Goal: Task Accomplishment & Management: Use online tool/utility

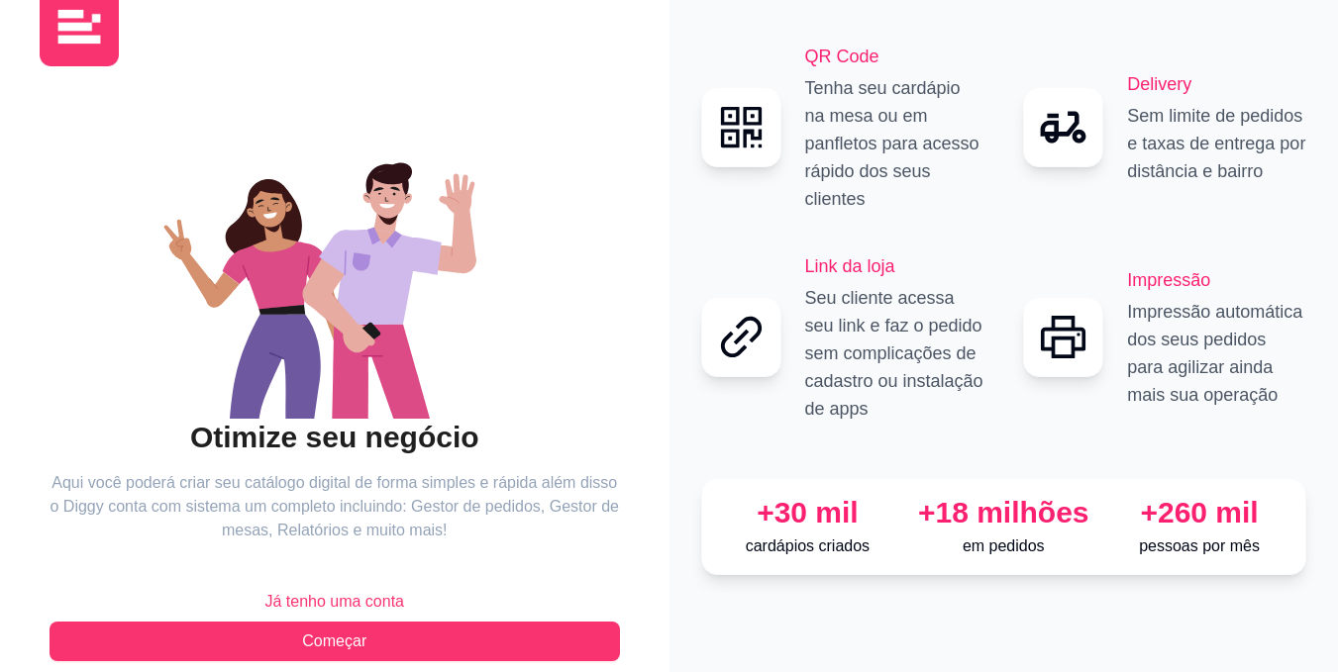
scroll to position [81, 0]
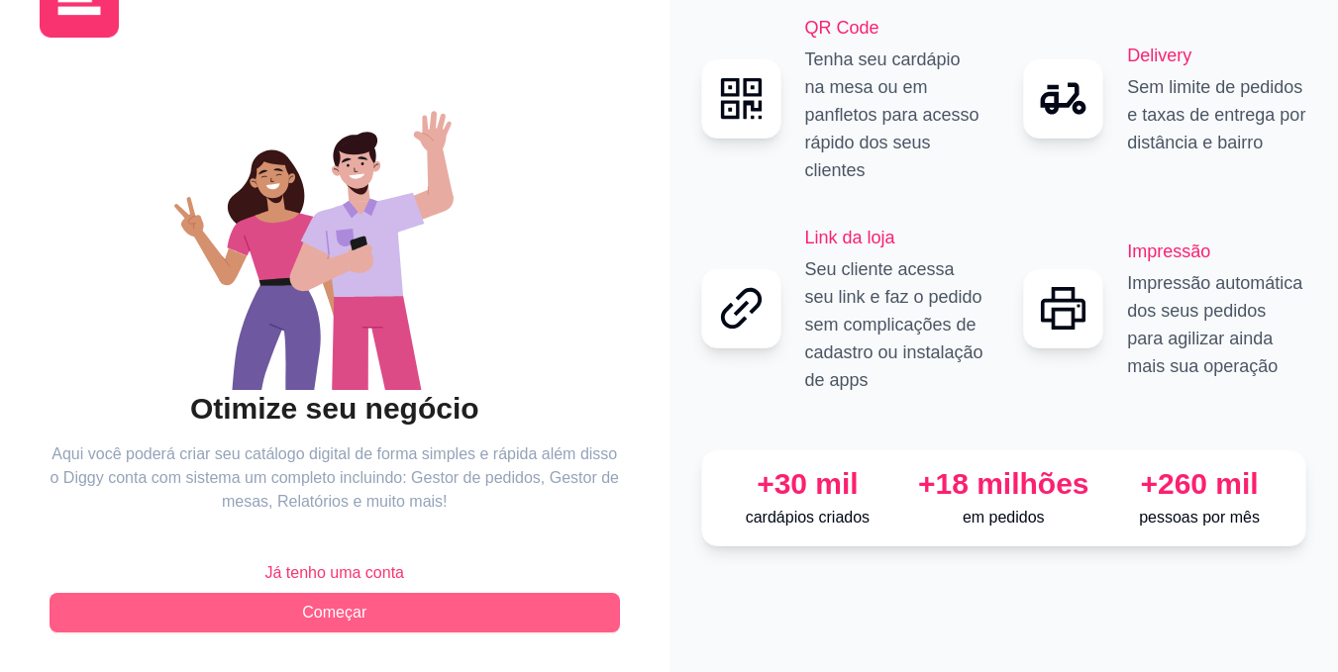
click at [324, 615] on span "Começar" at bounding box center [334, 613] width 64 height 24
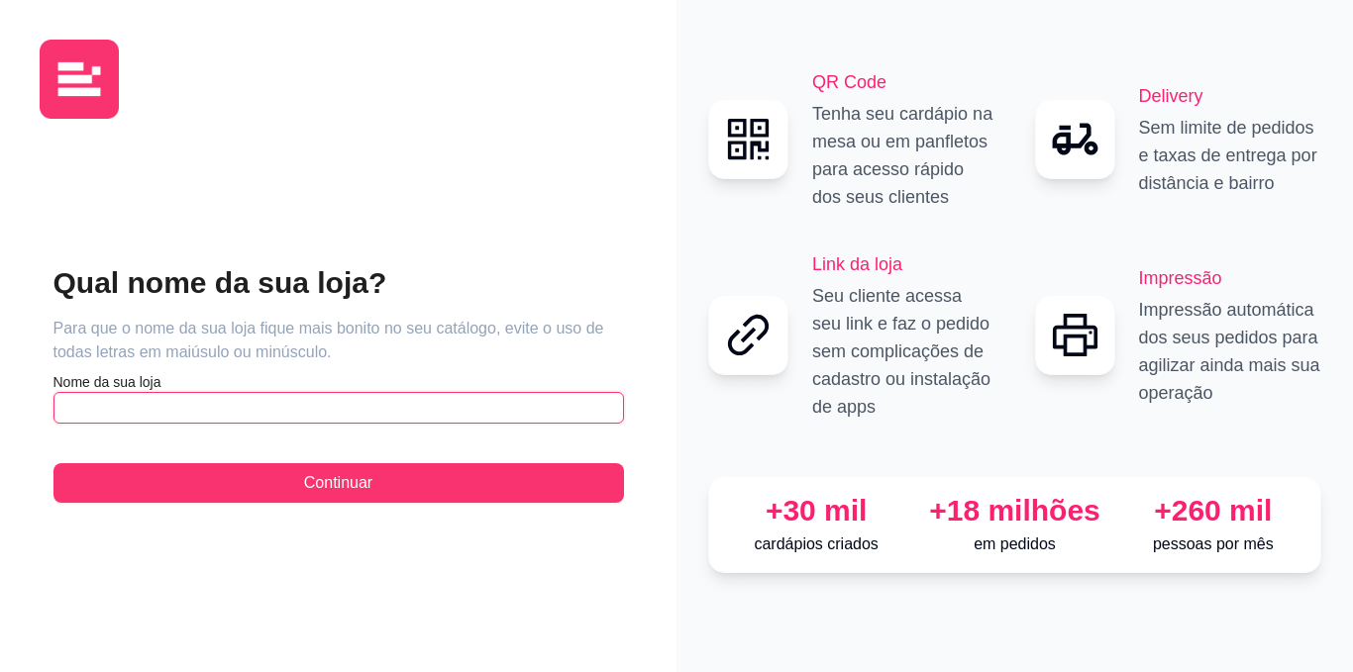
click at [188, 411] on input "text" at bounding box center [338, 408] width 570 height 32
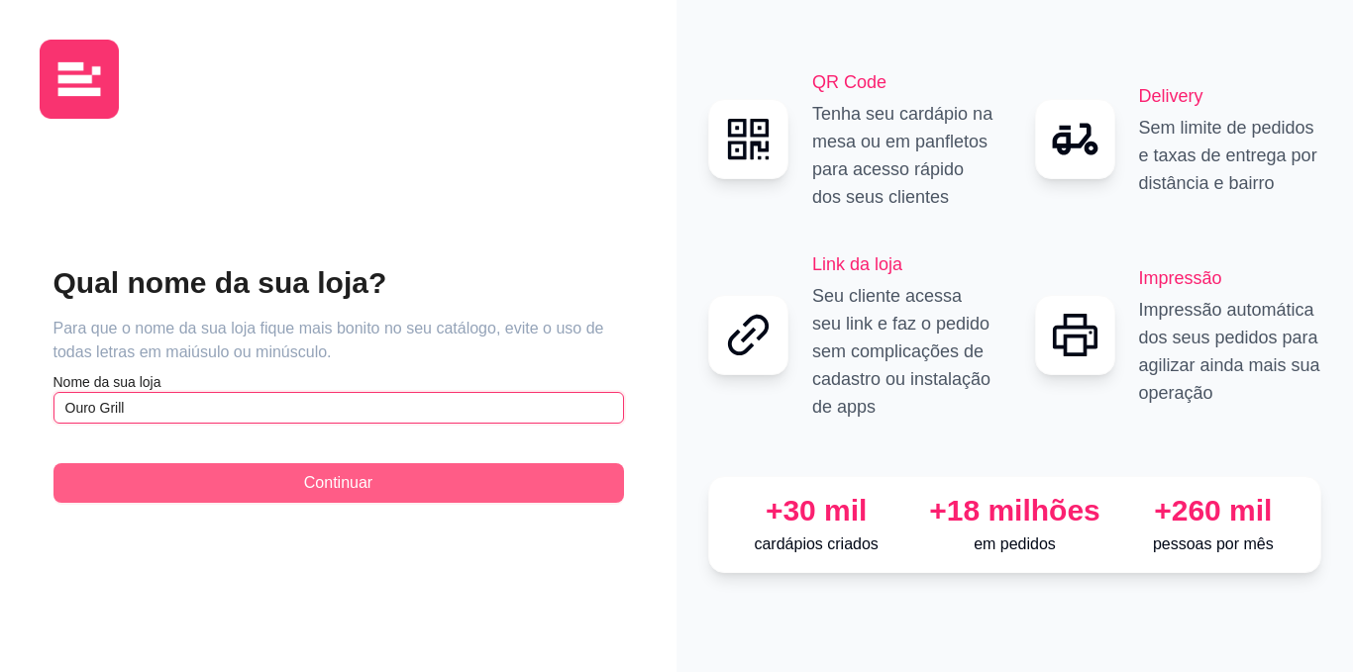
type input "Ouro Grill"
click at [371, 485] on span "Continuar" at bounding box center [338, 483] width 68 height 24
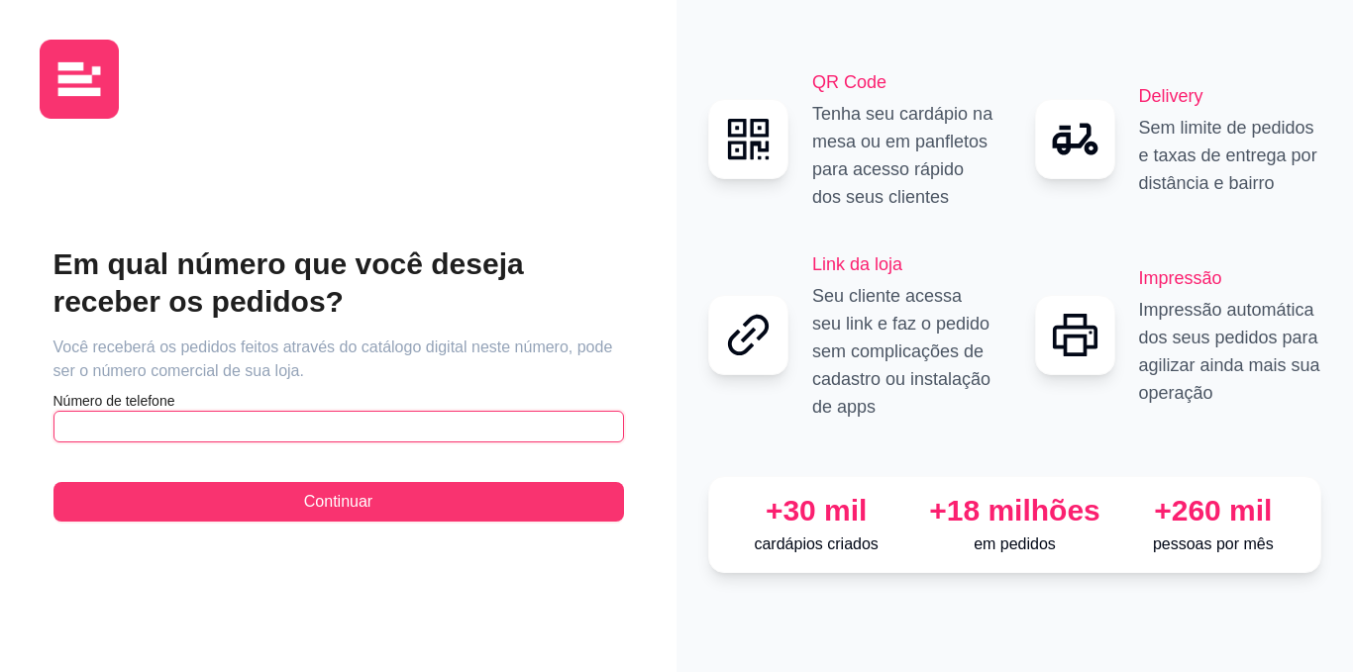
click at [85, 421] on input "text" at bounding box center [338, 427] width 570 height 32
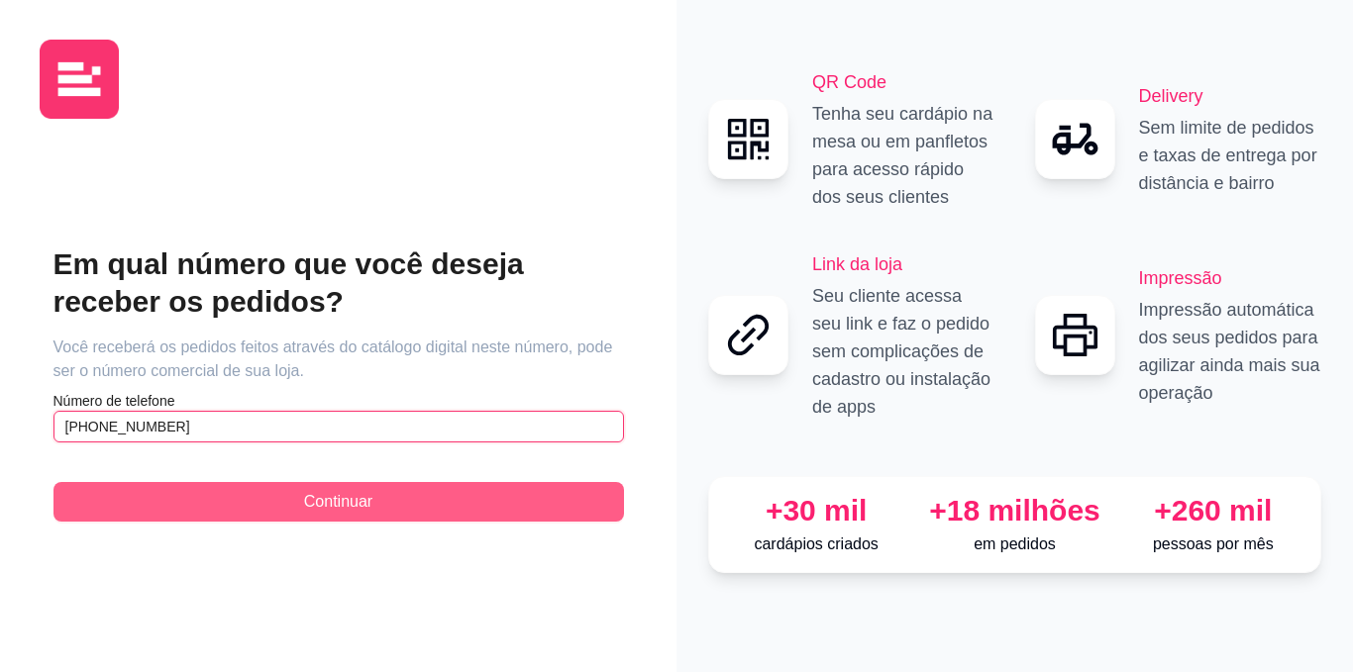
type input "[PHONE_NUMBER]"
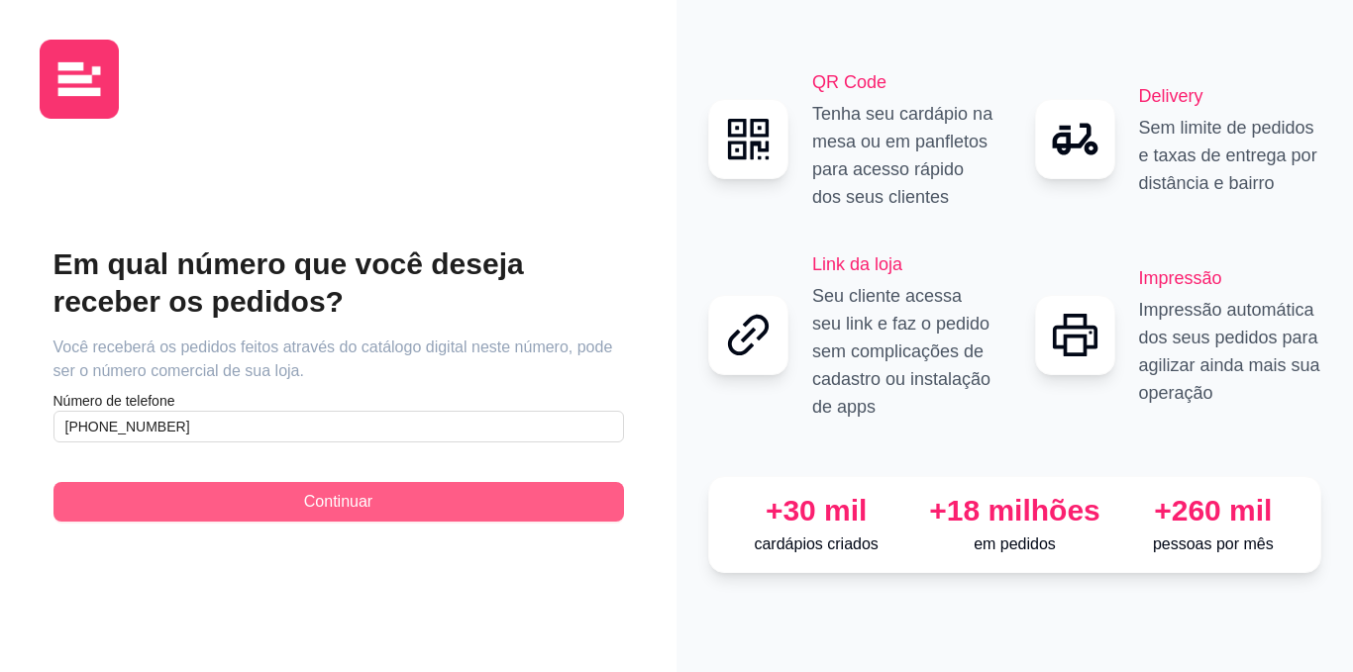
click at [340, 501] on span "Continuar" at bounding box center [338, 502] width 68 height 24
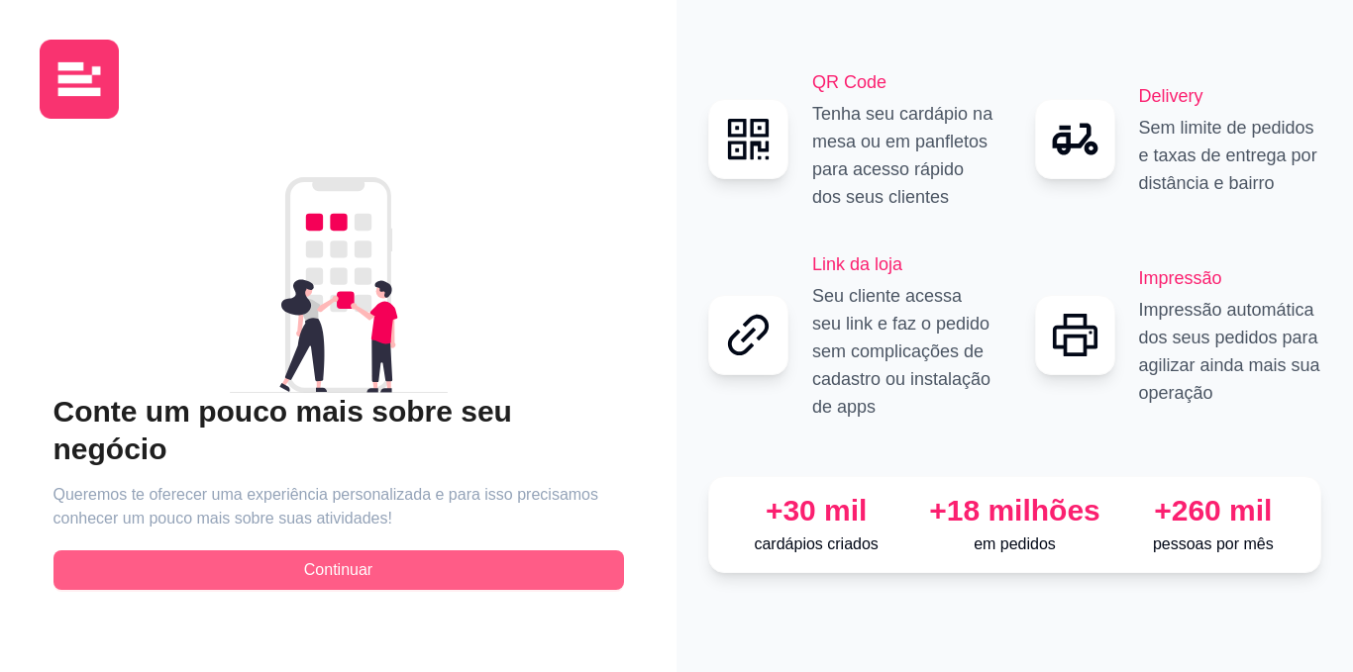
click at [348, 559] on span "Continuar" at bounding box center [338, 571] width 68 height 24
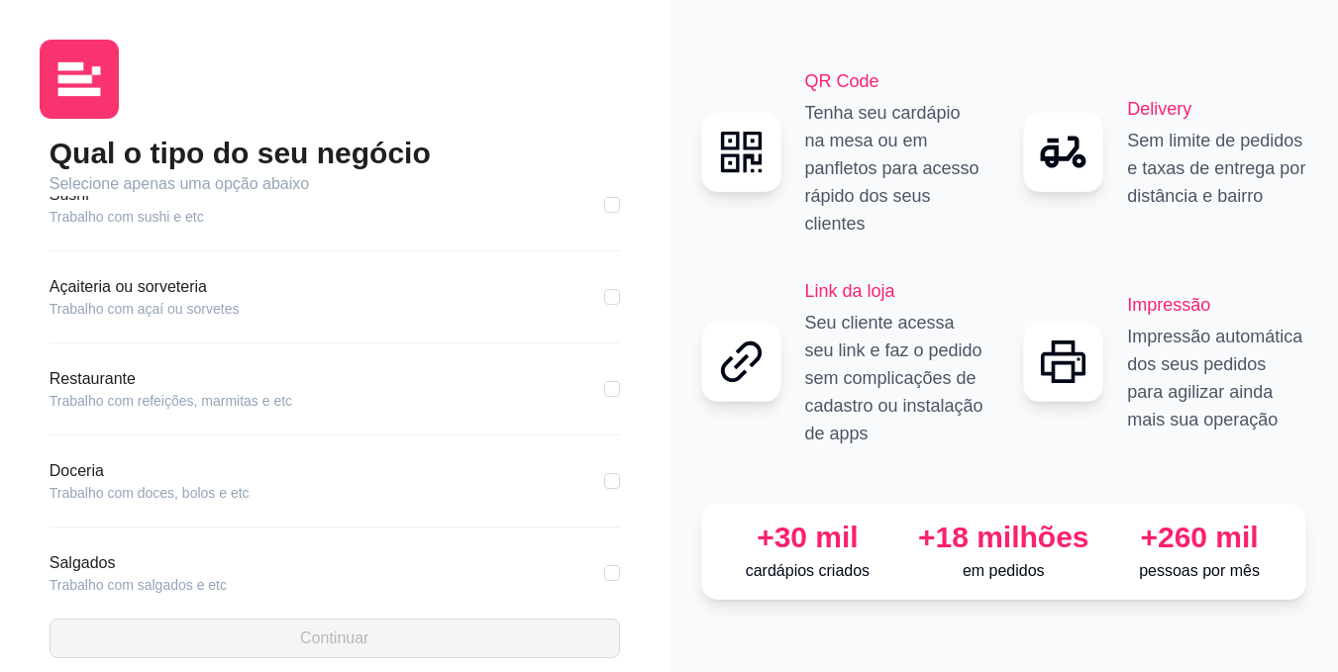
scroll to position [257, 0]
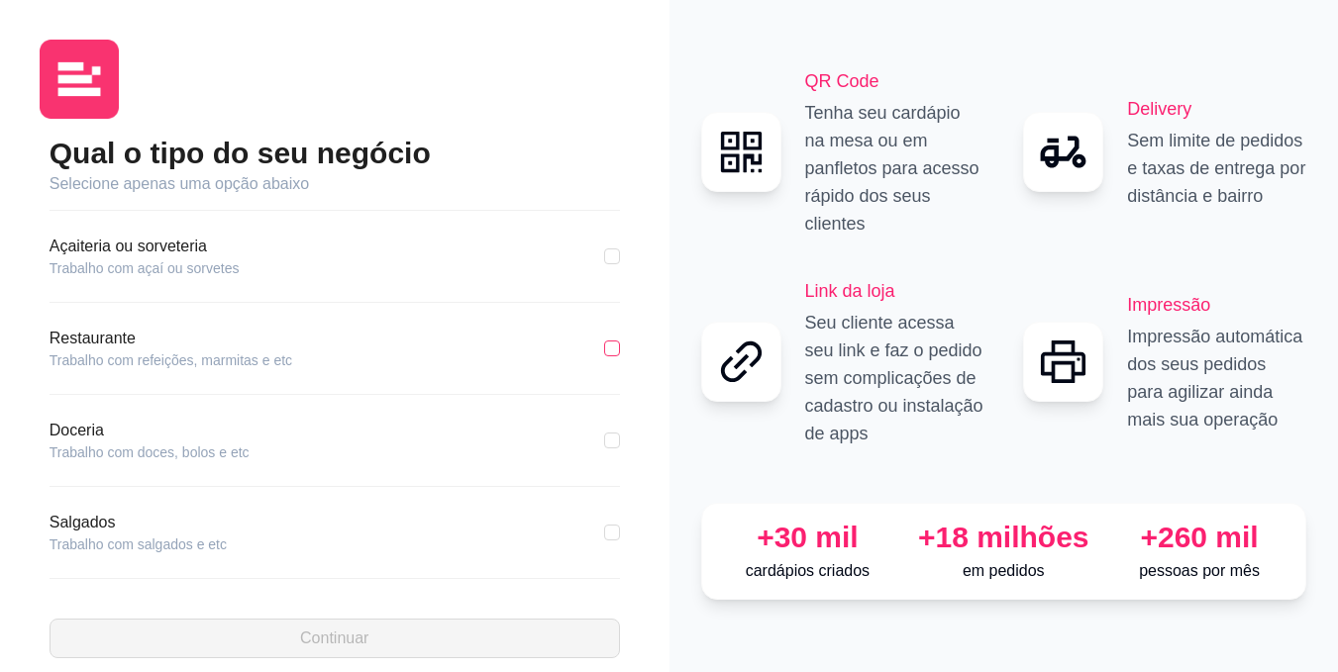
click at [604, 346] on input "checkbox" at bounding box center [612, 349] width 16 height 16
checkbox input "true"
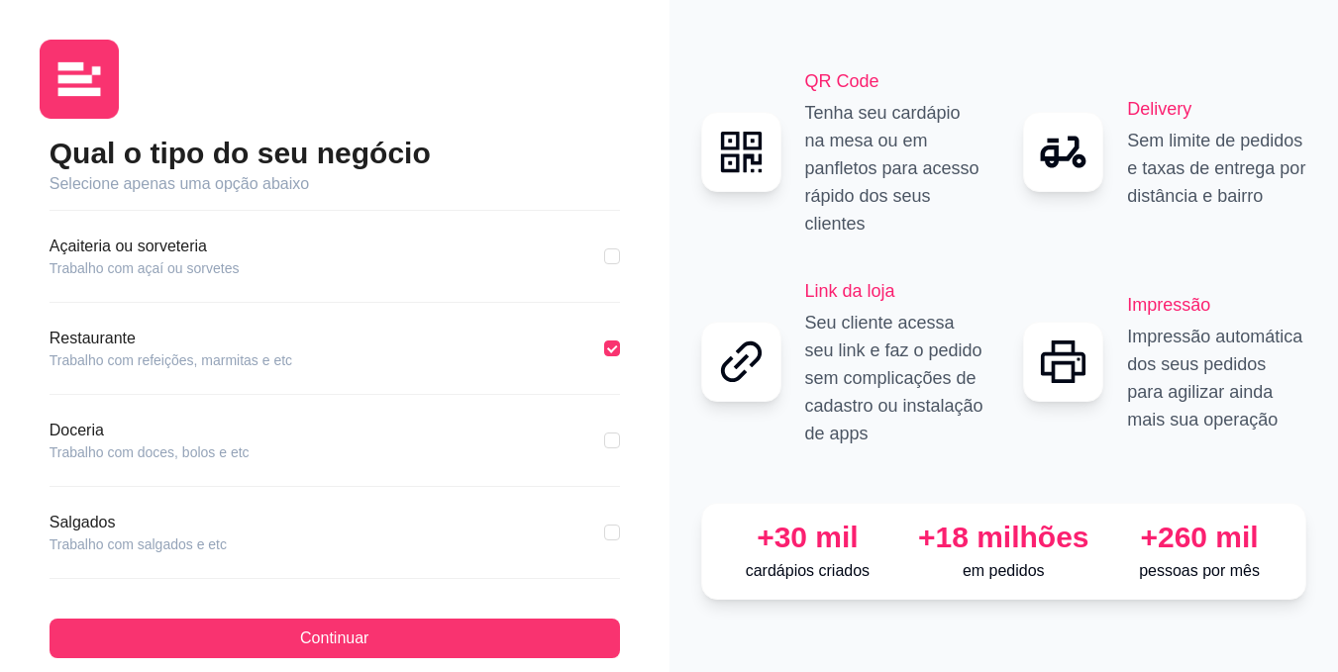
scroll to position [354, 0]
click at [278, 265] on article "Trabalho com refeições, marmitas e etc" at bounding box center [171, 265] width 243 height 20
click at [294, 262] on div "Restaurante Trabalho com refeições, marmitas e etc" at bounding box center [335, 253] width 570 height 44
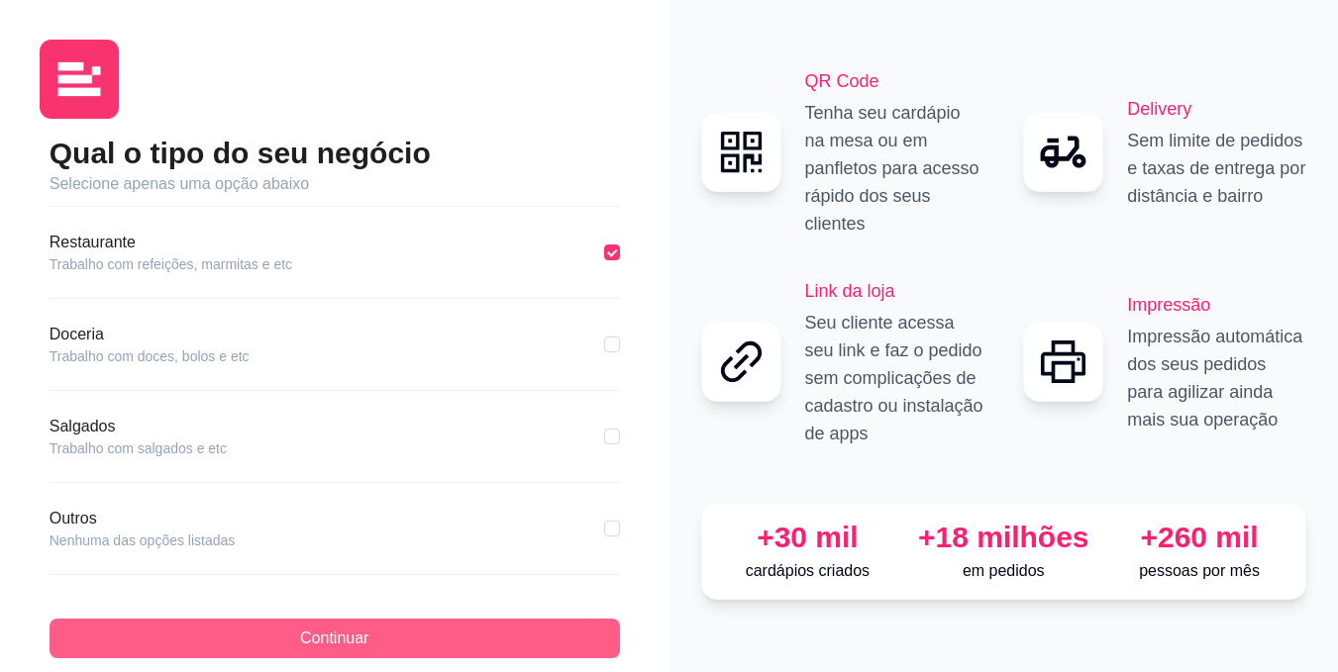
click at [344, 629] on span "Continuar" at bounding box center [334, 639] width 68 height 24
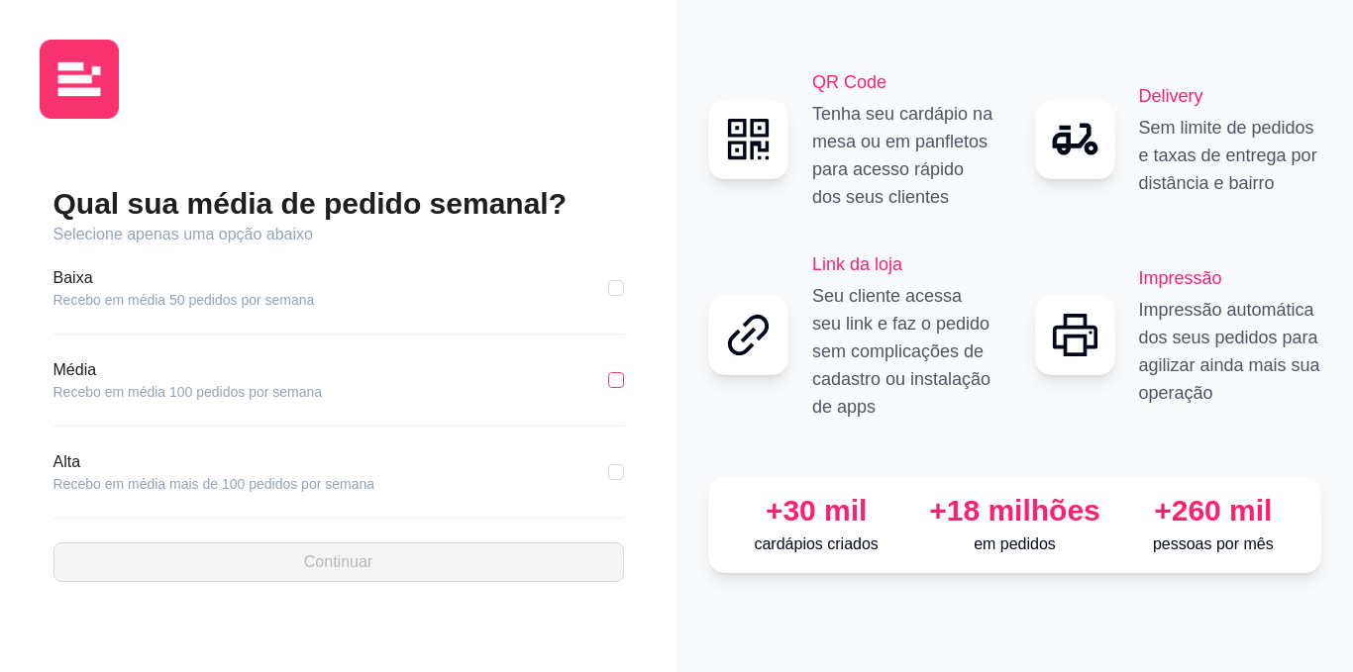
click at [617, 375] on input "checkbox" at bounding box center [616, 380] width 16 height 16
checkbox input "true"
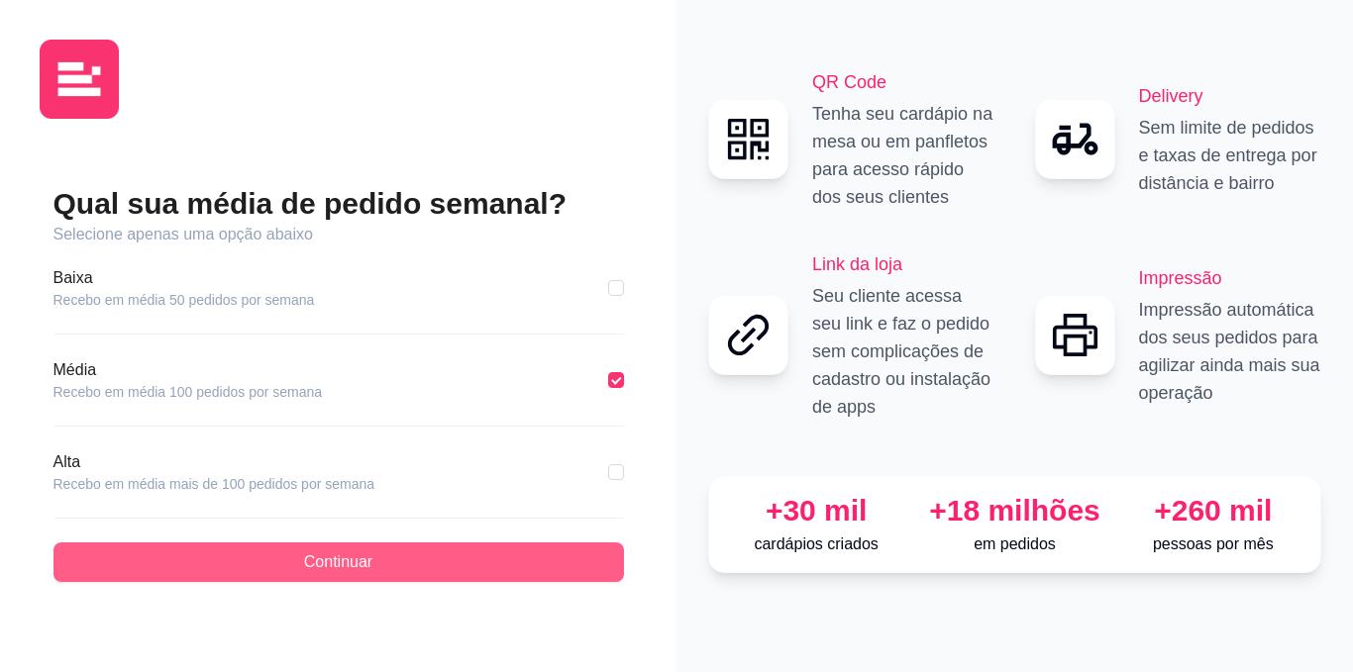
click at [338, 557] on span "Continuar" at bounding box center [338, 563] width 68 height 24
click at [334, 563] on span "Continuar" at bounding box center [338, 563] width 68 height 24
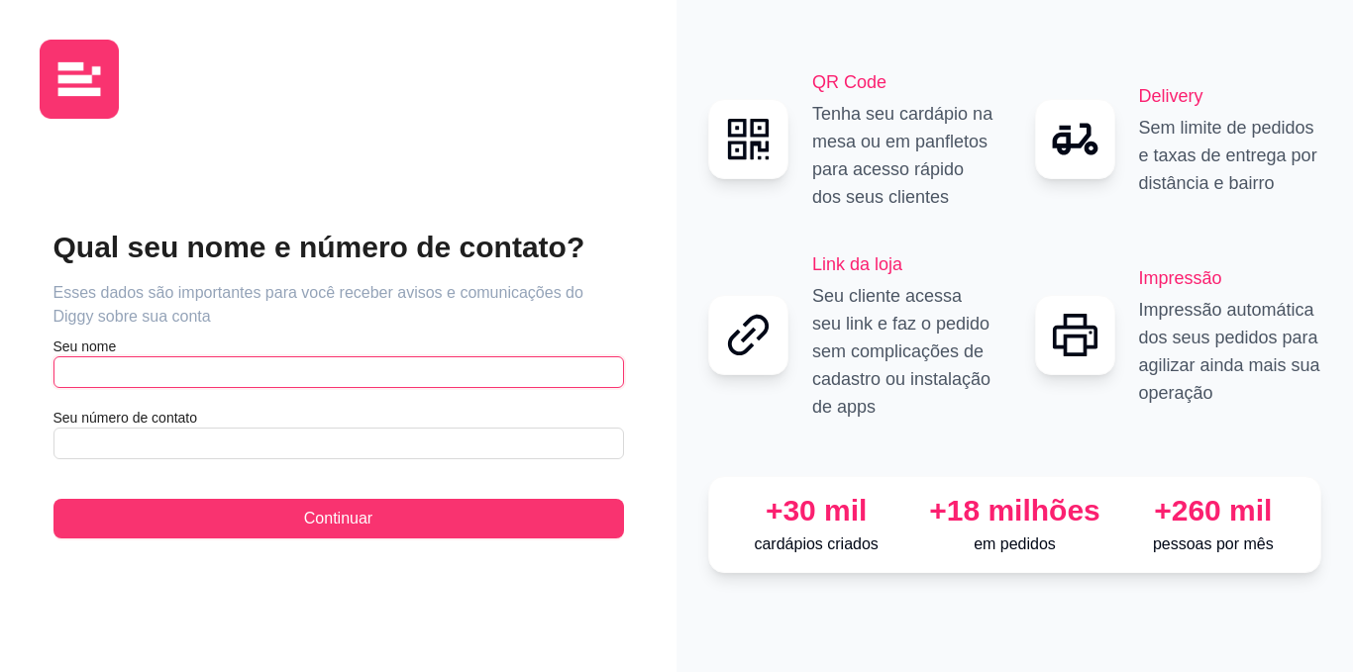
click at [259, 380] on input "text" at bounding box center [338, 373] width 570 height 32
type input "[PERSON_NAME]"
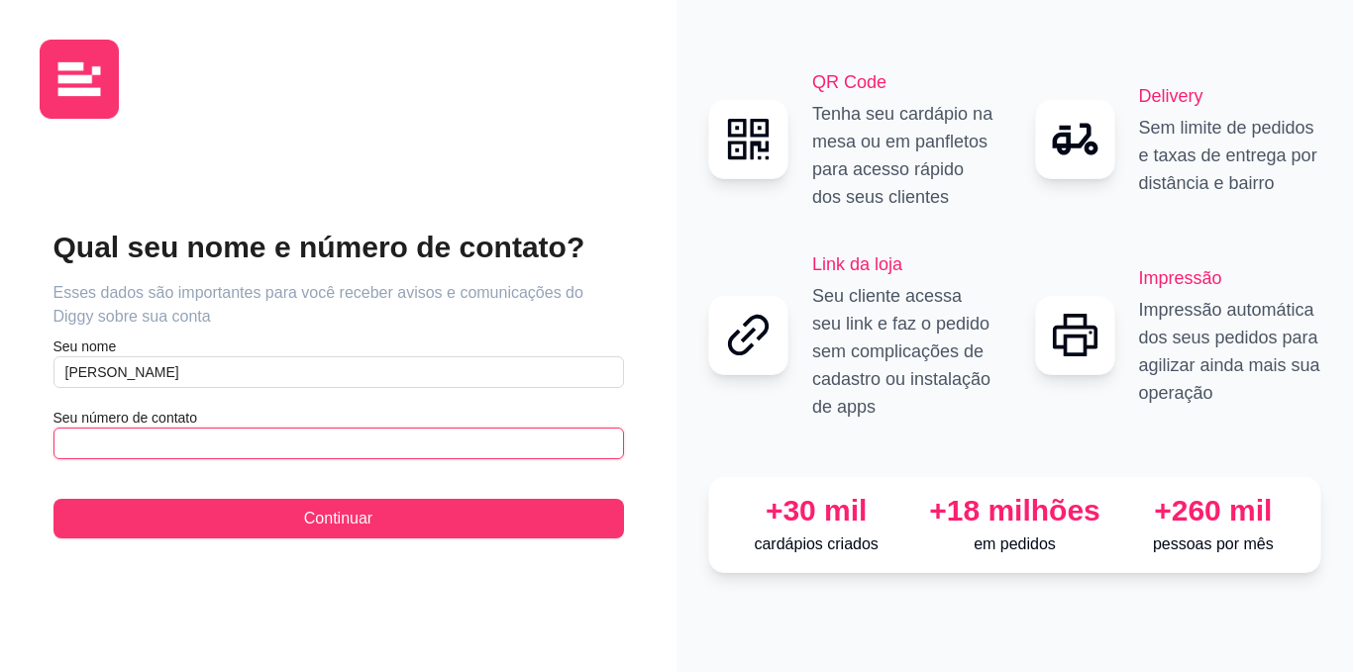
type input "(1"
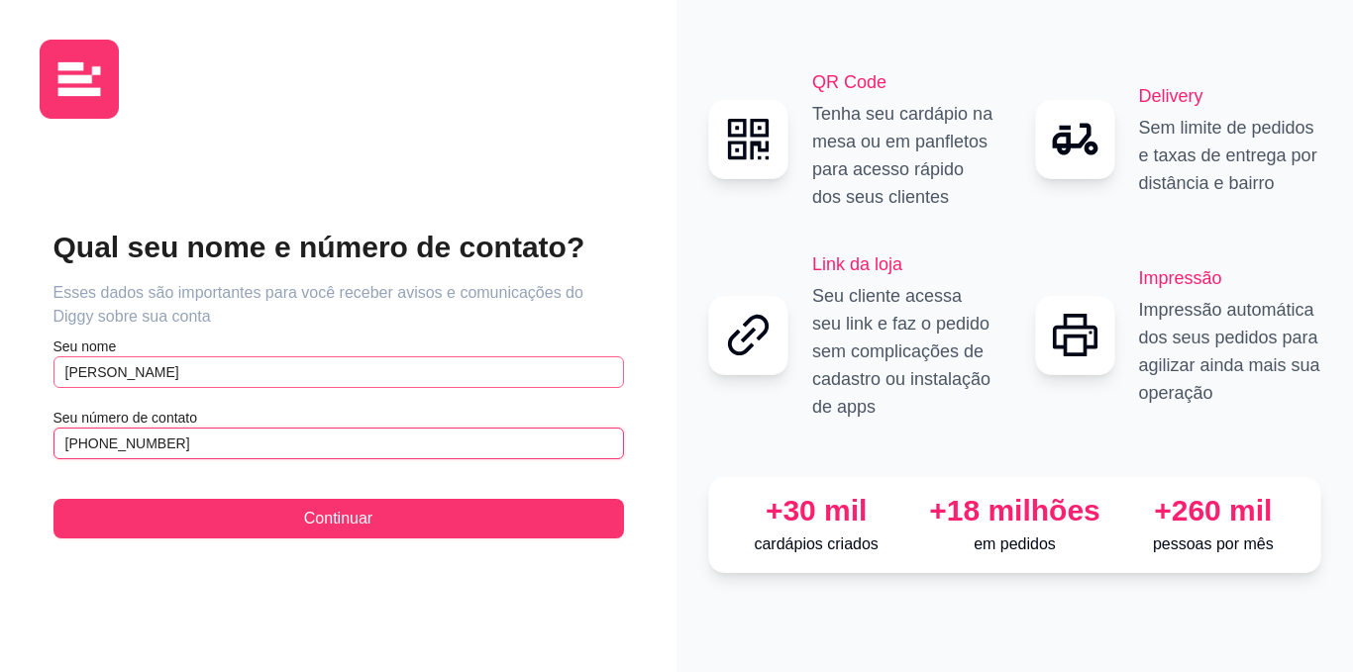
type input "[PHONE_NUMBER]"
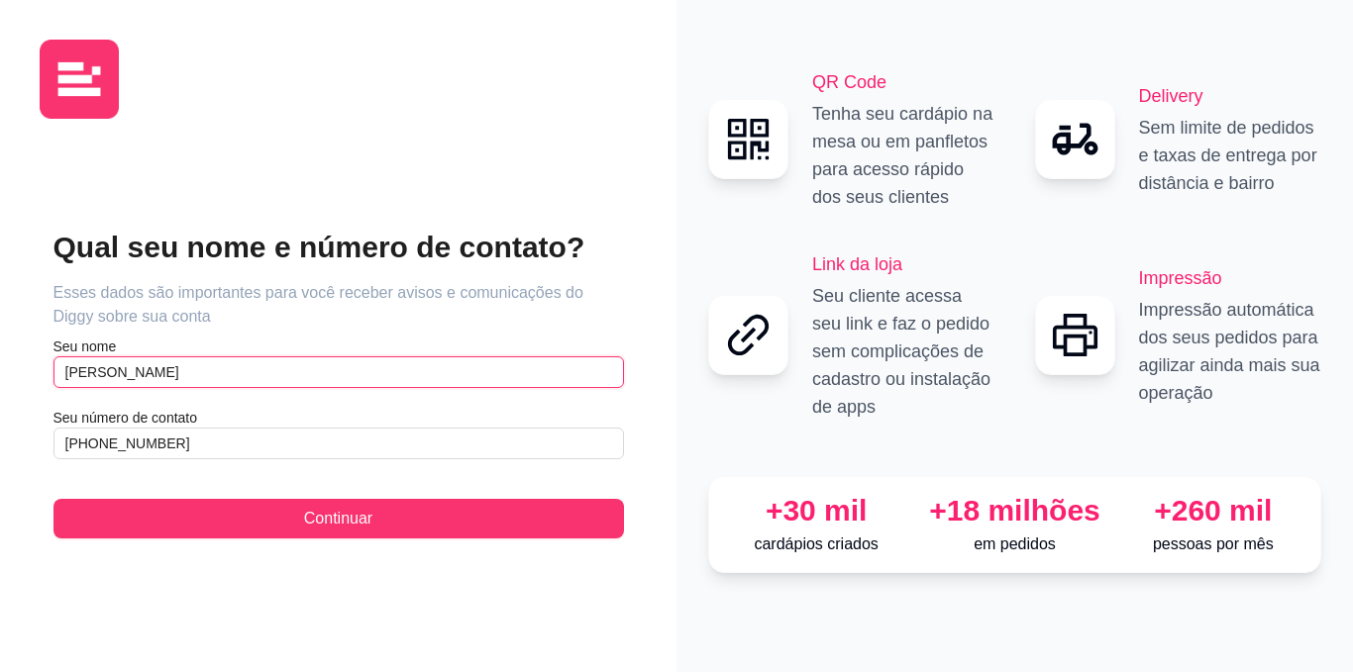
drag, startPoint x: 228, startPoint y: 364, endPoint x: 44, endPoint y: 375, distance: 184.5
click at [44, 375] on div "Qual seu nome e número de contato? Esses dados são importantes para você recebe…" at bounding box center [338, 384] width 597 height 498
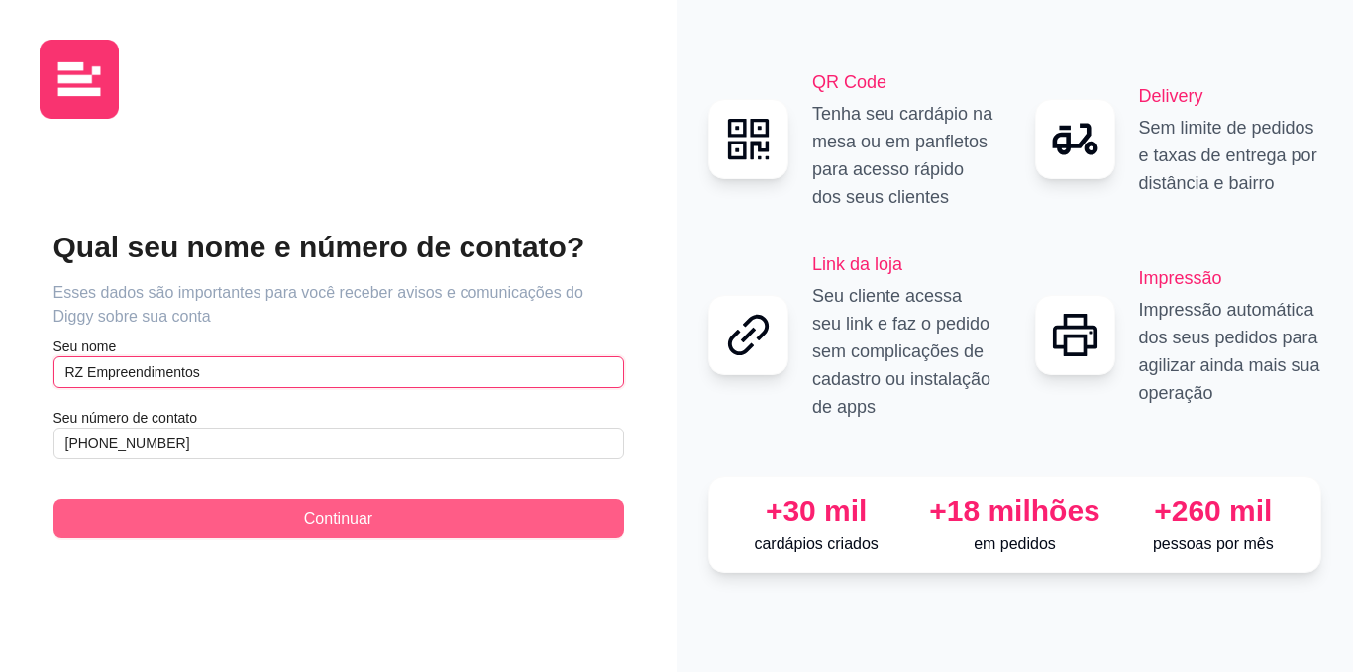
type input "RZ Empreendimentos"
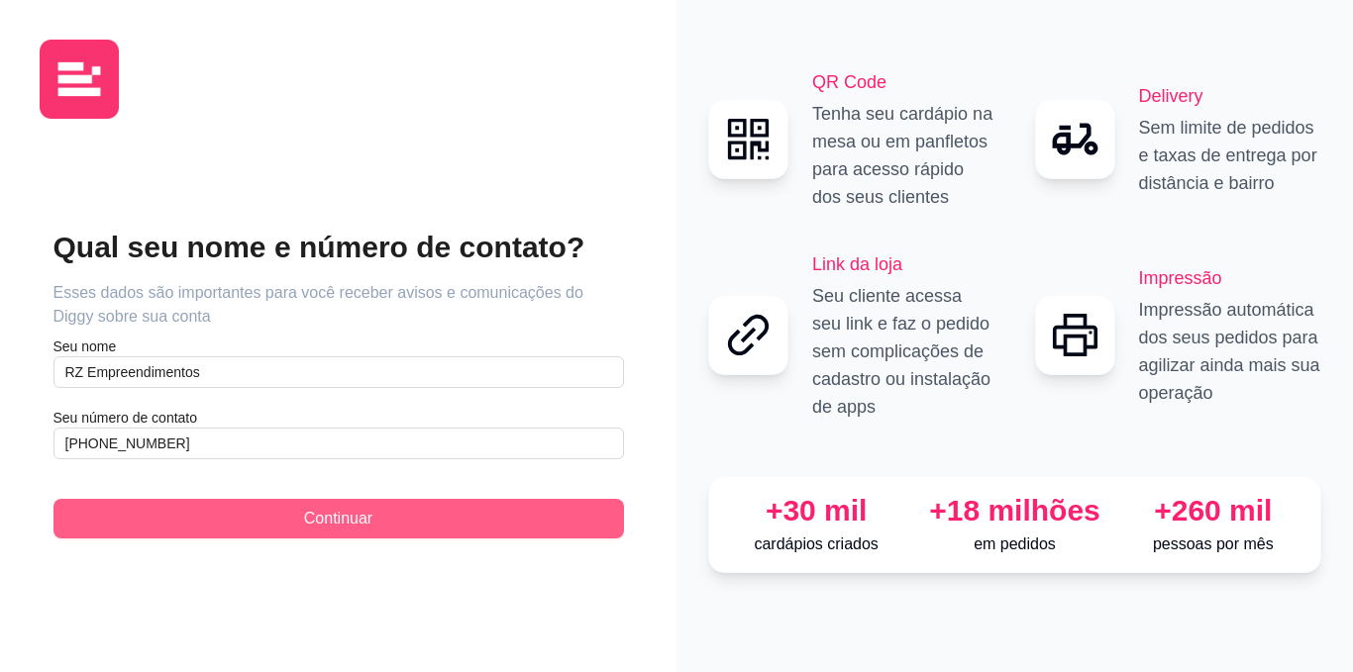
click at [283, 517] on button "Continuar" at bounding box center [338, 519] width 570 height 40
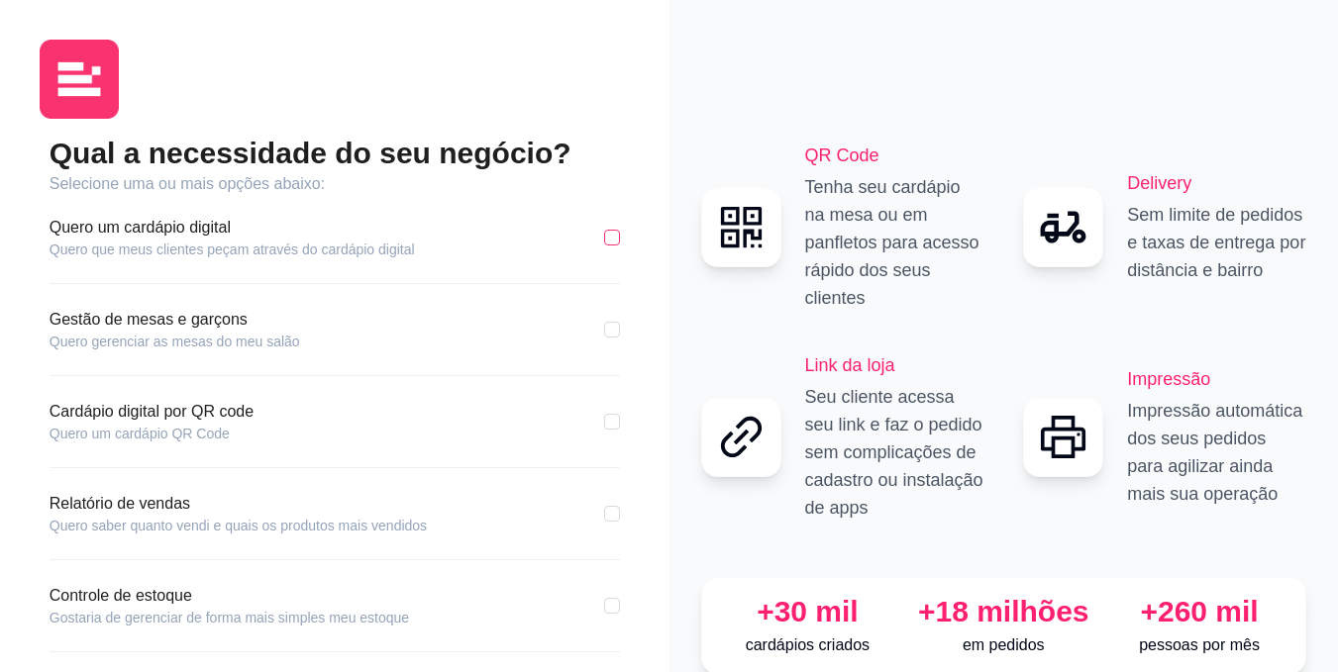
click at [611, 237] on input "checkbox" at bounding box center [612, 238] width 16 height 16
checkbox input "true"
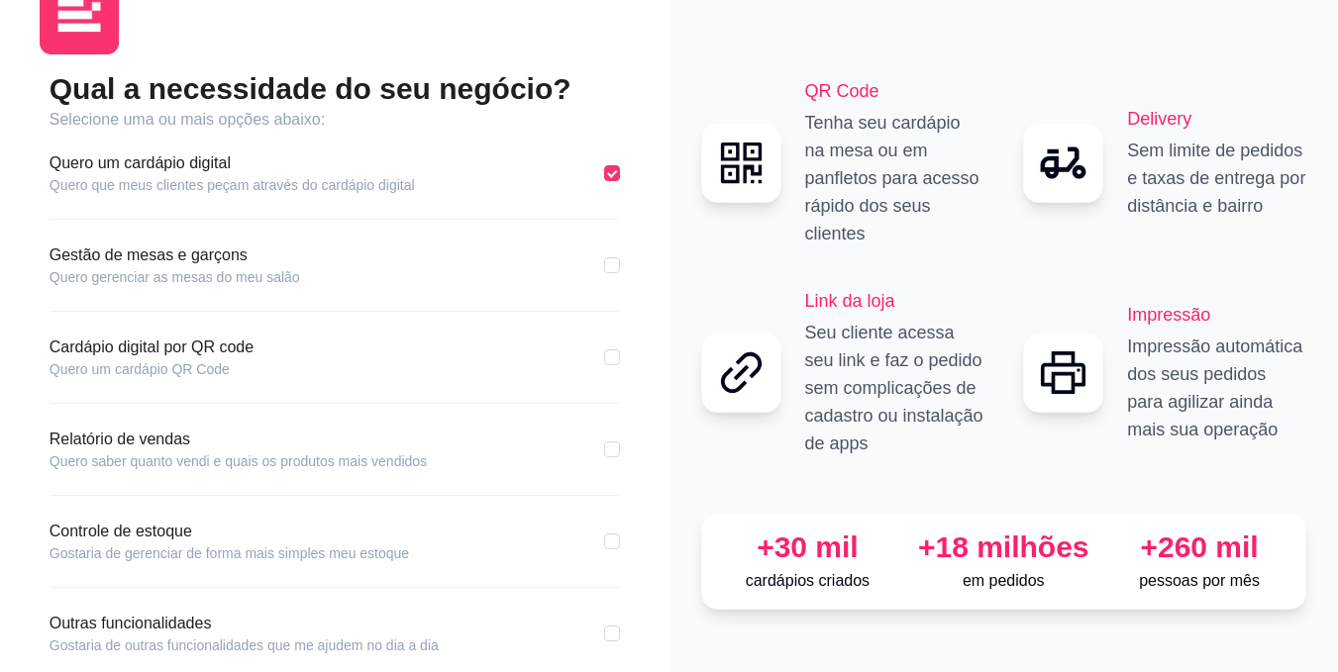
scroll to position [99, 0]
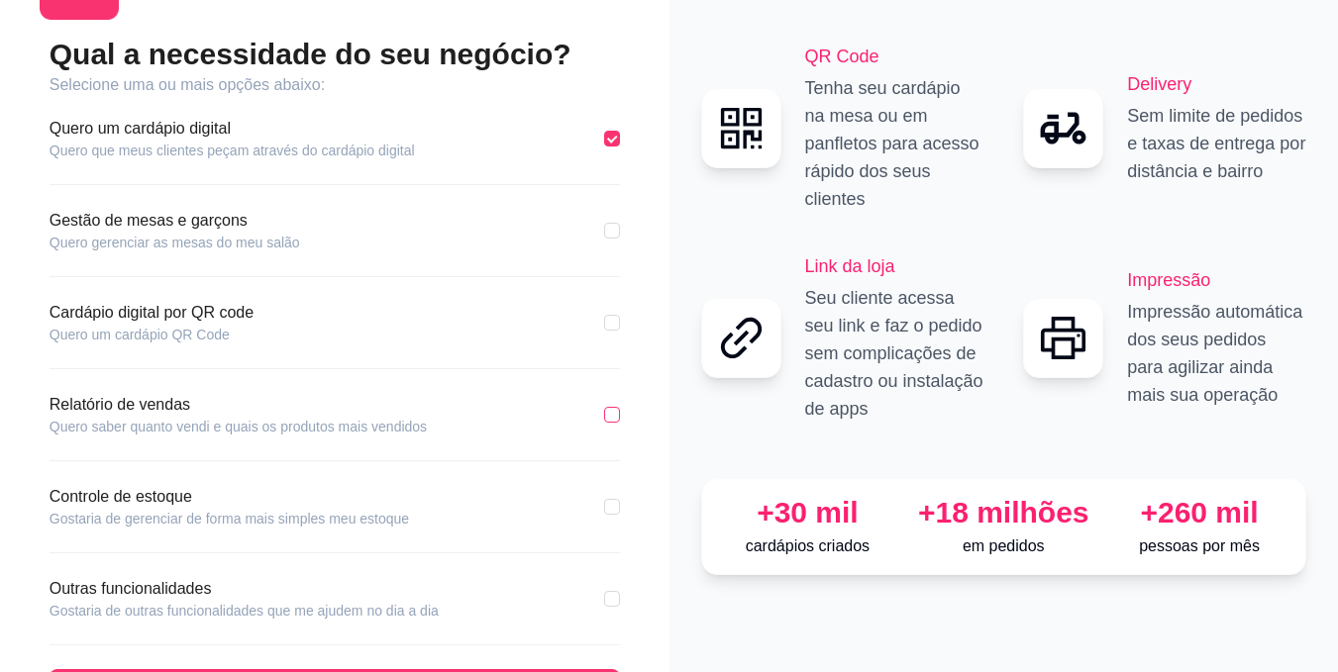
click at [612, 415] on input "checkbox" at bounding box center [612, 415] width 16 height 16
checkbox input "true"
click at [612, 324] on input "checkbox" at bounding box center [612, 323] width 16 height 16
checkbox input "true"
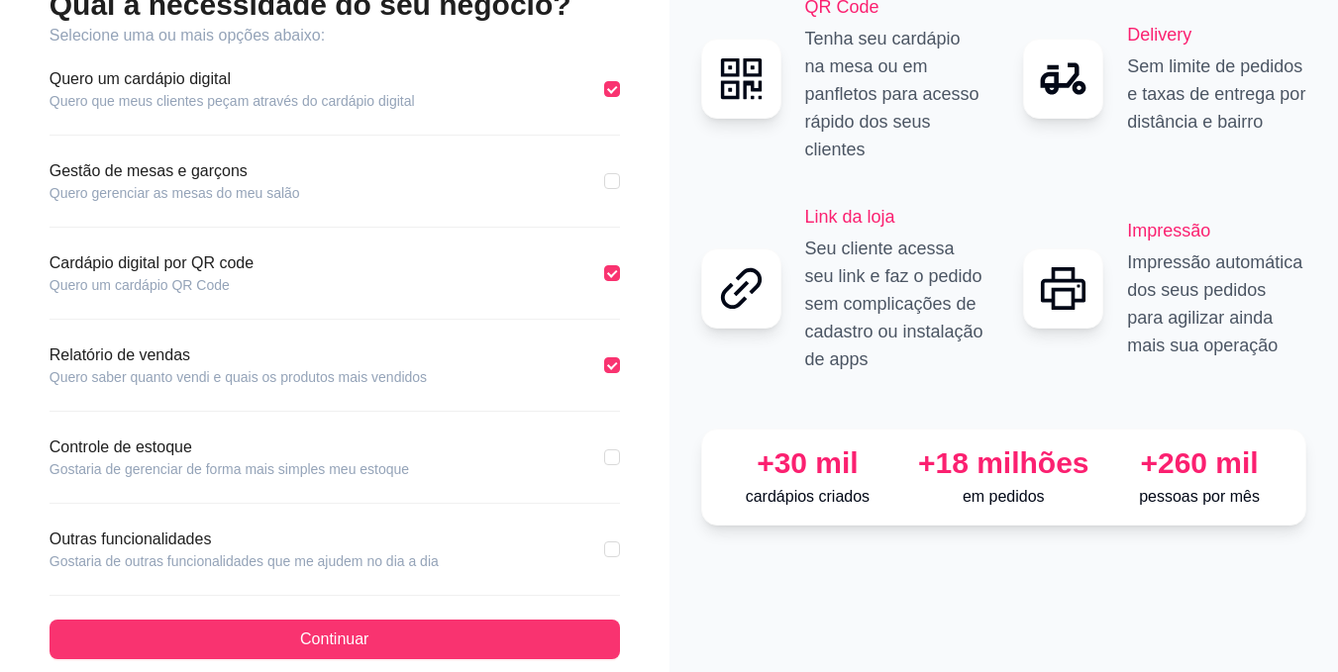
scroll to position [175, 0]
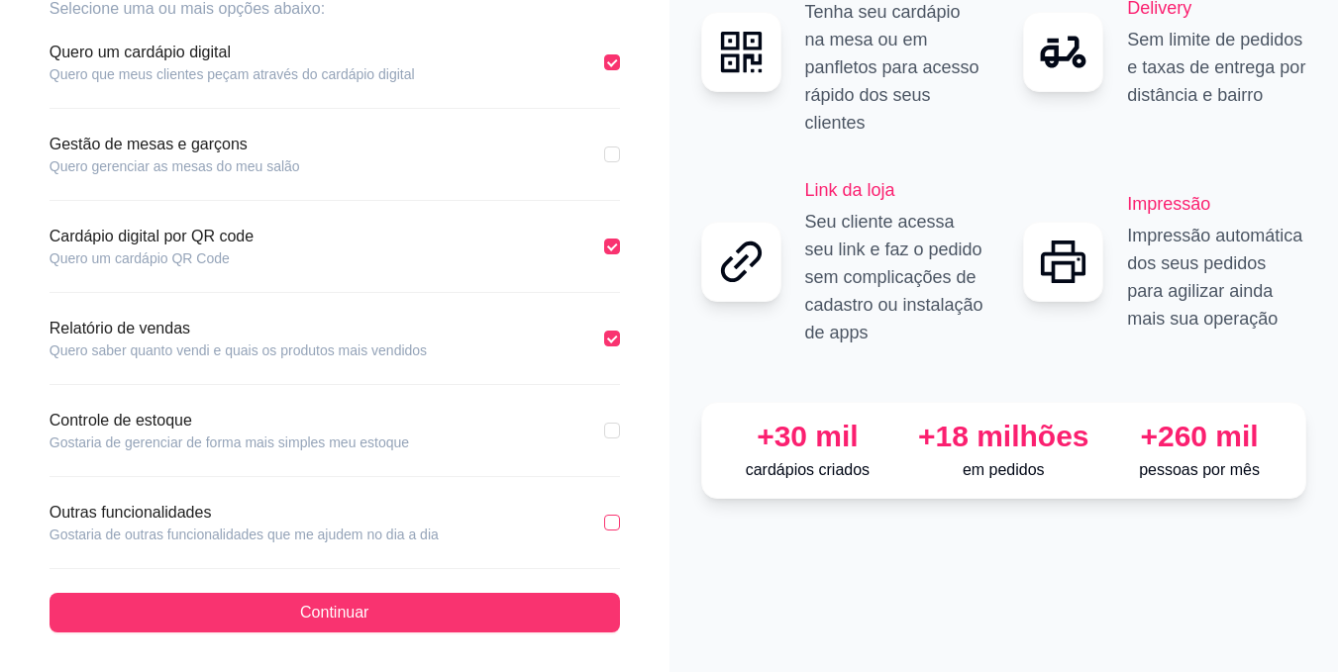
click at [608, 517] on input "checkbox" at bounding box center [612, 523] width 16 height 16
checkbox input "true"
click at [617, 247] on input "checkbox" at bounding box center [612, 247] width 16 height 16
click at [611, 253] on input "checkbox" at bounding box center [612, 247] width 16 height 16
checkbox input "true"
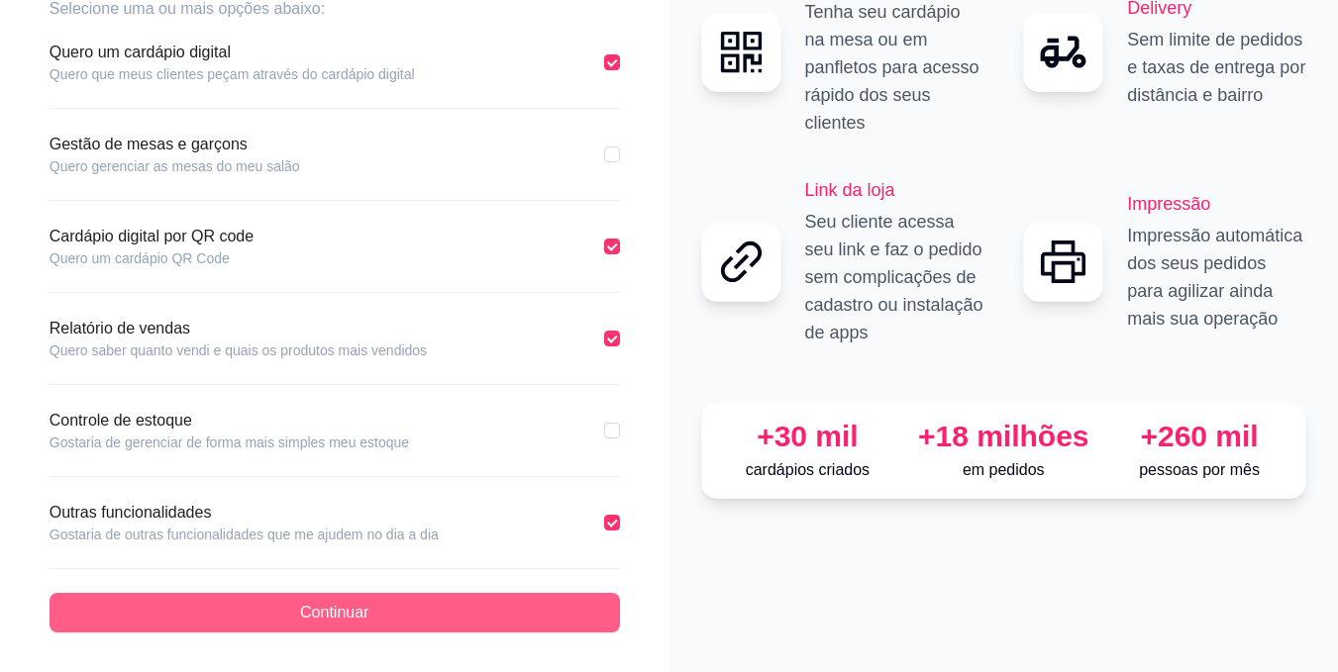
click at [349, 603] on span "Continuar" at bounding box center [334, 613] width 68 height 24
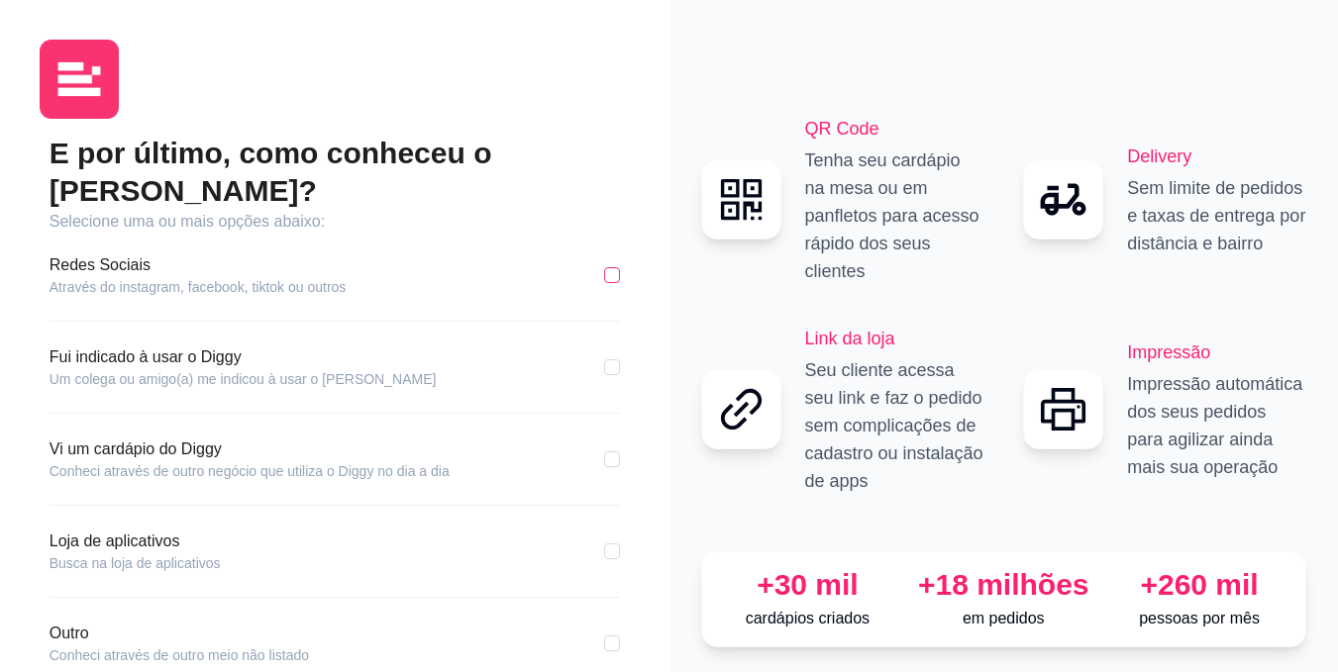
click at [612, 267] on input "checkbox" at bounding box center [612, 275] width 16 height 16
checkbox input "true"
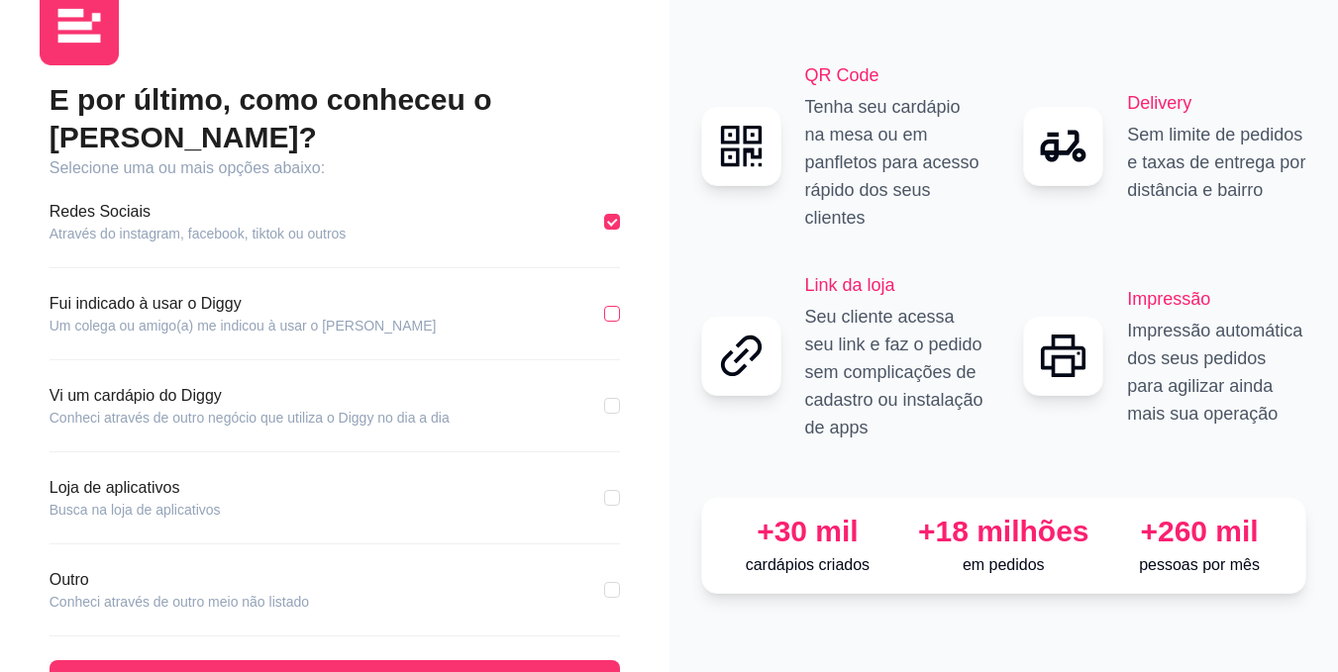
scroll to position [83, 0]
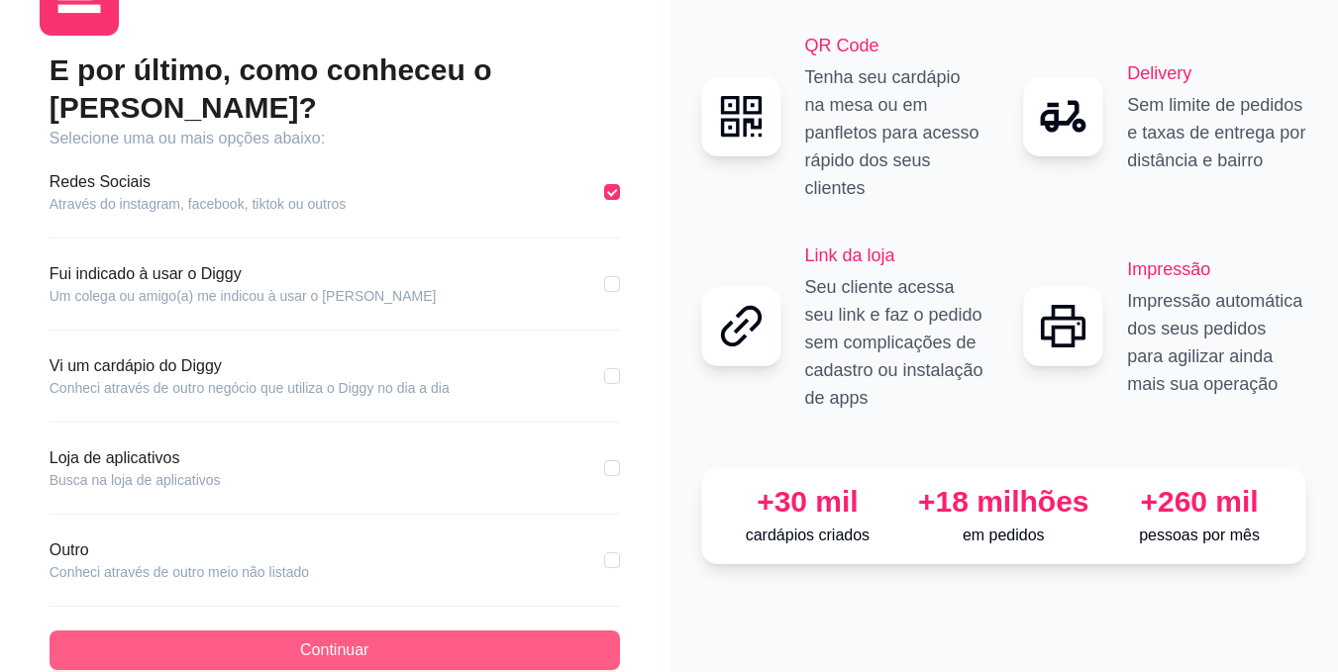
click at [344, 639] on span "Continuar" at bounding box center [334, 651] width 68 height 24
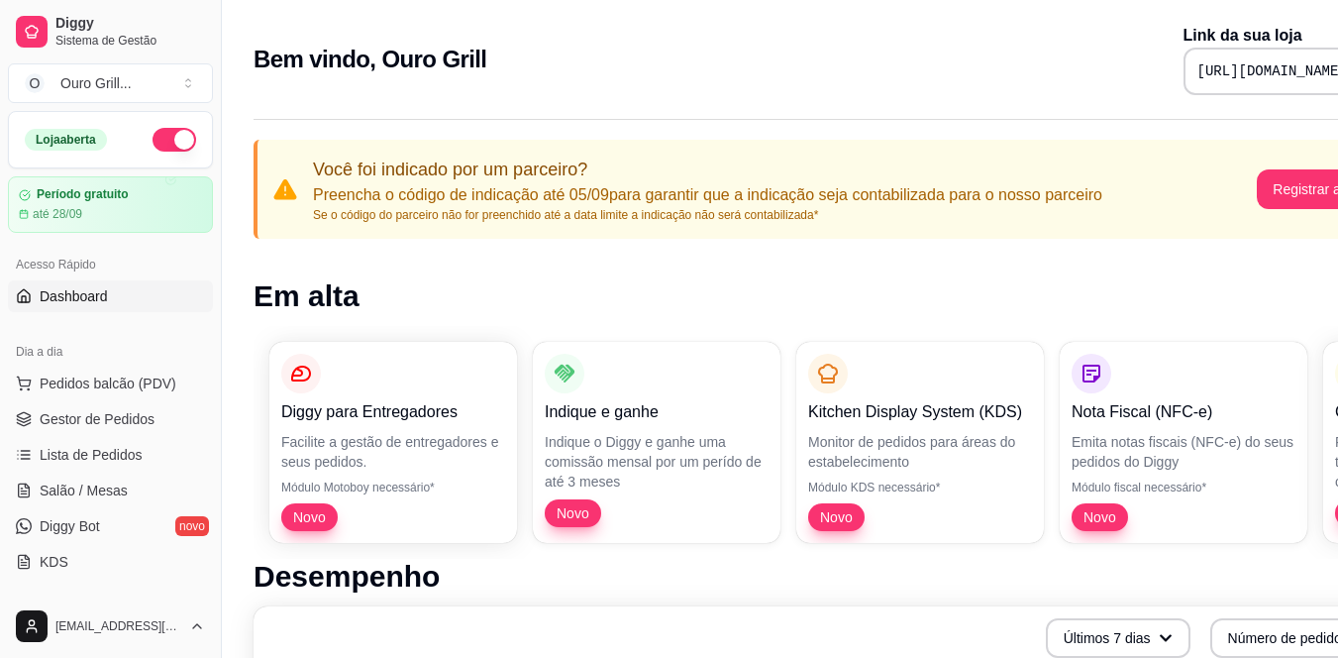
click at [153, 138] on button "button" at bounding box center [175, 140] width 44 height 24
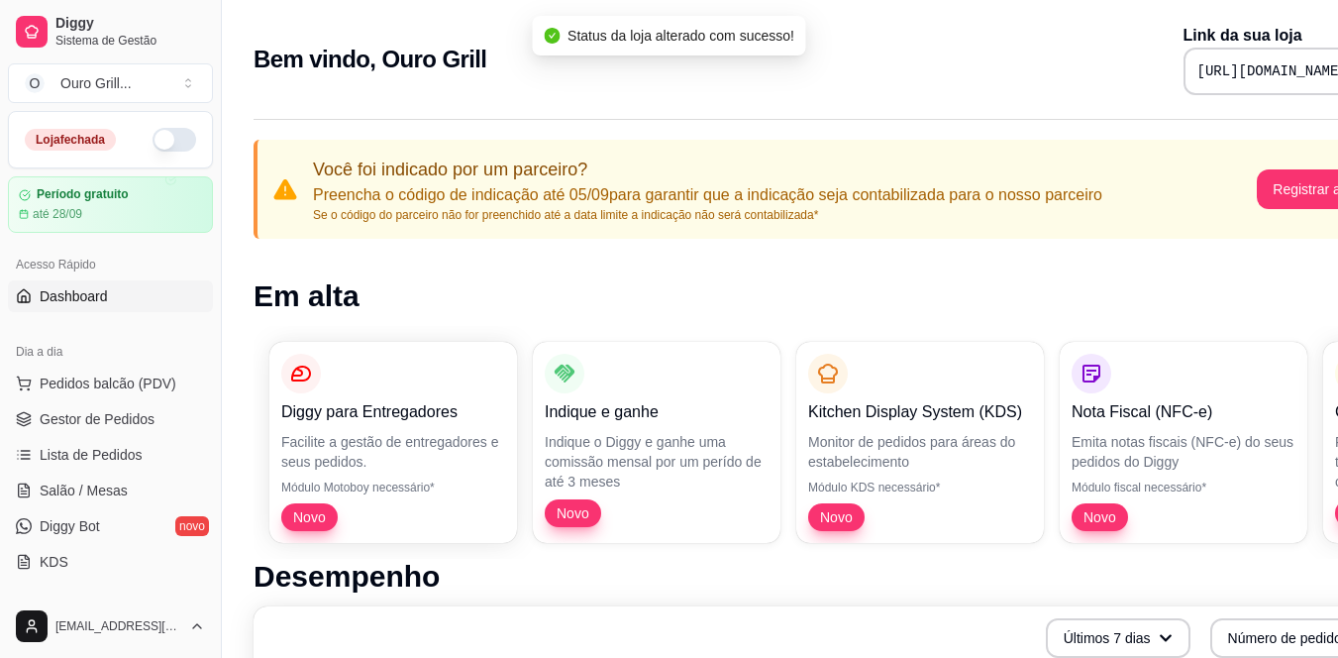
click at [153, 138] on button "button" at bounding box center [175, 140] width 44 height 24
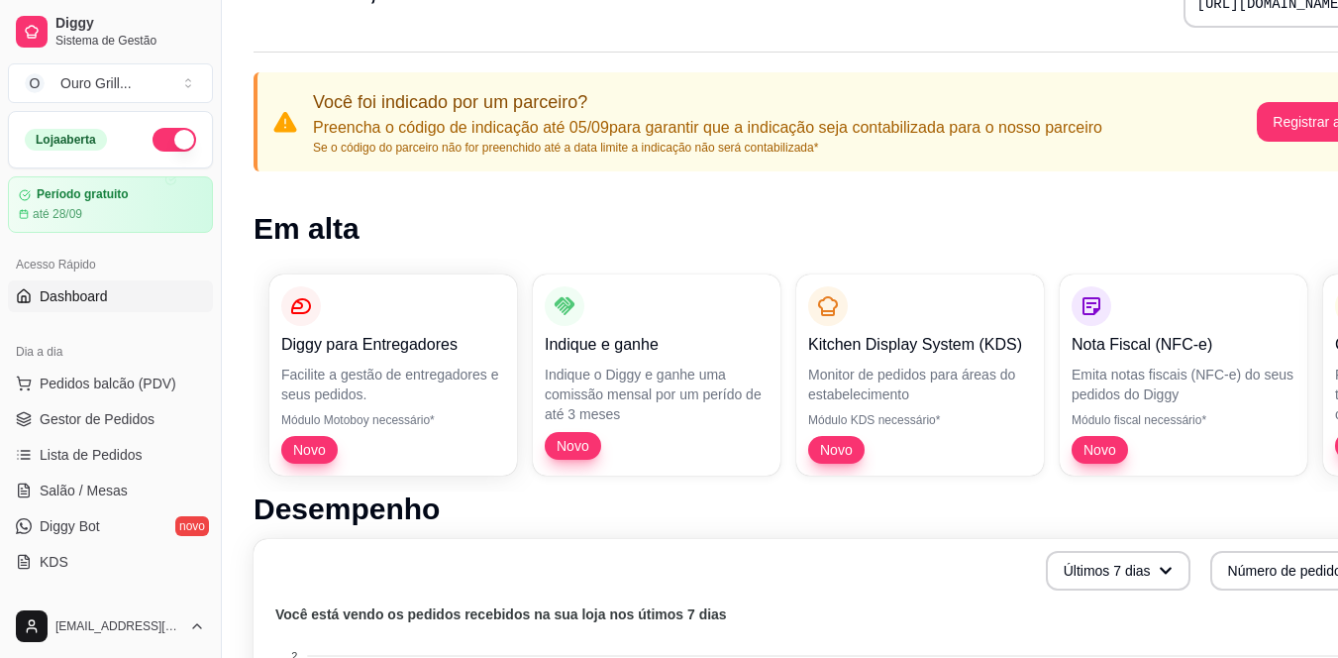
scroll to position [99, 0]
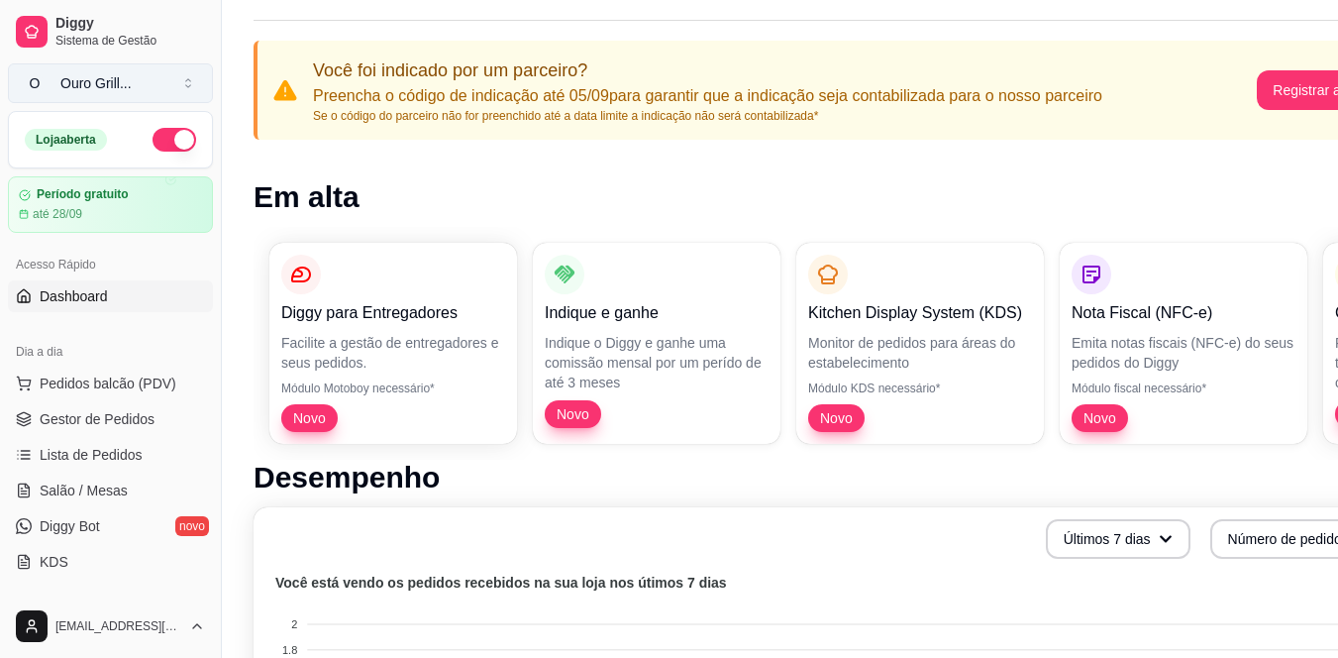
click at [190, 87] on button "O Ouro Grill ..." at bounding box center [110, 83] width 205 height 40
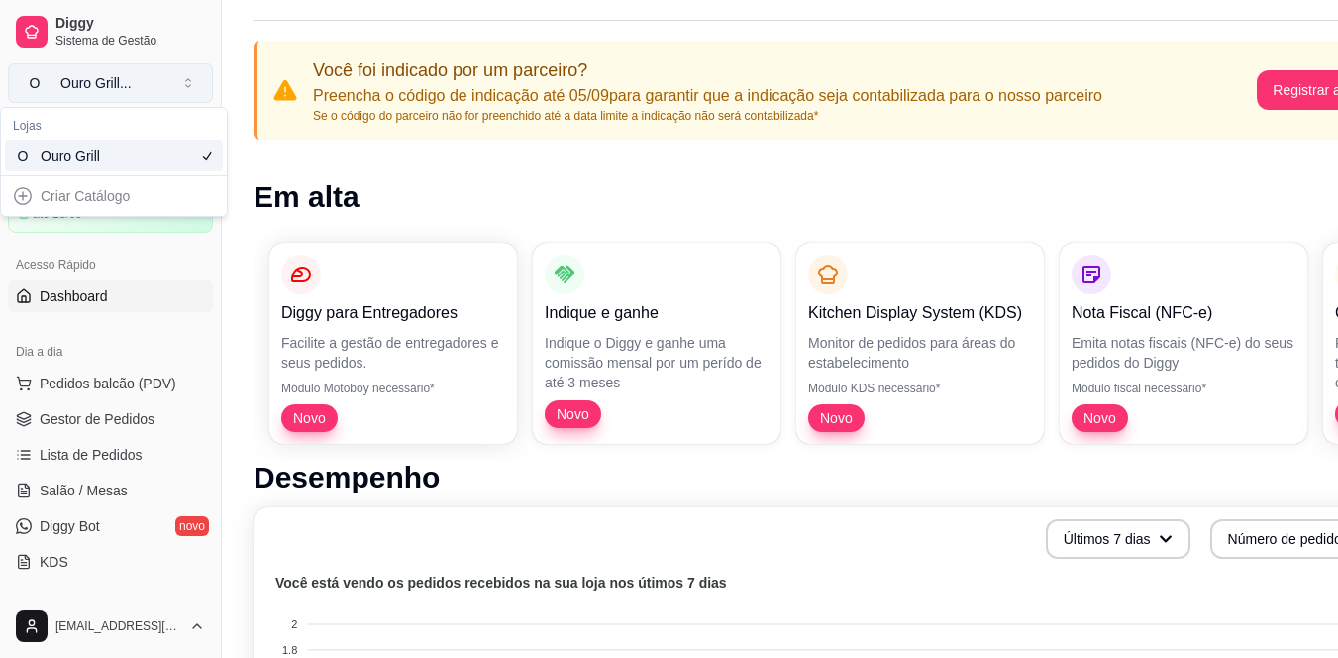
click at [190, 87] on button "O Ouro Grill ..." at bounding box center [110, 83] width 205 height 40
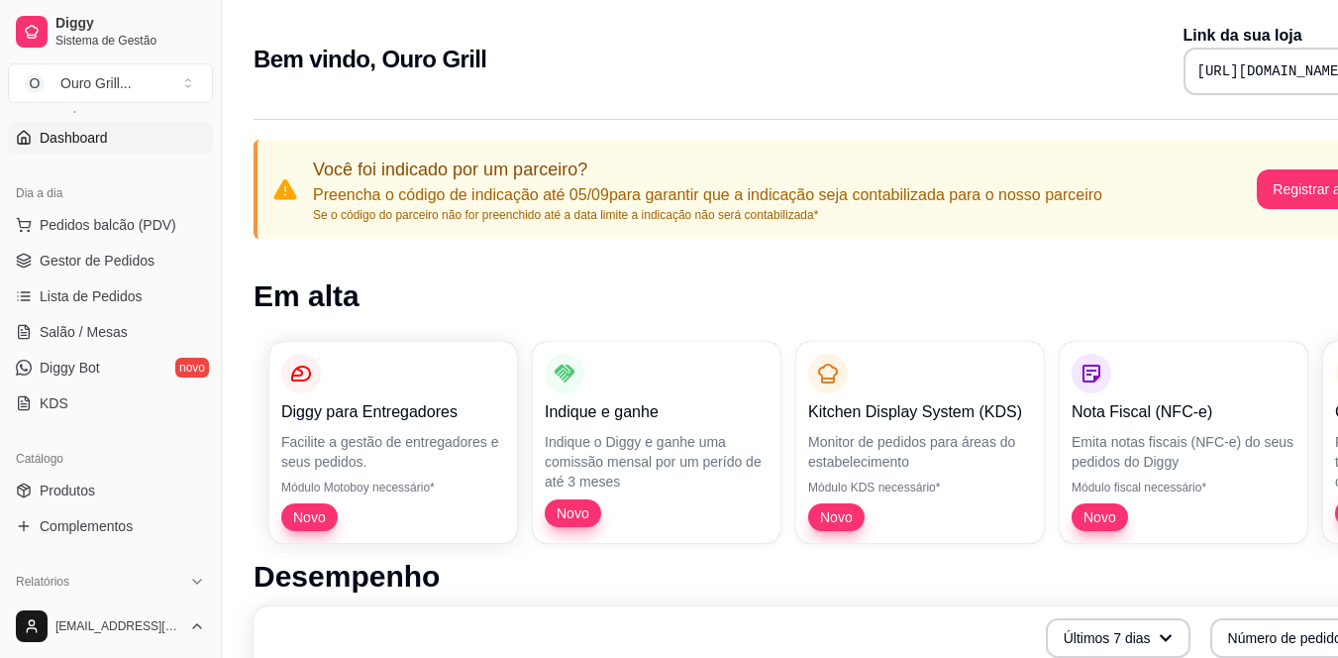
scroll to position [0, 0]
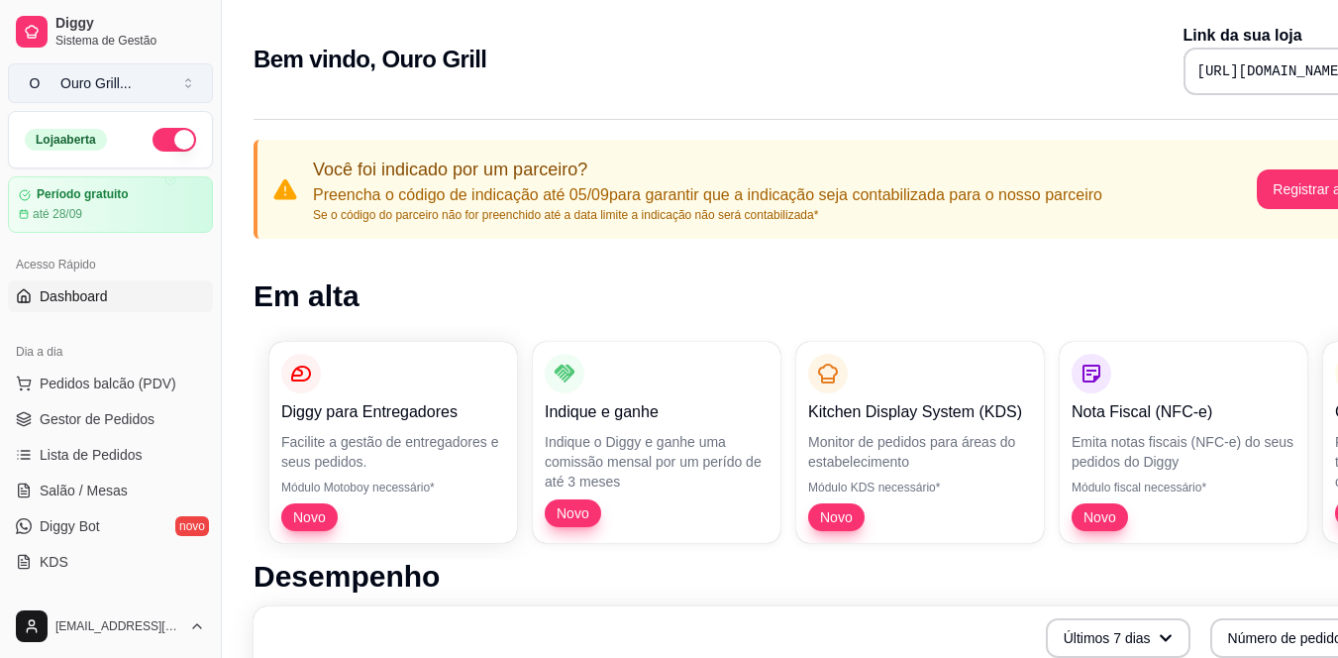
click at [191, 83] on button "O Ouro Grill ..." at bounding box center [110, 83] width 205 height 40
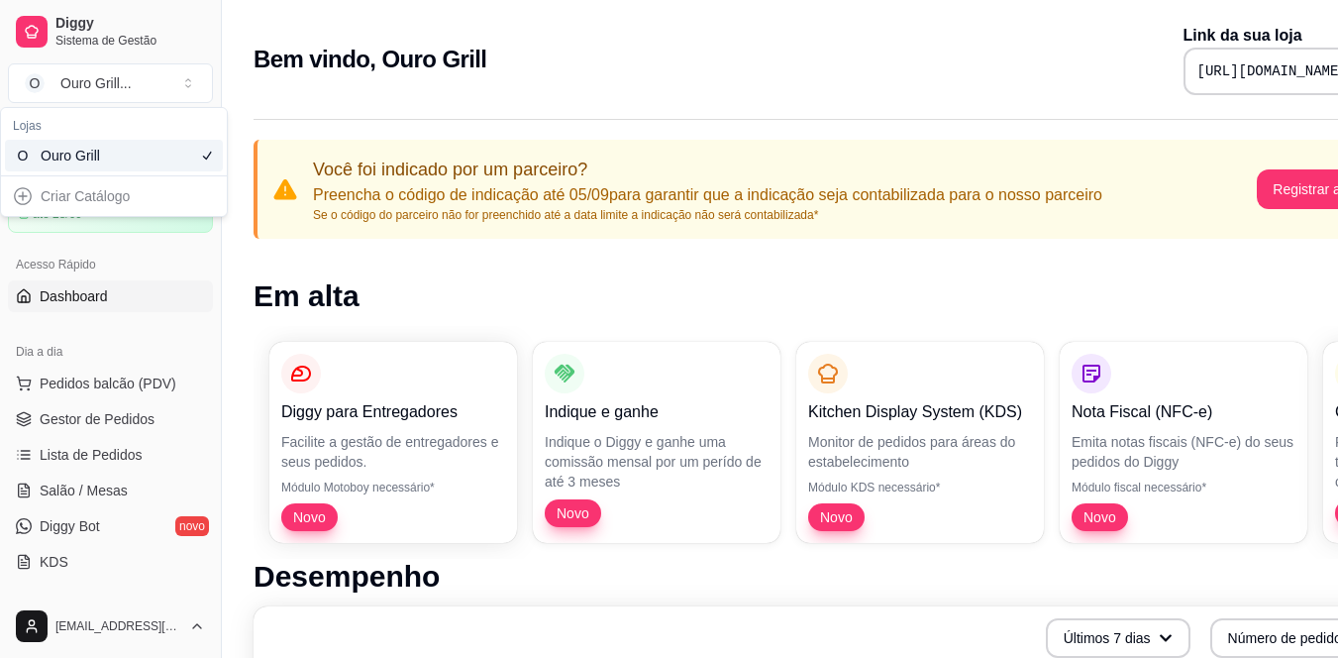
click at [28, 193] on div "Criar Catálogo" at bounding box center [114, 196] width 218 height 32
click at [65, 201] on div "Criar Catálogo" at bounding box center [114, 196] width 218 height 32
click at [16, 193] on div "Criar Catálogo" at bounding box center [114, 196] width 218 height 32
click at [29, 190] on div "Criar Catálogo" at bounding box center [114, 196] width 218 height 32
click at [24, 196] on div "Criar Catálogo" at bounding box center [114, 196] width 218 height 32
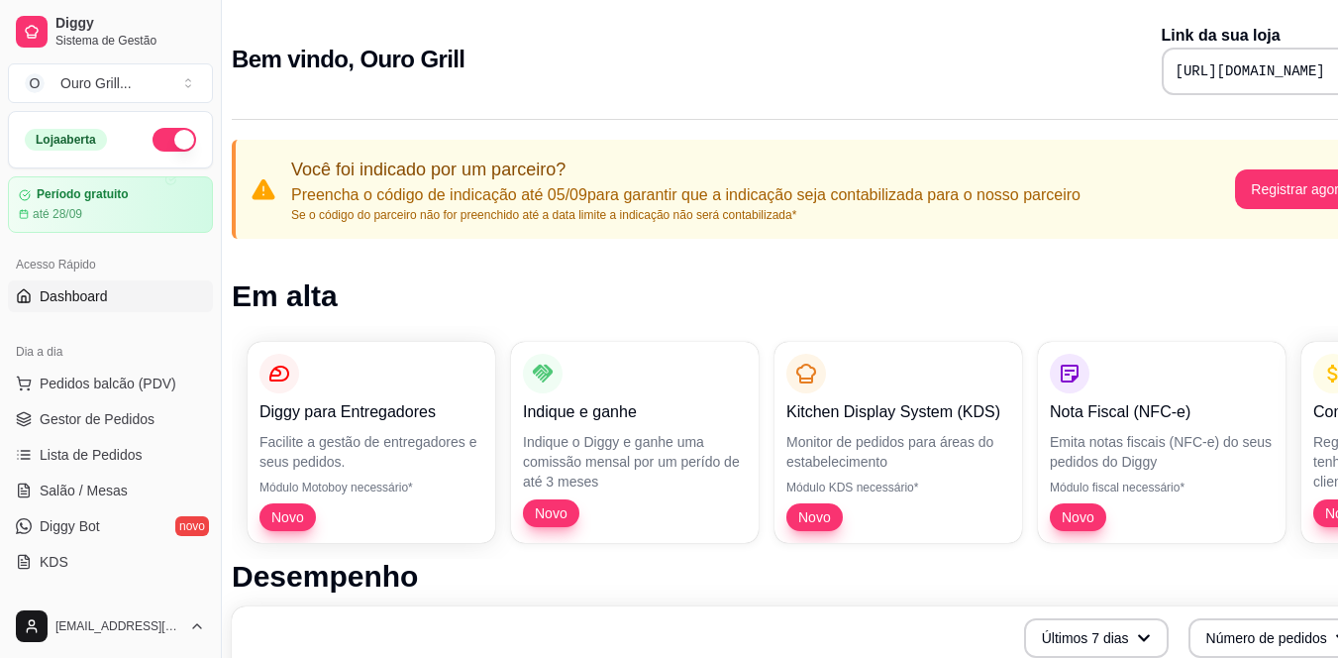
scroll to position [0, 4]
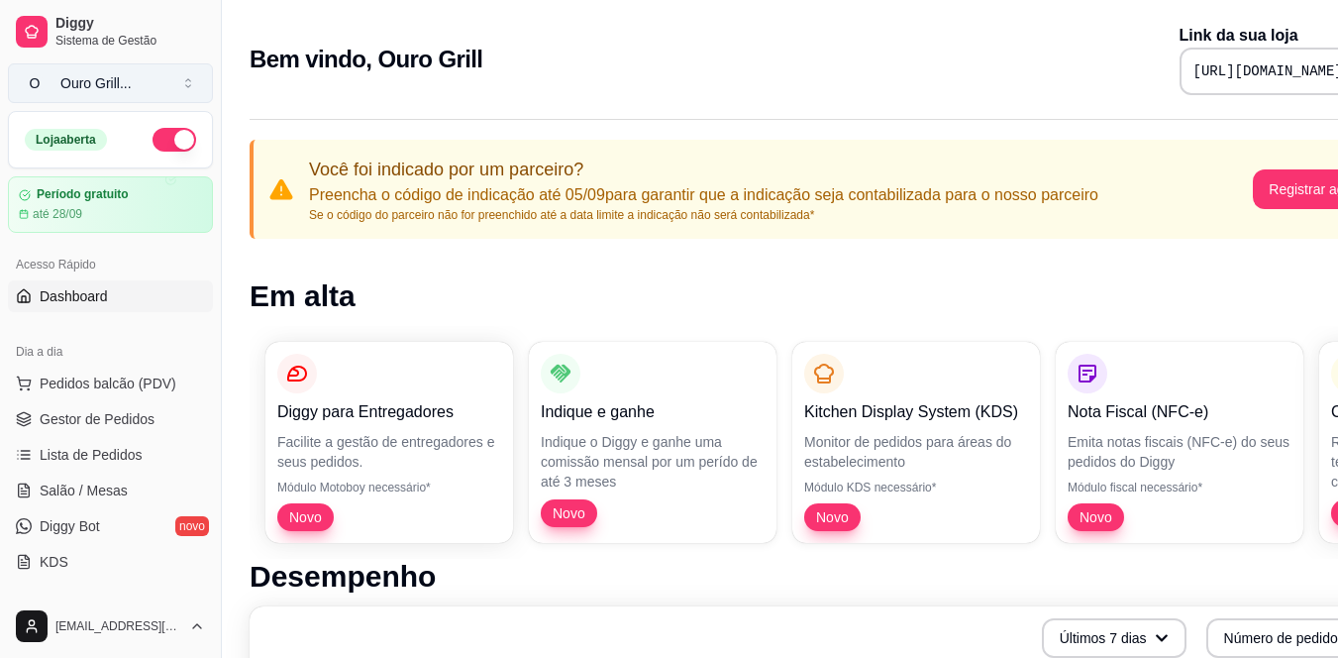
click at [75, 83] on div "Ouro Grill ..." at bounding box center [95, 83] width 71 height 20
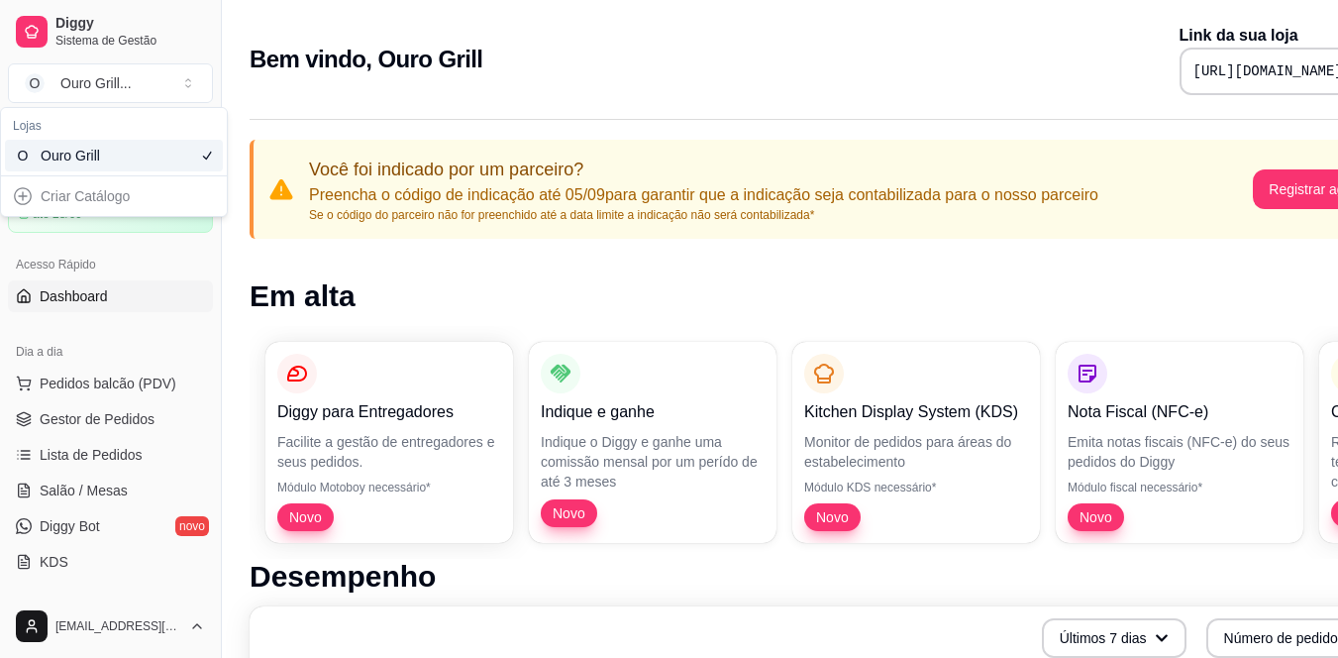
click at [22, 196] on div "Criar Catálogo" at bounding box center [114, 196] width 218 height 32
click at [75, 194] on div "Criar Catálogo" at bounding box center [114, 196] width 218 height 32
click at [247, 98] on div "Bem vindo, Ouro Grill Link da sua loja [URL][DOMAIN_NAME]" at bounding box center [823, 53] width 1210 height 107
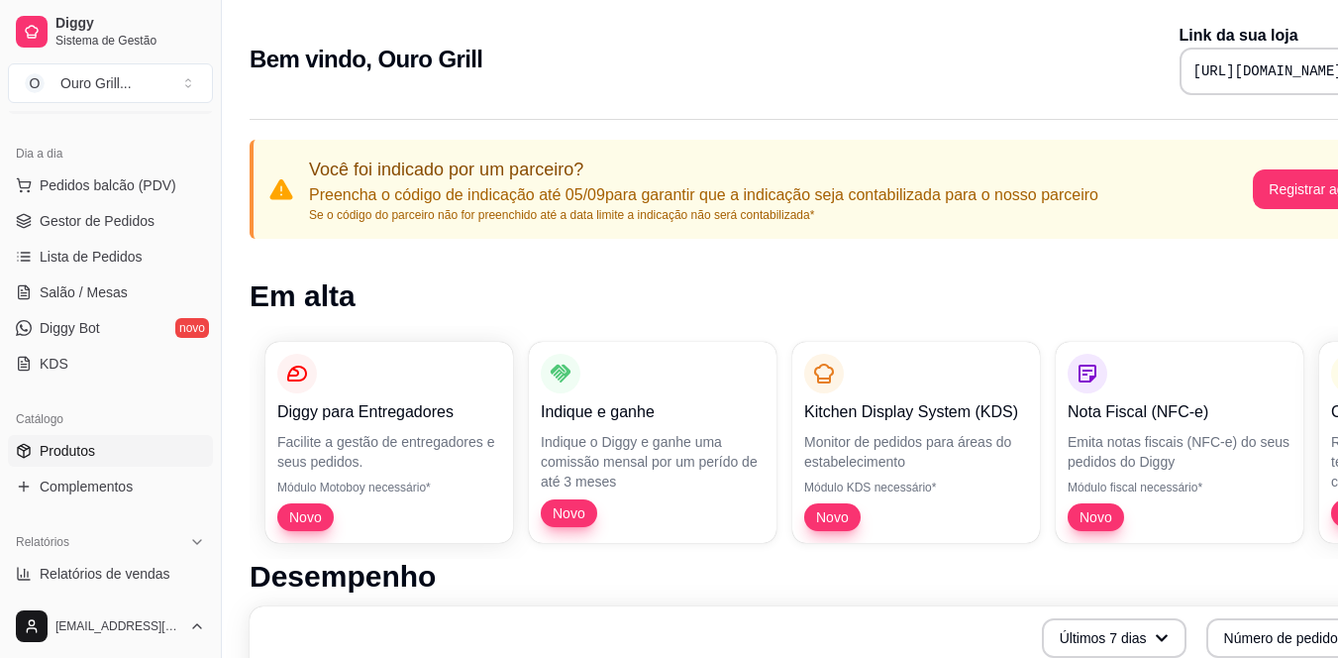
scroll to position [297, 0]
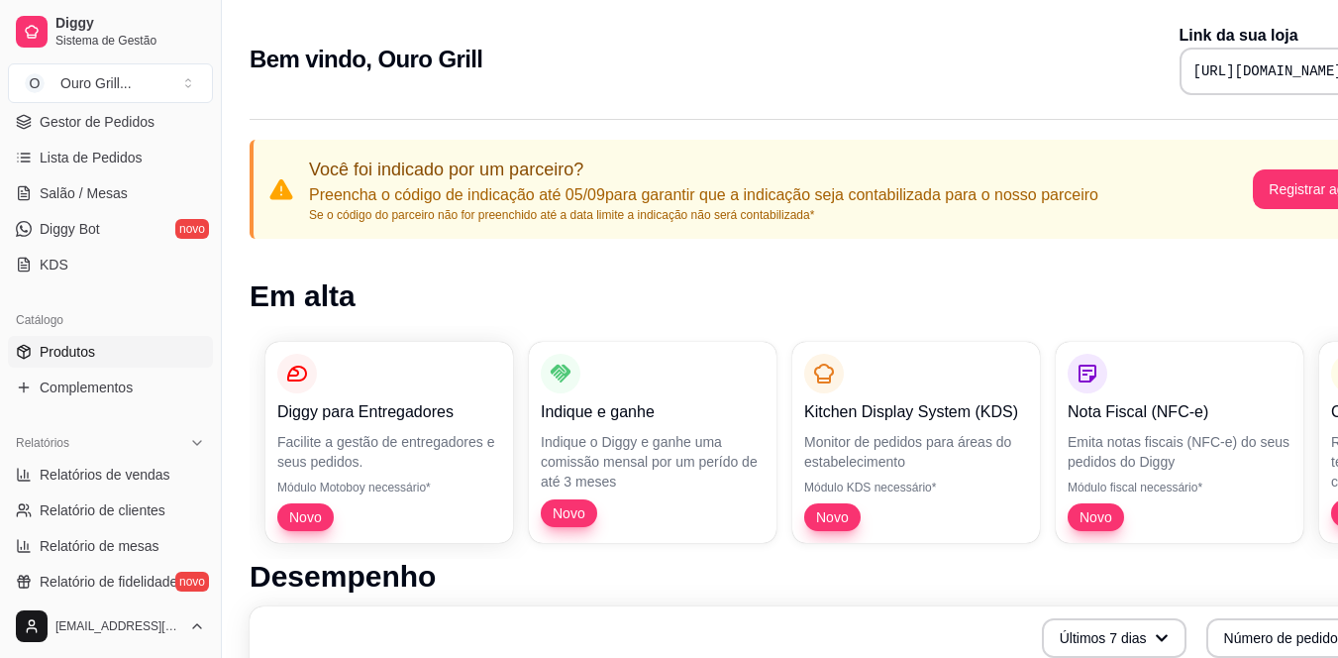
click at [79, 349] on span "Produtos" at bounding box center [67, 352] width 55 height 20
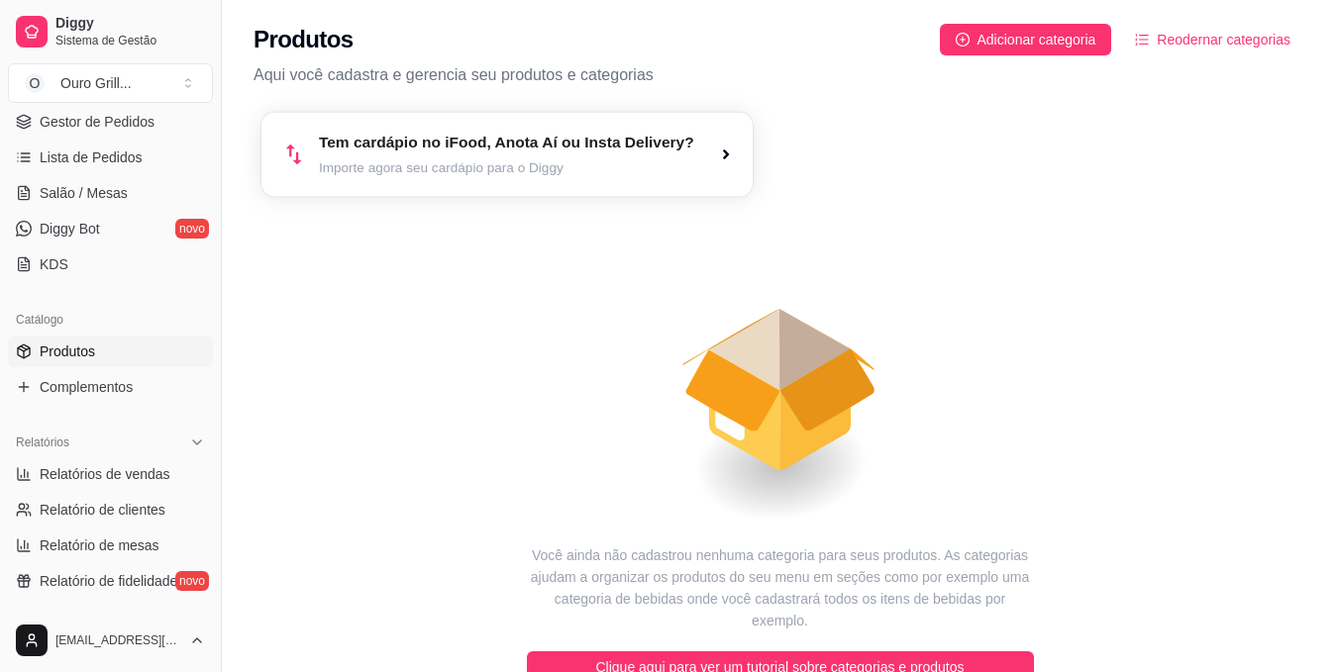
click at [734, 151] on icon "button" at bounding box center [726, 155] width 16 height 16
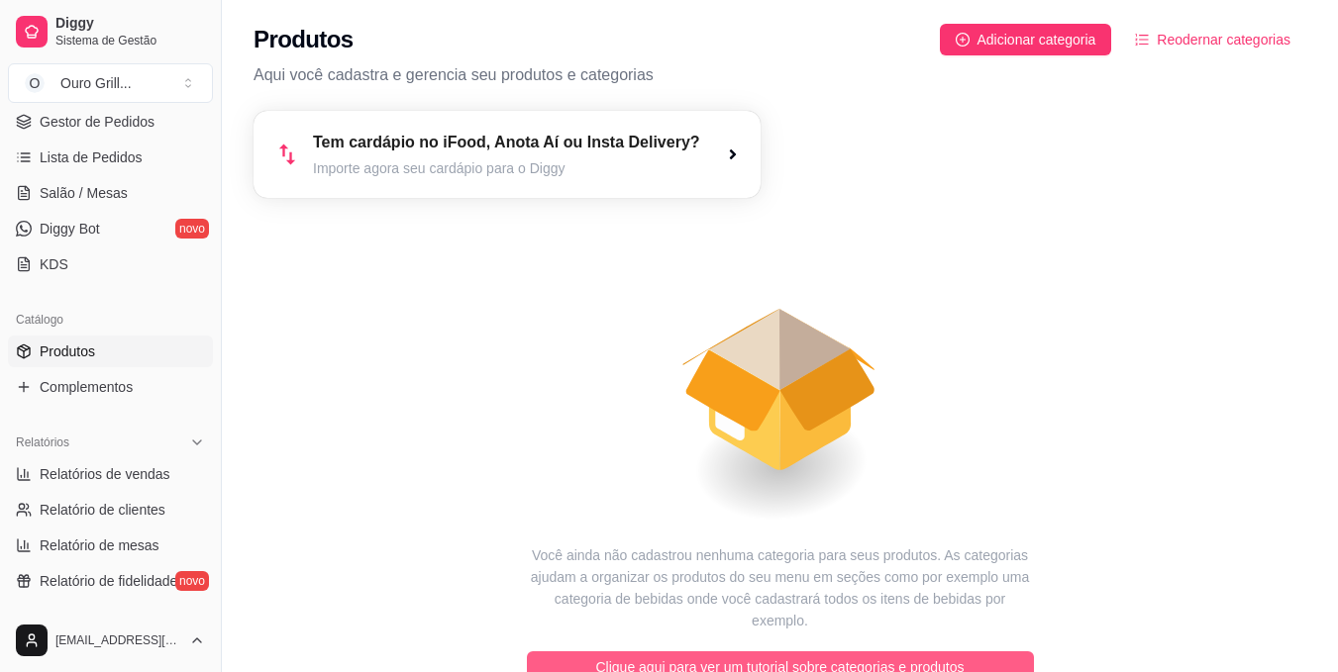
click at [712, 657] on span "Clique aqui para ver um tutorial sobre categorias e produtos" at bounding box center [780, 668] width 368 height 22
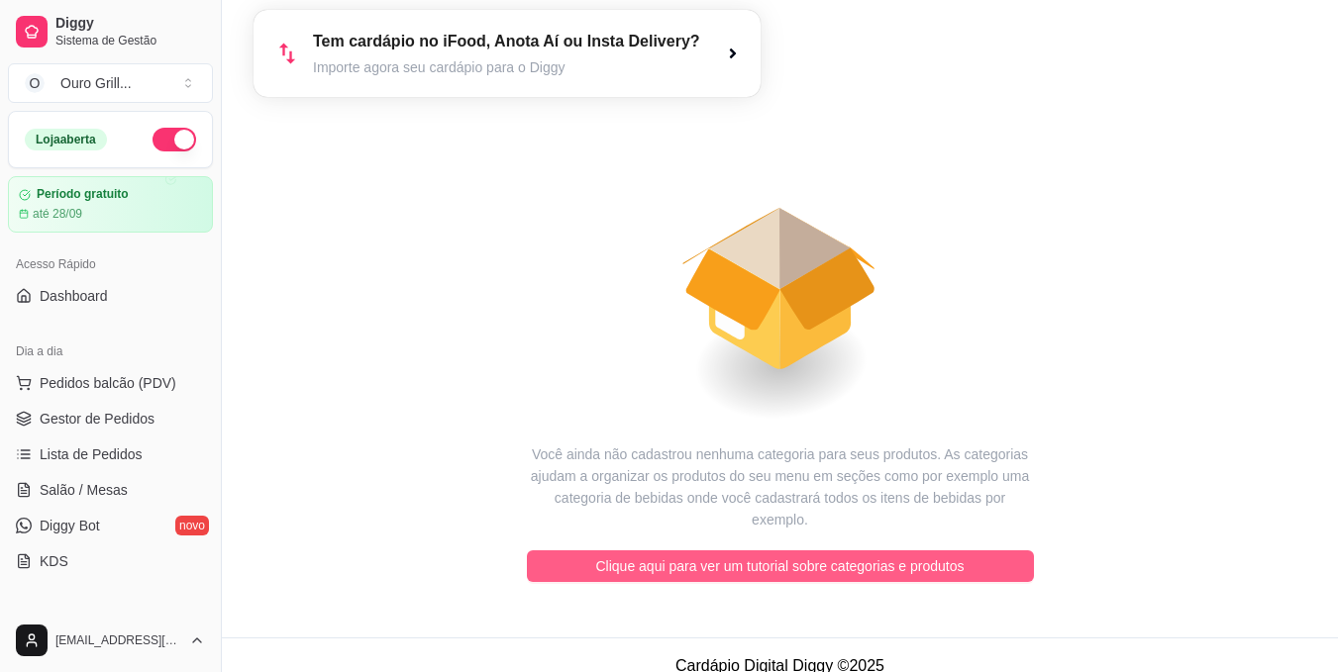
click at [710, 556] on span "Clique aqui para ver um tutorial sobre categorias e produtos" at bounding box center [780, 567] width 368 height 22
click at [755, 556] on span "Clique aqui para ver um tutorial sobre categorias e produtos" at bounding box center [780, 567] width 368 height 22
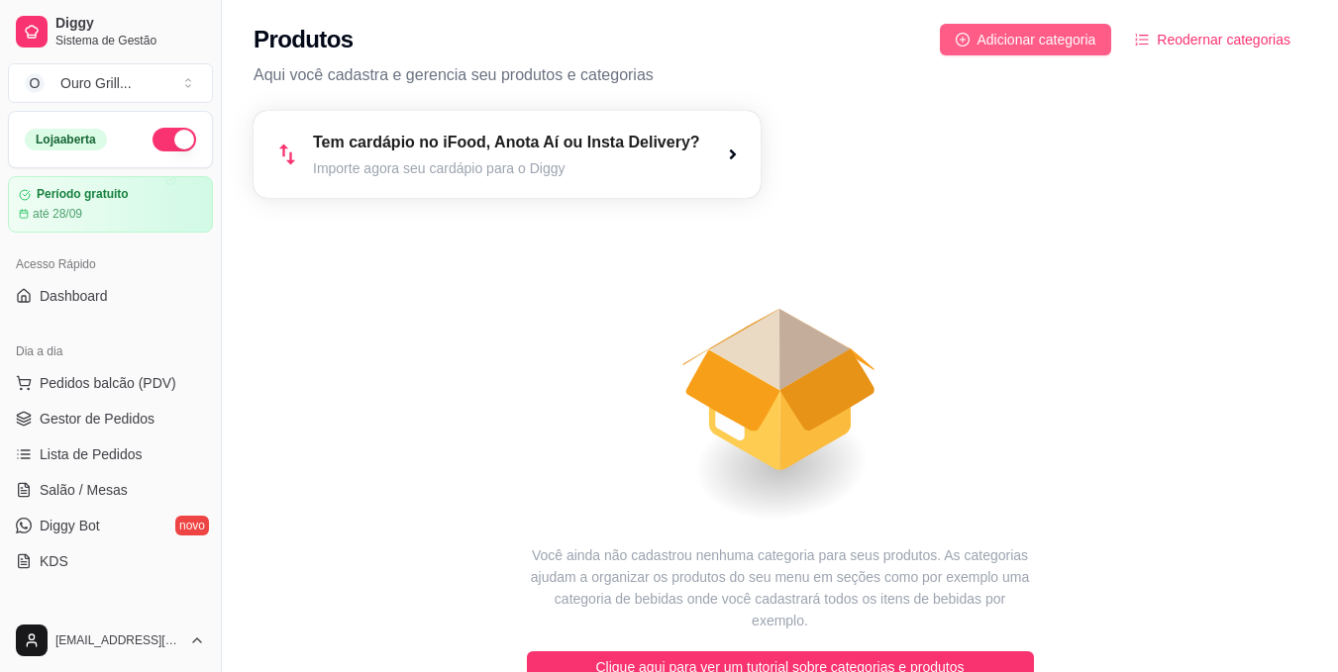
click at [970, 37] on icon "plus-circle" at bounding box center [963, 40] width 14 height 14
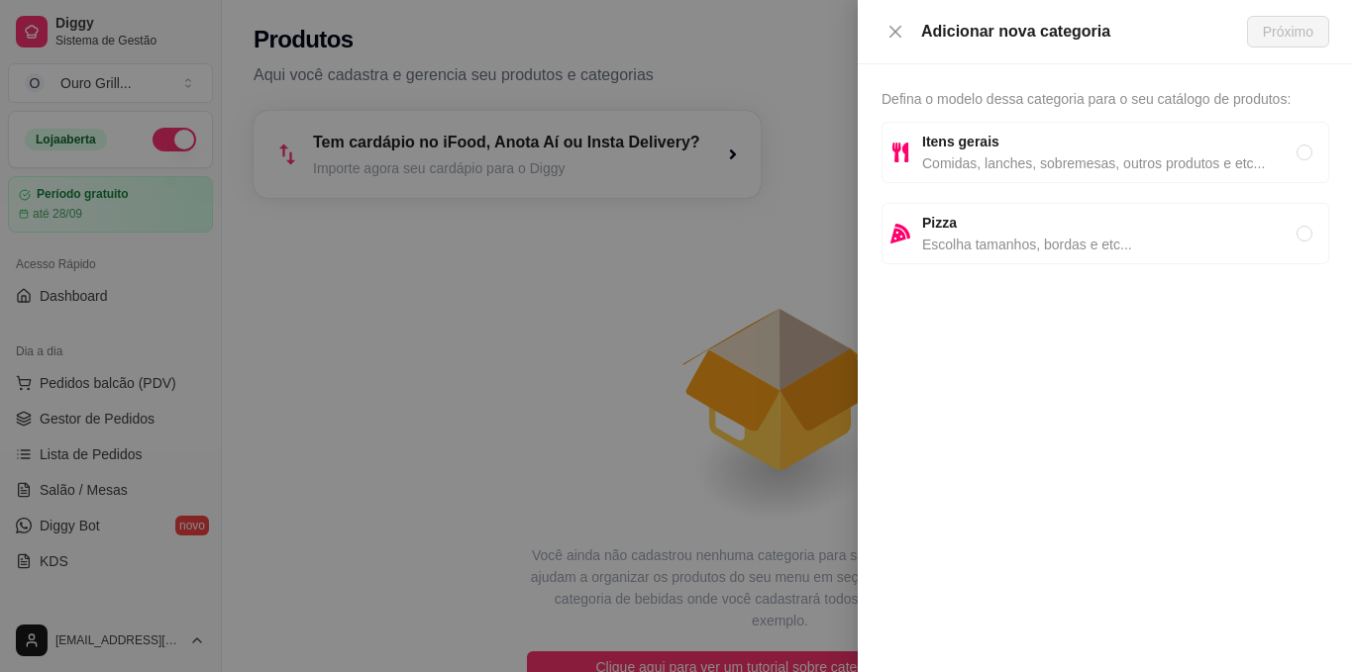
click at [1295, 152] on span "Itens gerais" at bounding box center [1109, 142] width 374 height 22
radio input "true"
click at [1278, 29] on span "Próximo" at bounding box center [1288, 32] width 51 height 22
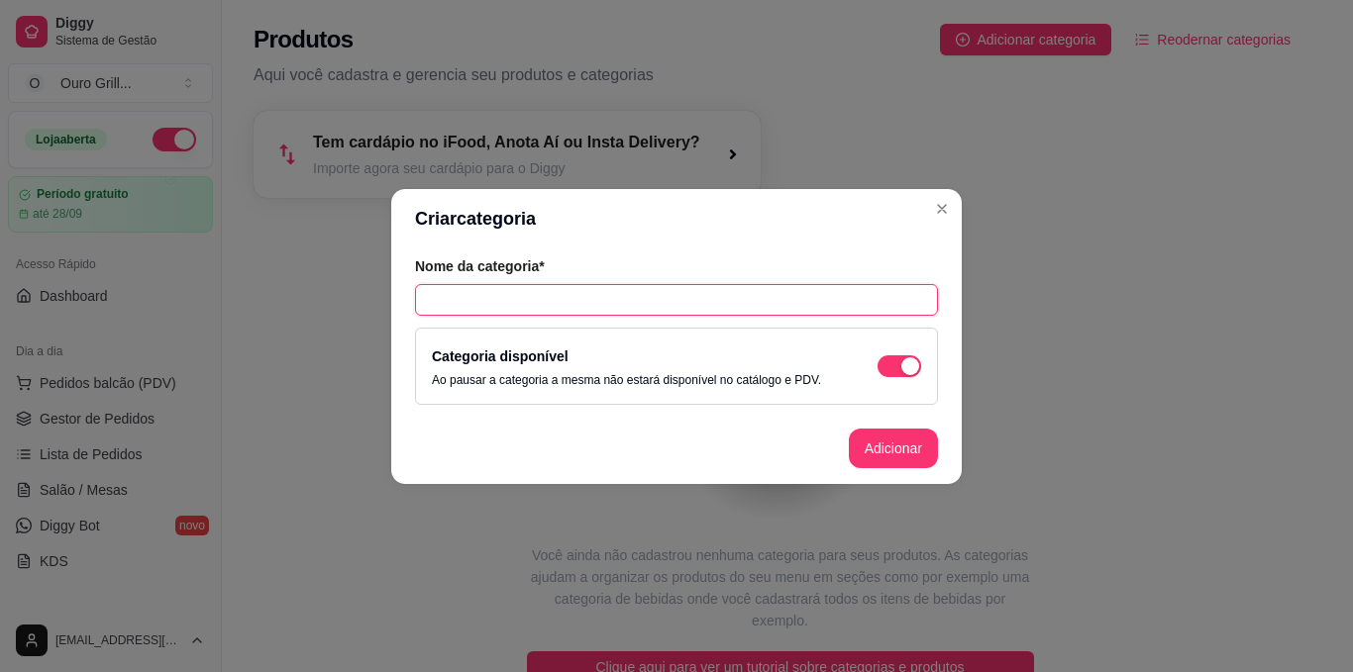
click at [438, 299] on input "text" at bounding box center [676, 300] width 523 height 32
type input "Assados"
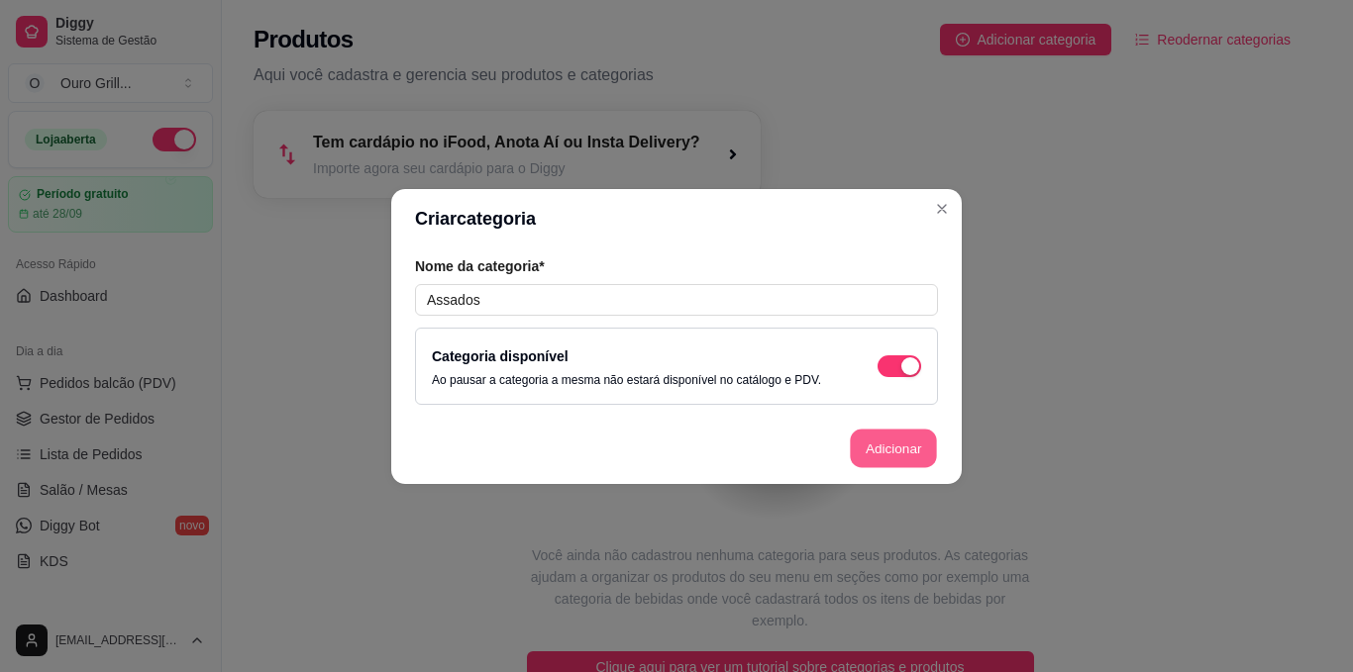
click at [886, 443] on button "Adicionar" at bounding box center [893, 448] width 87 height 39
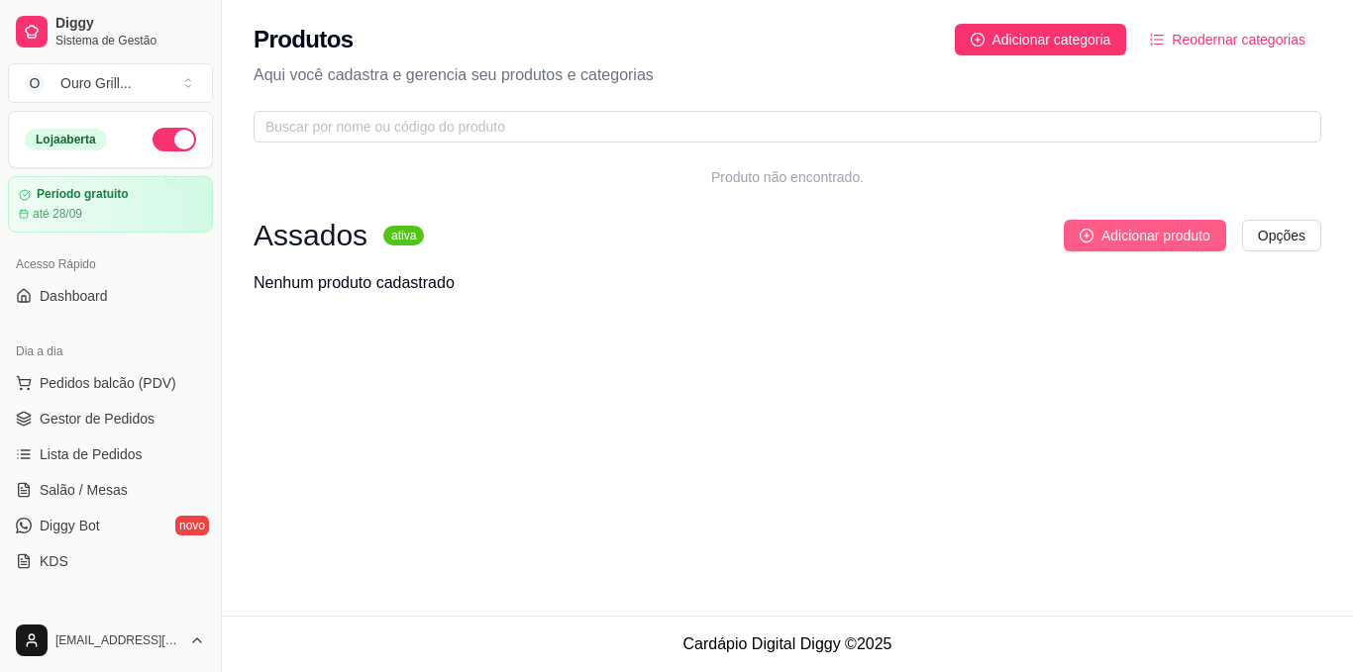
click at [1087, 236] on icon "plus-circle" at bounding box center [1086, 236] width 6 height 6
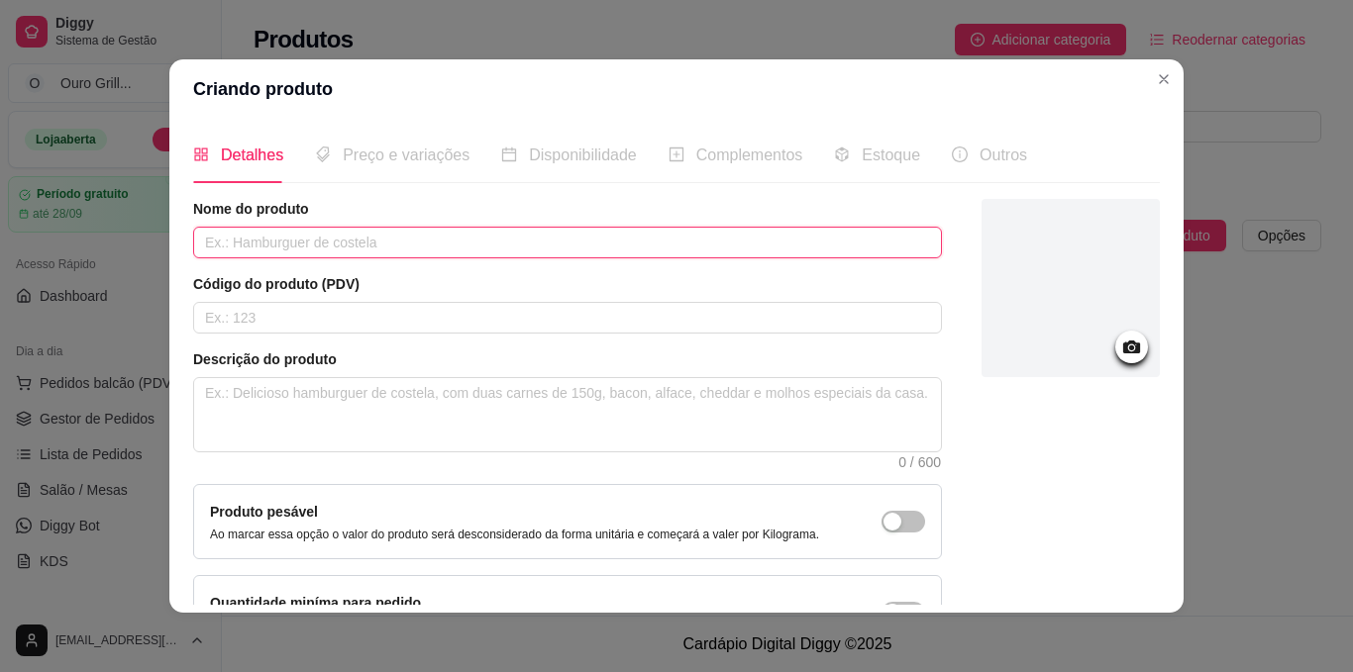
click at [406, 242] on input "text" at bounding box center [567, 243] width 749 height 32
type input "Picanha Grill"
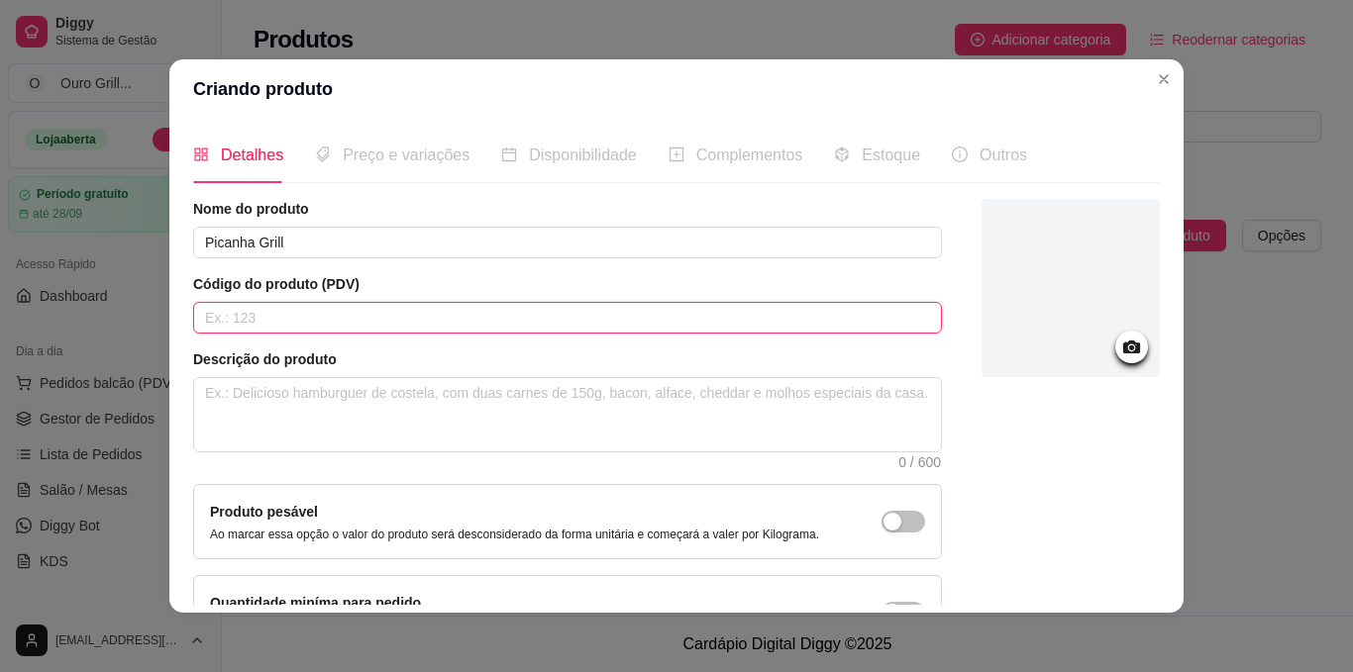
click at [270, 315] on input "text" at bounding box center [567, 318] width 749 height 32
type input "10010"
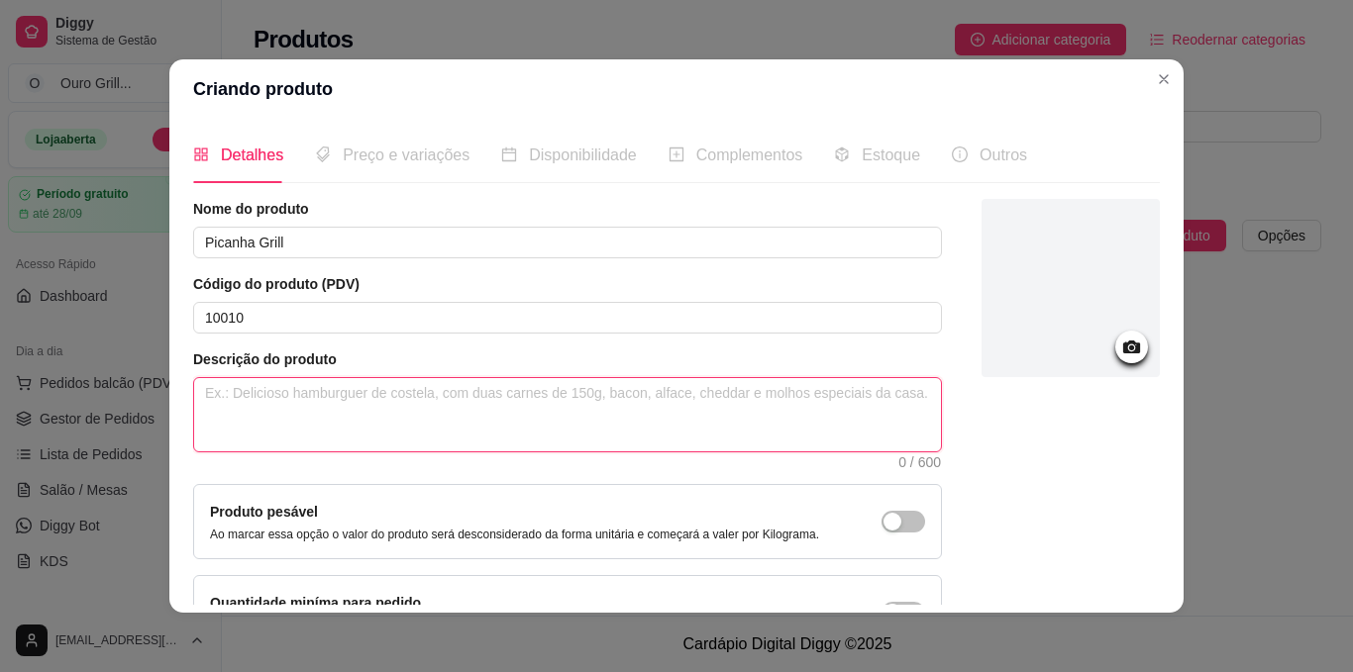
click at [401, 395] on textarea at bounding box center [567, 414] width 747 height 73
paste textarea "500 gramas Picanha Grill"
type textarea "500 gramas Picanha Grill"
type textarea "500 gramas Picanha Grill ("
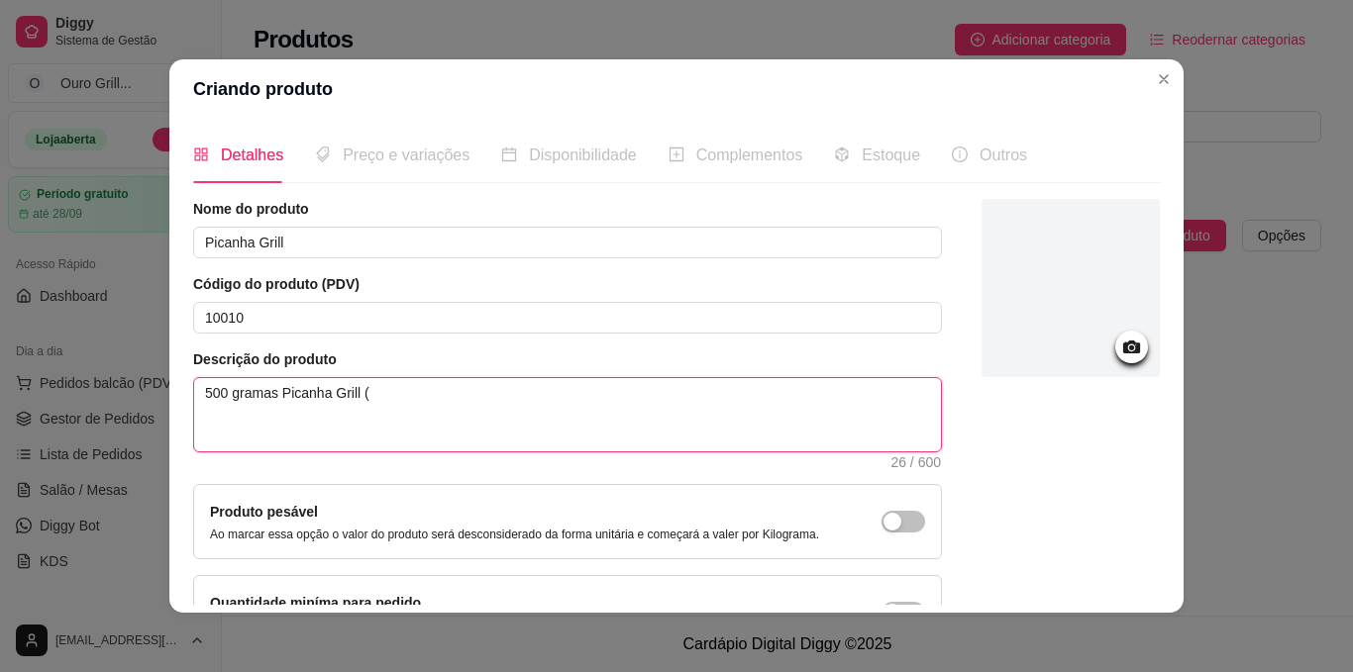
type textarea "500 gramas Picanha Grill (p"
type textarea "500 gramas Picanha Grill (pe"
type textarea "500 gramas Picanha Grill (pes"
type textarea "500 gramas Picanha Grill (peso"
type textarea "500 gramas Picanha Grill (pes"
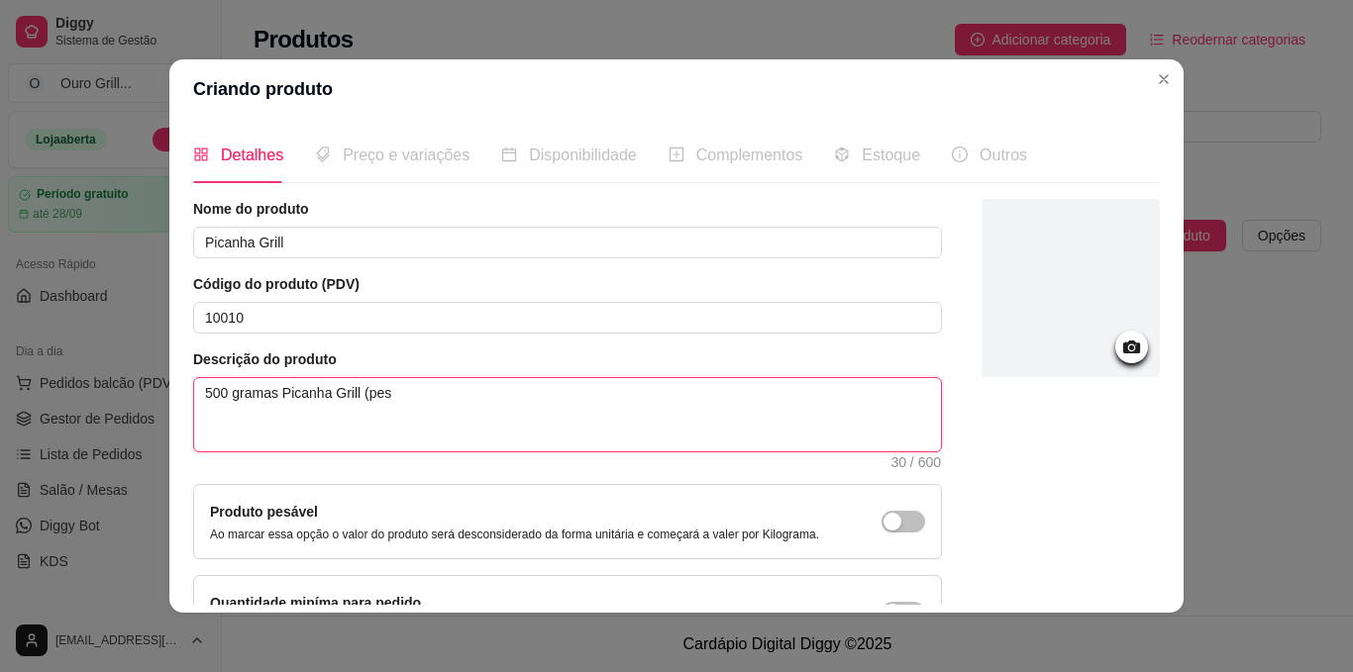
type textarea "500 gramas Picanha Grill (pe"
type textarea "500 gramas Picanha Grill (p"
type textarea "500 gramas Picanha Grill ("
type textarea "500 gramas Picanha Grill ( I"
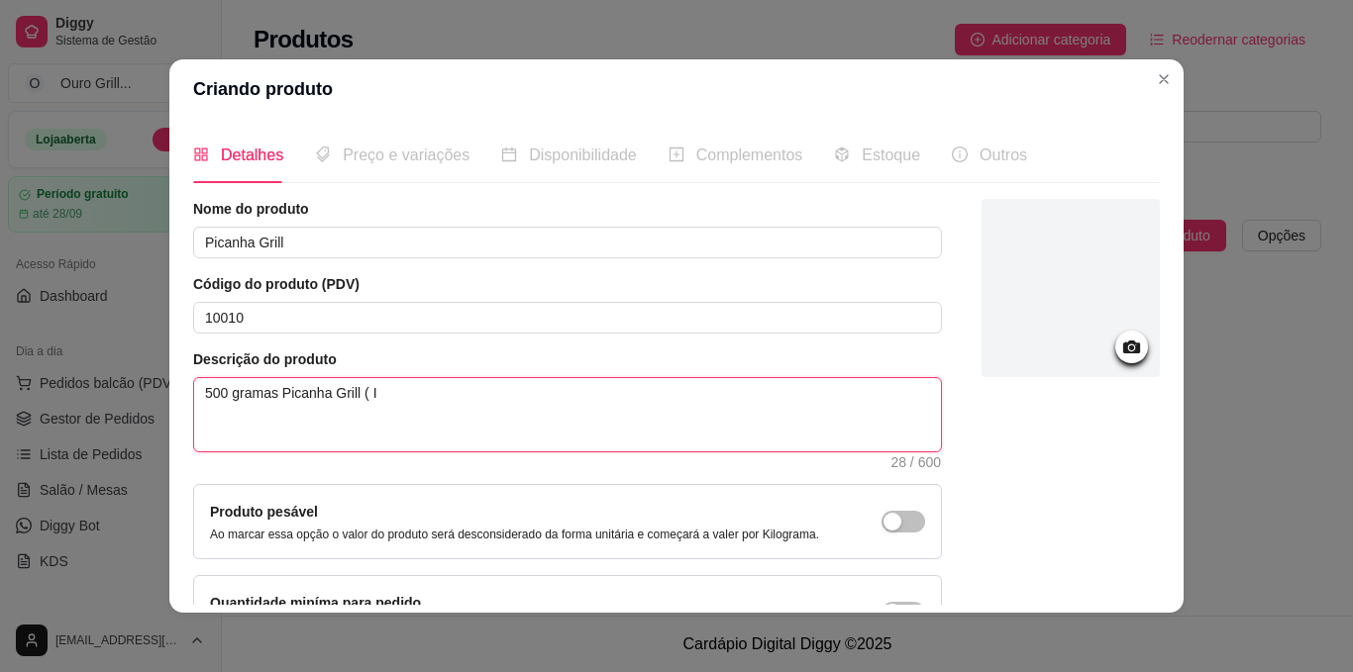
type textarea "500 gramas Picanha Grill ( In"
type textarea "500 gramas Picanha Grill ( In N"
type textarea "500 gramas Picanha Grill ( In Na"
type textarea "500 gramas Picanha Grill ( In Nat"
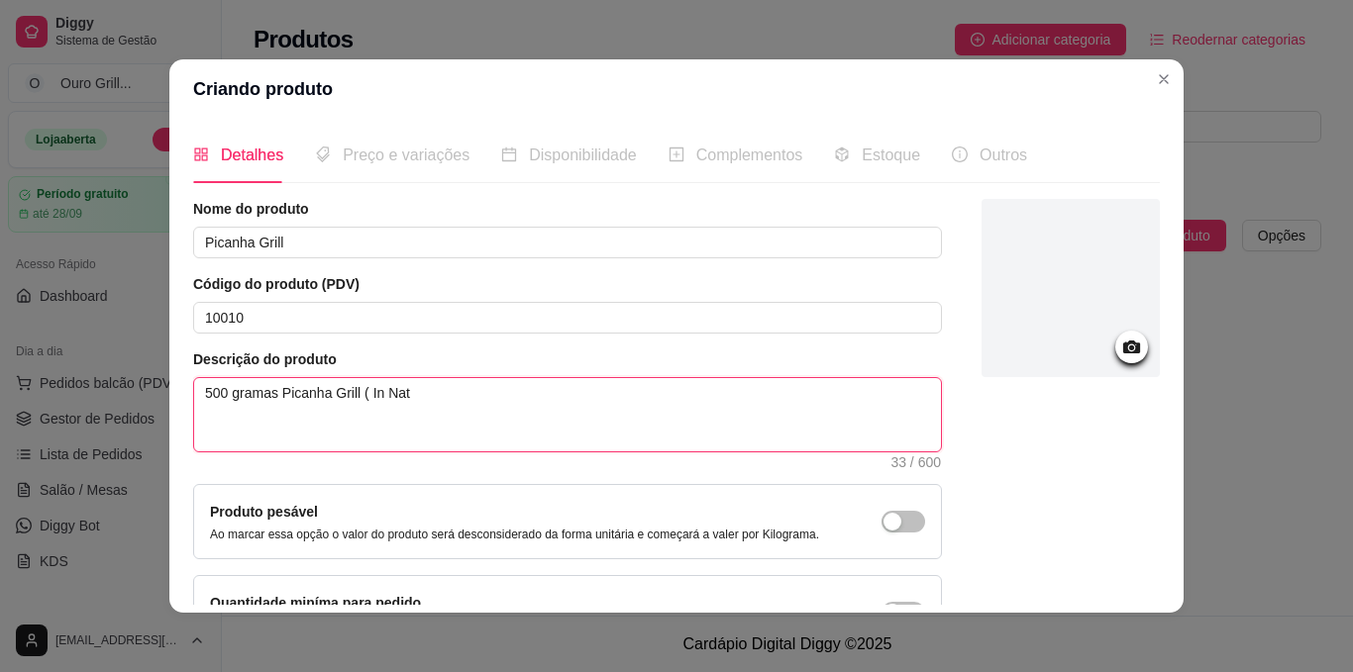
type textarea "500 gramas Picanha Grill ( In Natu"
type textarea "500 gramas Picanha Grill ( In Natur"
type textarea "500 gramas Picanha Grill ( In Natura"
type textarea "500 gramas Picanha Grill ( In Natura )"
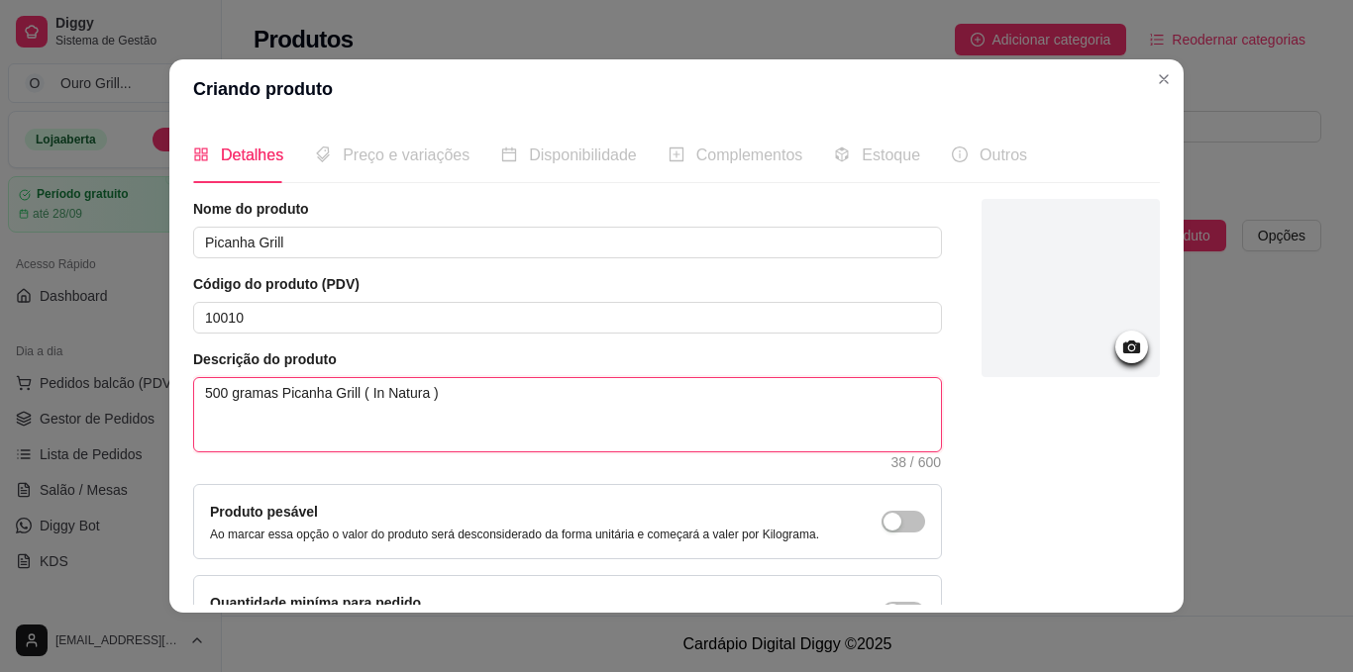
type textarea "500 gramas Picanha Grill a( In Natura )"
type textarea "500 gramas Picanha Grill as( In Natura )"
type textarea "500 gramas Picanha Grill ass( In Natura )"
type textarea "500 gramas Picanha Grill assa( In Natura )"
type textarea "500 gramas Picanha Grill assad( In Natura )"
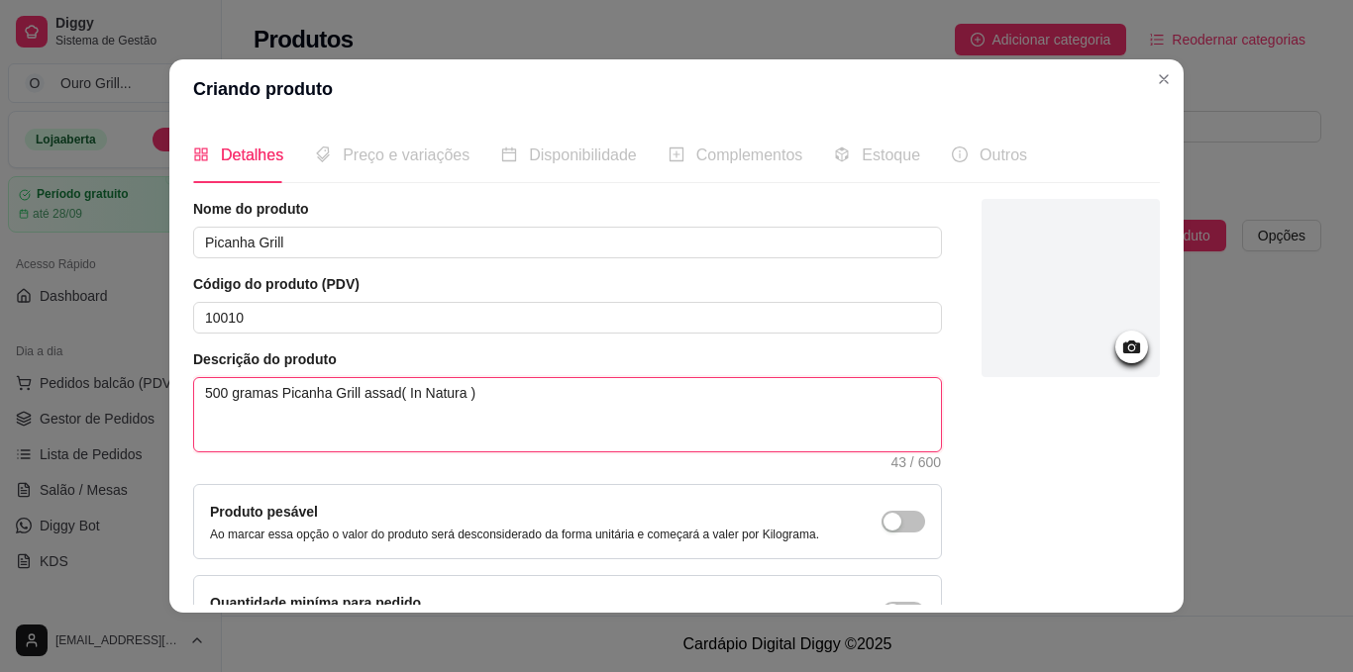
type textarea "500 gramas Picanha Grill assado( In Natura )"
type textarea "500 gramas Picanha Grill assado ( In Natura )"
type textarea "500 gramas Picanha Grill assado n( In Natura )"
type textarea "500 gramas Picanha Grill assado na( In Natura )"
type textarea "500 gramas Picanha Grill assado na ( In Natura )"
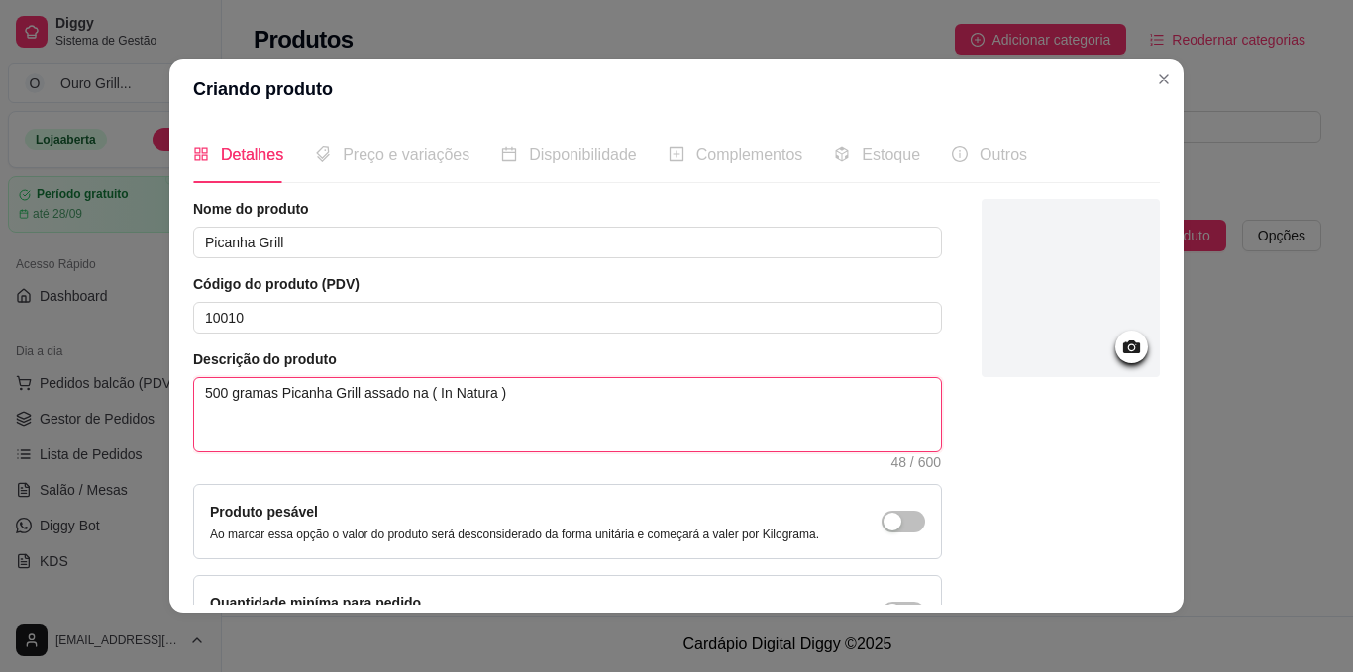
type textarea "500 gramas Picanha Grill assado na b( In Natura )"
type textarea "500 gramas Picanha Grill assado na br( In Natura )"
type textarea "500 gramas Picanha Grill assado na bra( In Natura )"
type textarea "500 gramas Picanha Grill assado na bras( In Natura )"
type textarea "500 gramas Picanha Grill assado na brasa( In Natura )"
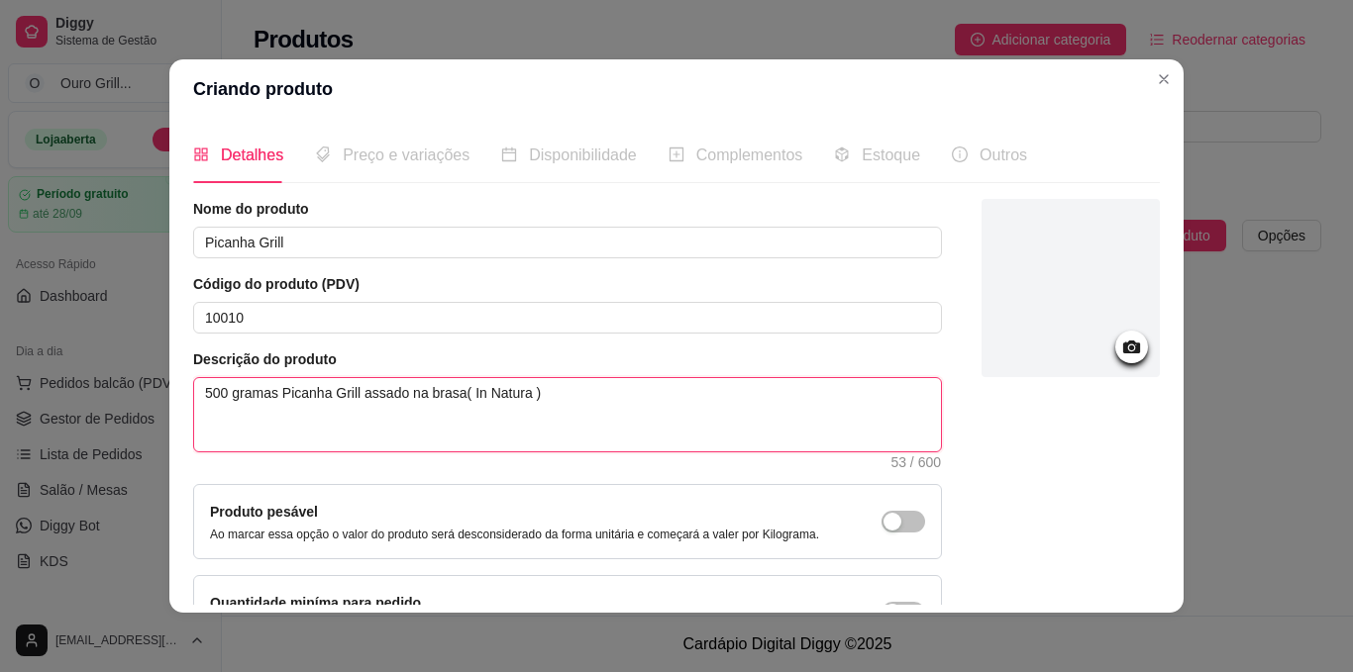
type textarea "500 gramas Picanha Grill assado na brasa ( In Natura )"
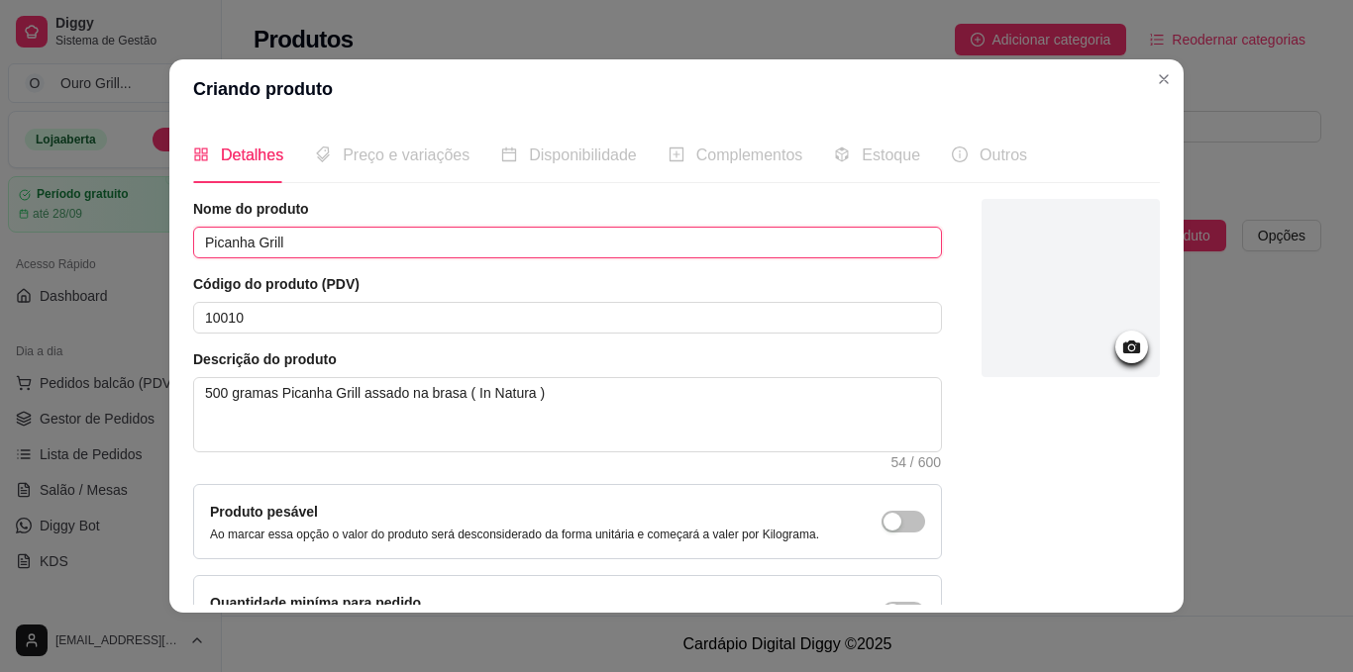
click at [248, 237] on input "Picanha Grill" at bounding box center [567, 243] width 749 height 32
type input "Picanha Ouro Grill"
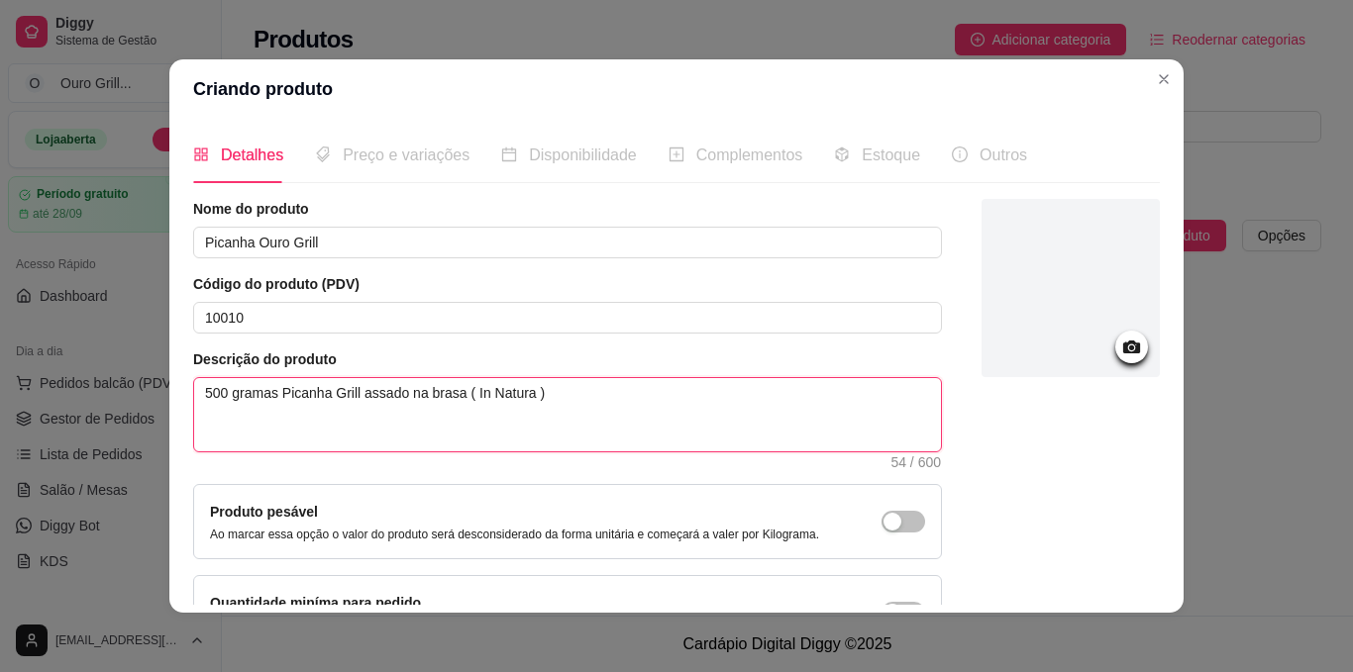
click at [323, 394] on textarea "500 gramas Picanha Grill assado na brasa ( In Natura )" at bounding box center [567, 414] width 747 height 73
type textarea "500 gramas Picanha rill assado na brasa ( In Natura )"
type textarea "500 gramas Picanha ill assado na brasa ( In Natura )"
type textarea "500 gramas Picanha ll assado na brasa ( In Natura )"
type textarea "500 gramas Picanha l assado na brasa ( In Natura )"
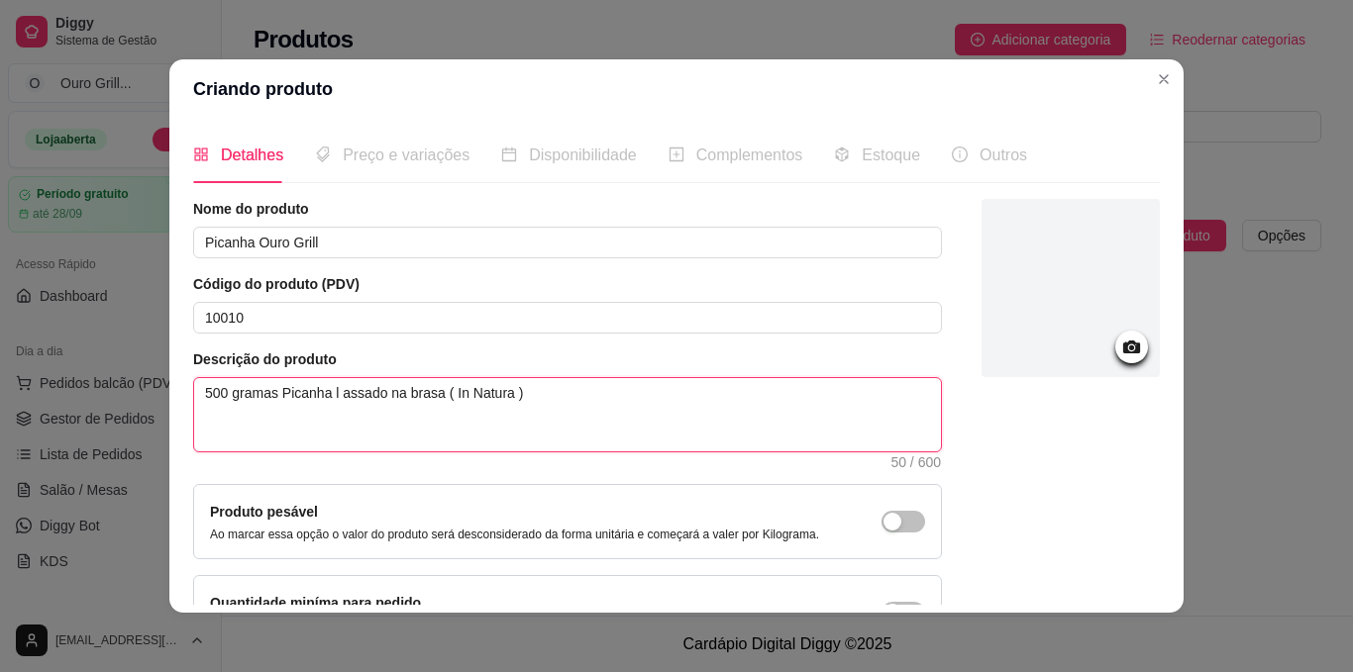
type textarea "500 gramas Picanha assado na brasa ( In Natura )"
type textarea "500 gramas dPicanha assado na brasa ( In Natura )"
type textarea "500 gramas dePicanha assado na brasa ( In Natura )"
type textarea "500 gramas de Picanha assado na brasa ( In Natura )"
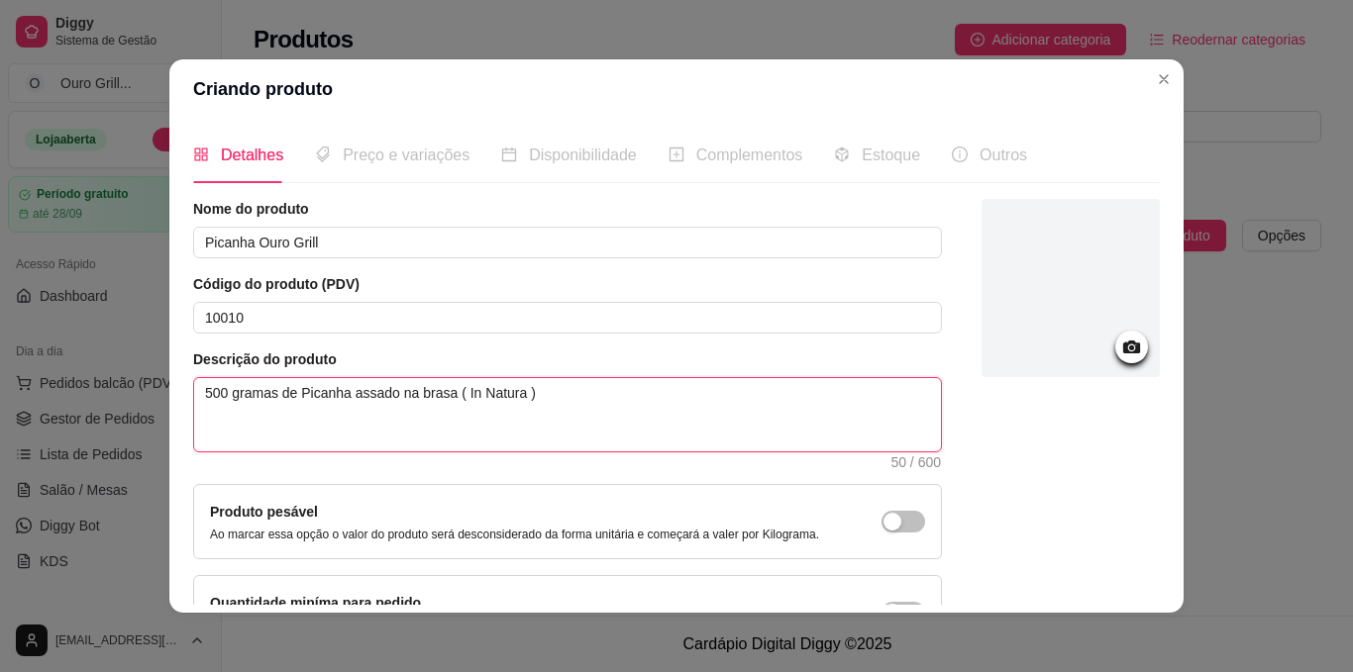
type textarea "500 gramas de cPicanha assado na brasa ( In Natura )"
type textarea "500 gramas de coPicanha assado na brasa ( In Natura )"
type textarea "500 gramas de corPicanha assado na brasa ( In Natura )"
type textarea "500 gramas de cortPicanha assado na brasa ( In Natura )"
type textarea "500 gramas de cortePicanha assado na brasa ( In Natura )"
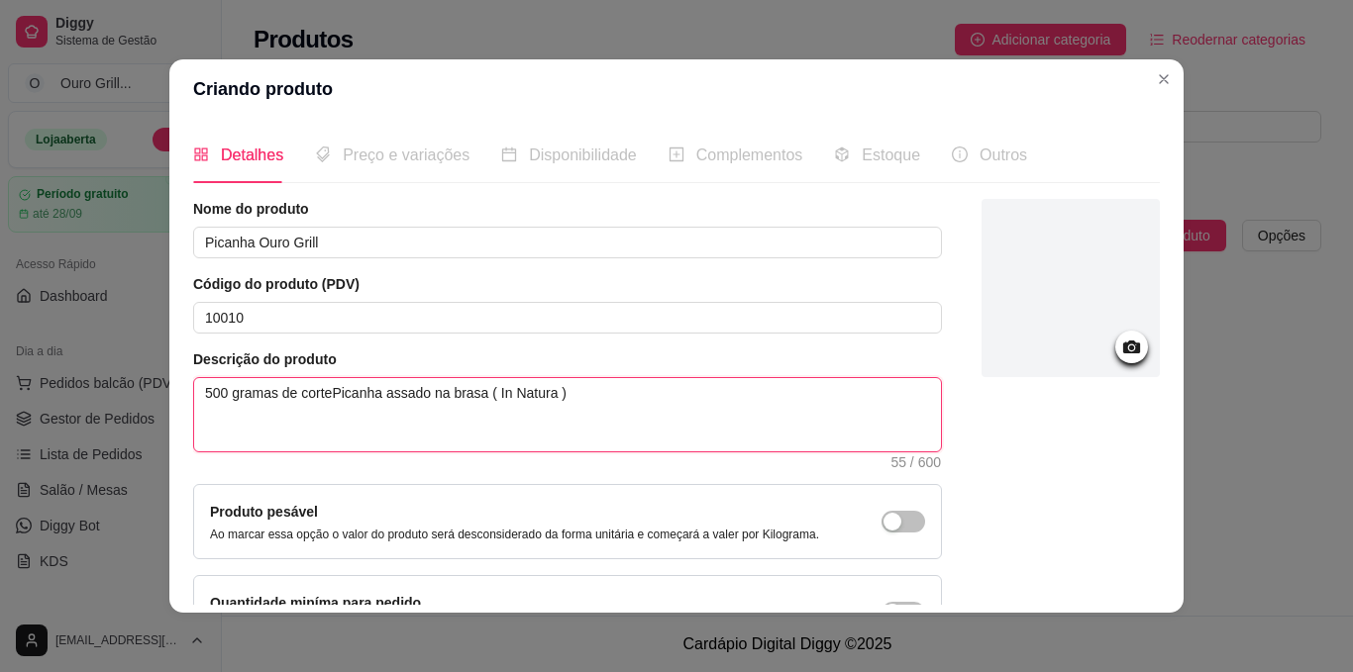
type textarea "500 gramas de corte Picanha assado na brasa ( In Natura )"
type textarea "500 gramas de corte dPicanha assado na brasa ( In Natura )"
type textarea "500 gramas de corte dePicanha assado na brasa ( In Natura )"
type textarea "500 gramas de corte de Picanha assado na brasa ( In Natura )"
type textarea "500 gramas de corte de Picanha assad na brasa ( In Natura )"
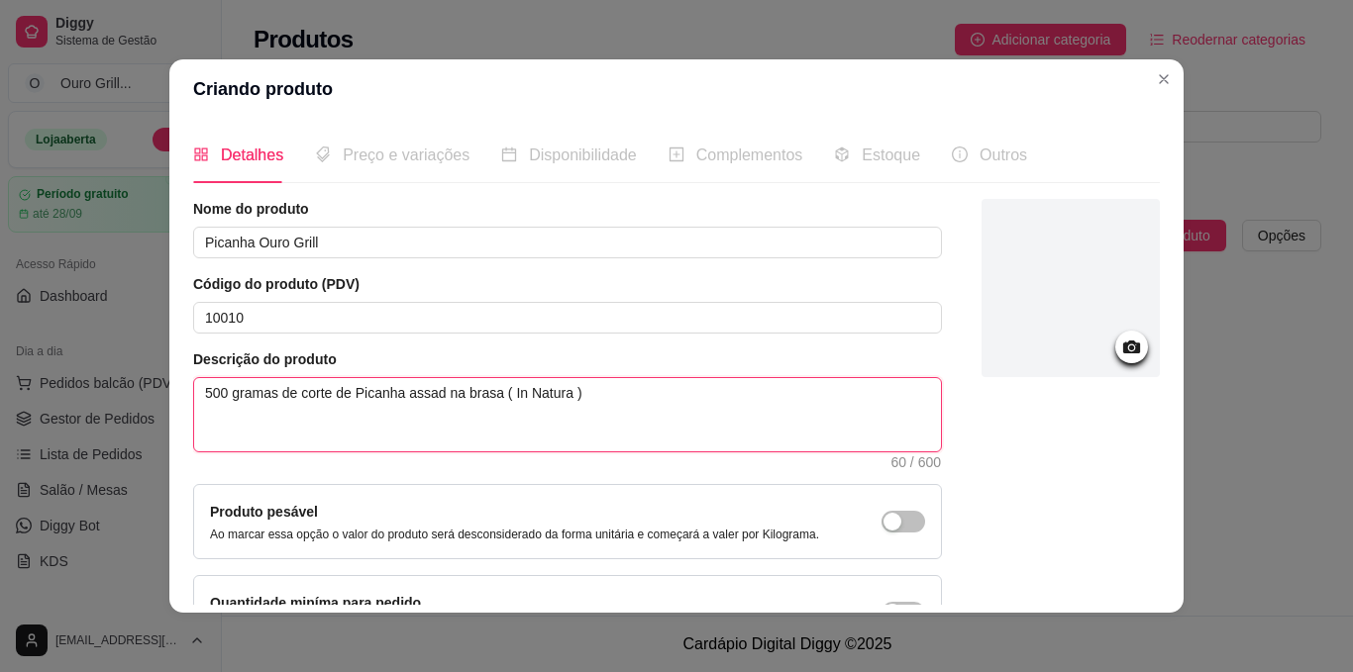
type textarea "500 gramas de corte de Picanha assada na brasa ( In Natura )"
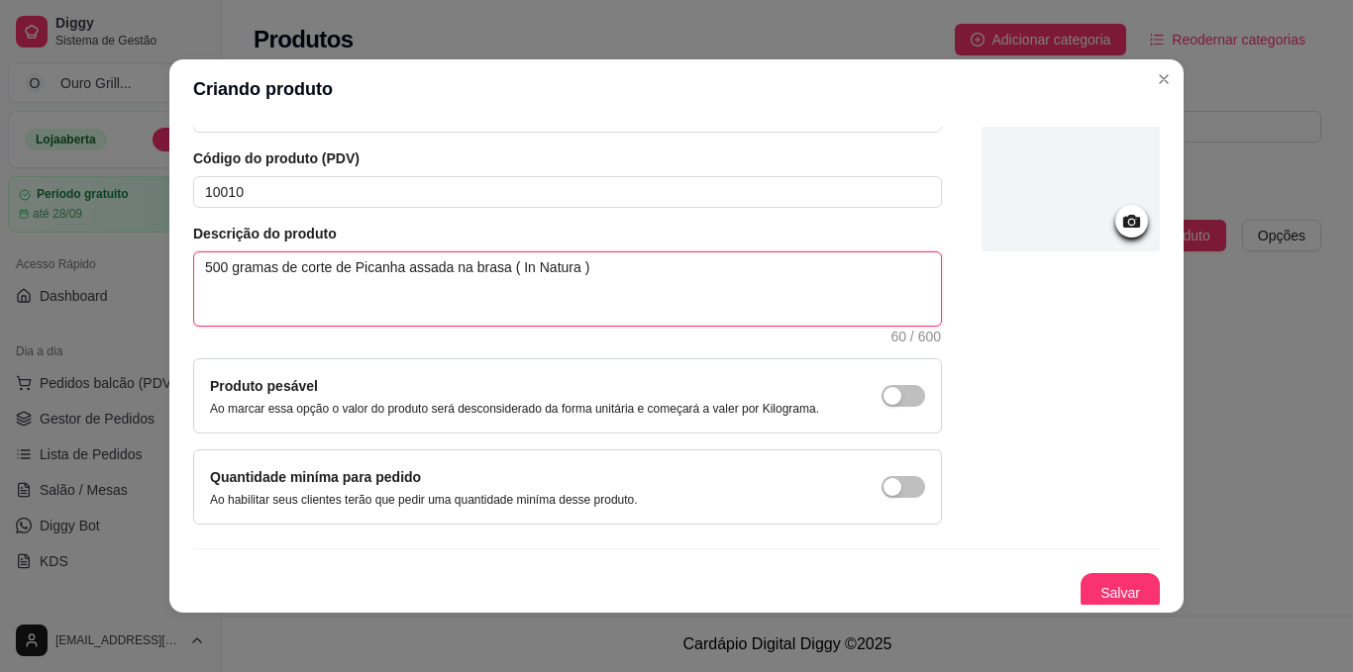
scroll to position [134, 0]
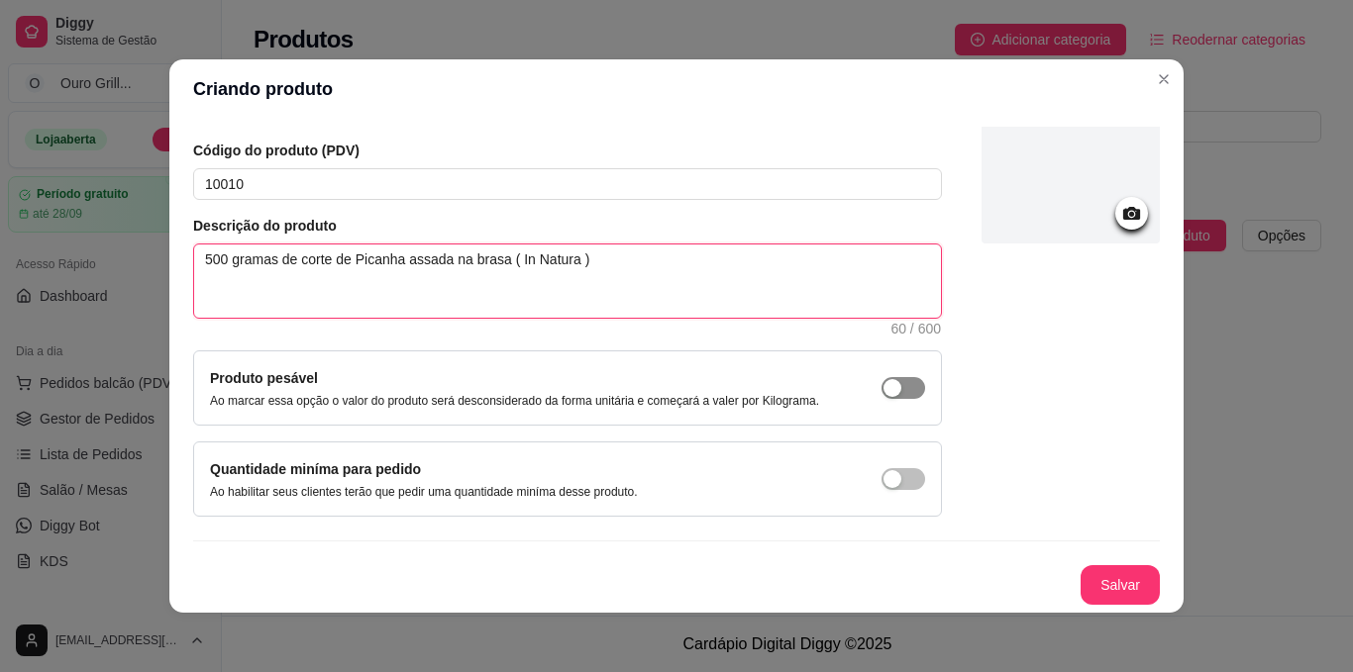
type textarea "500 gramas de corte de Picanha assada na brasa ( In Natura )"
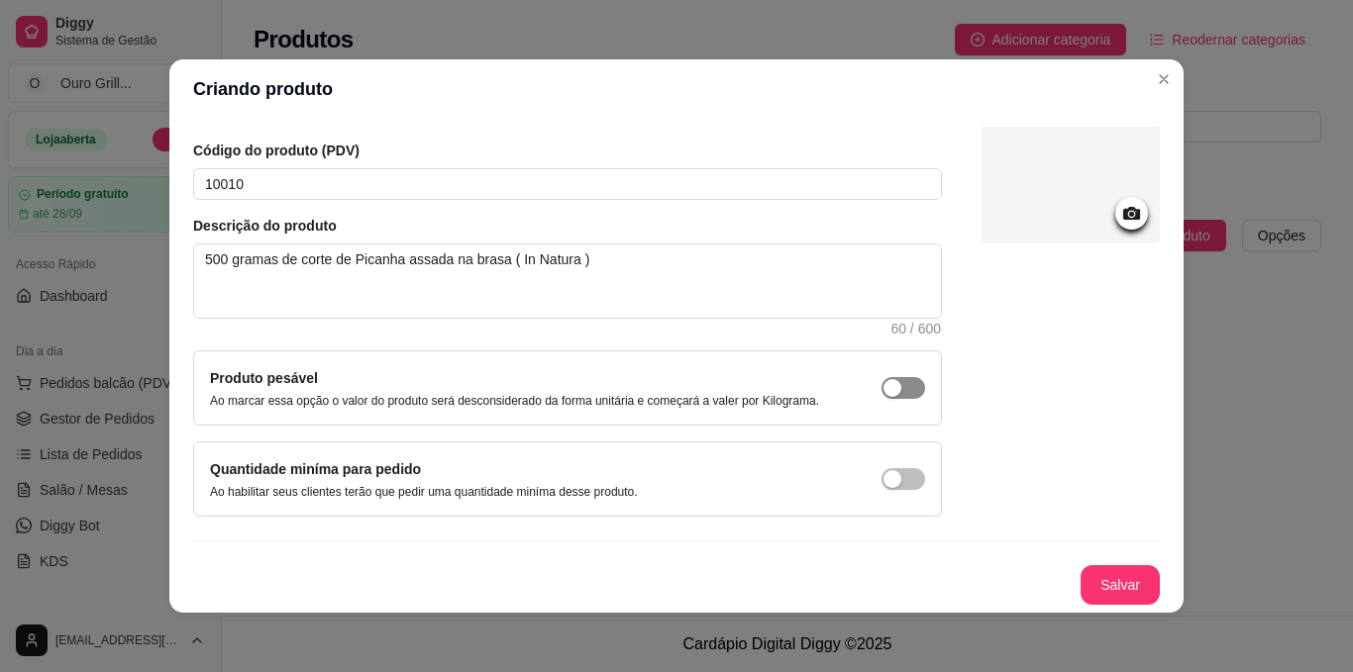
click at [883, 391] on div "button" at bounding box center [892, 388] width 18 height 18
click at [905, 397] on div "button" at bounding box center [914, 388] width 18 height 18
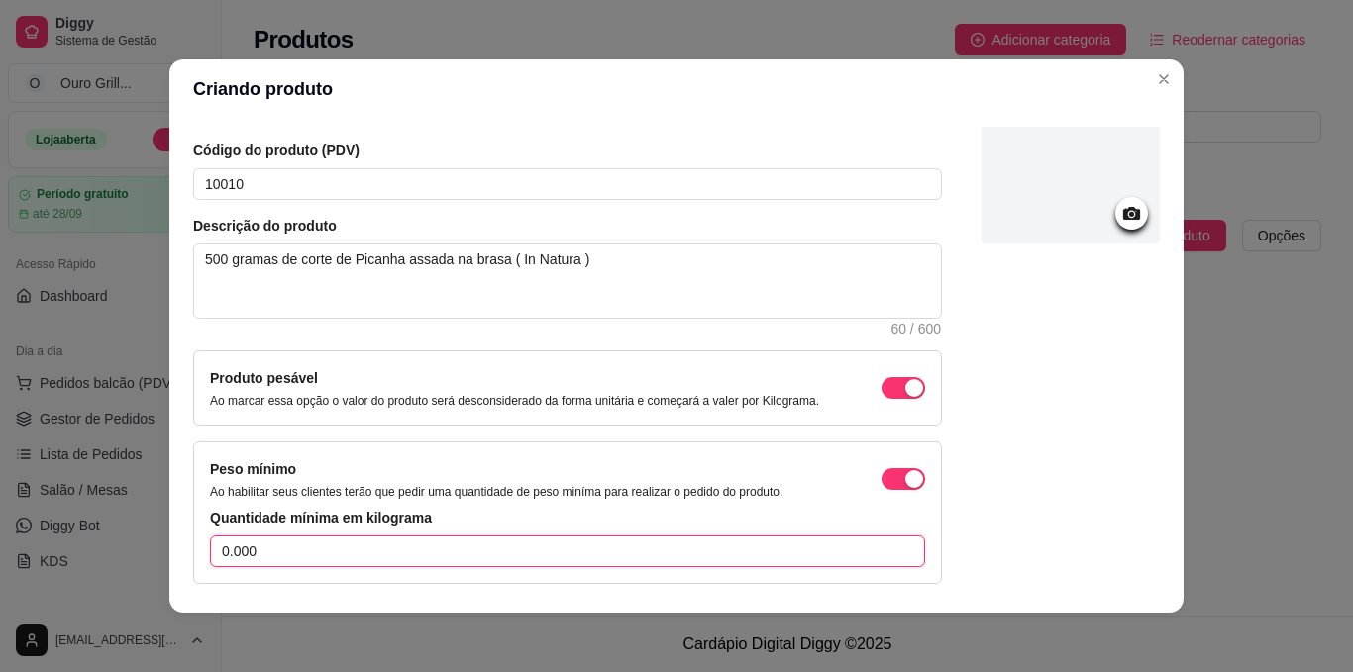
click at [279, 553] on input "0.000" at bounding box center [567, 552] width 715 height 32
type input "0.300"
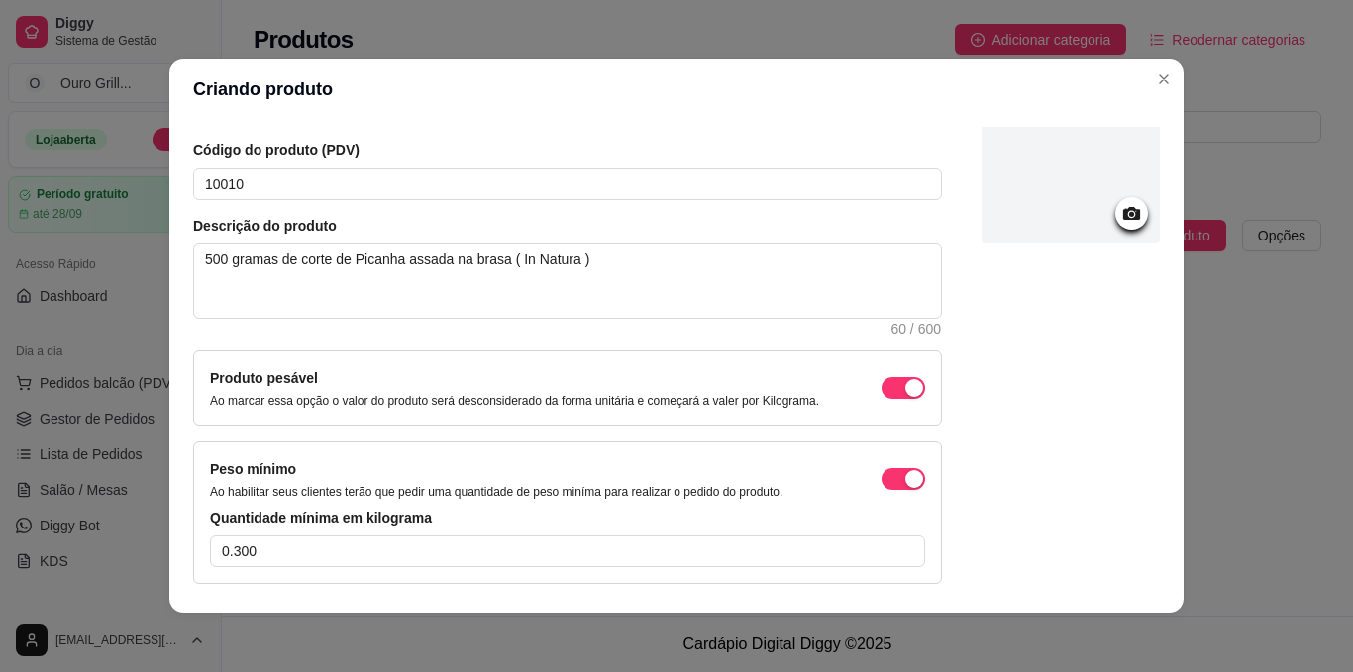
scroll to position [201, 0]
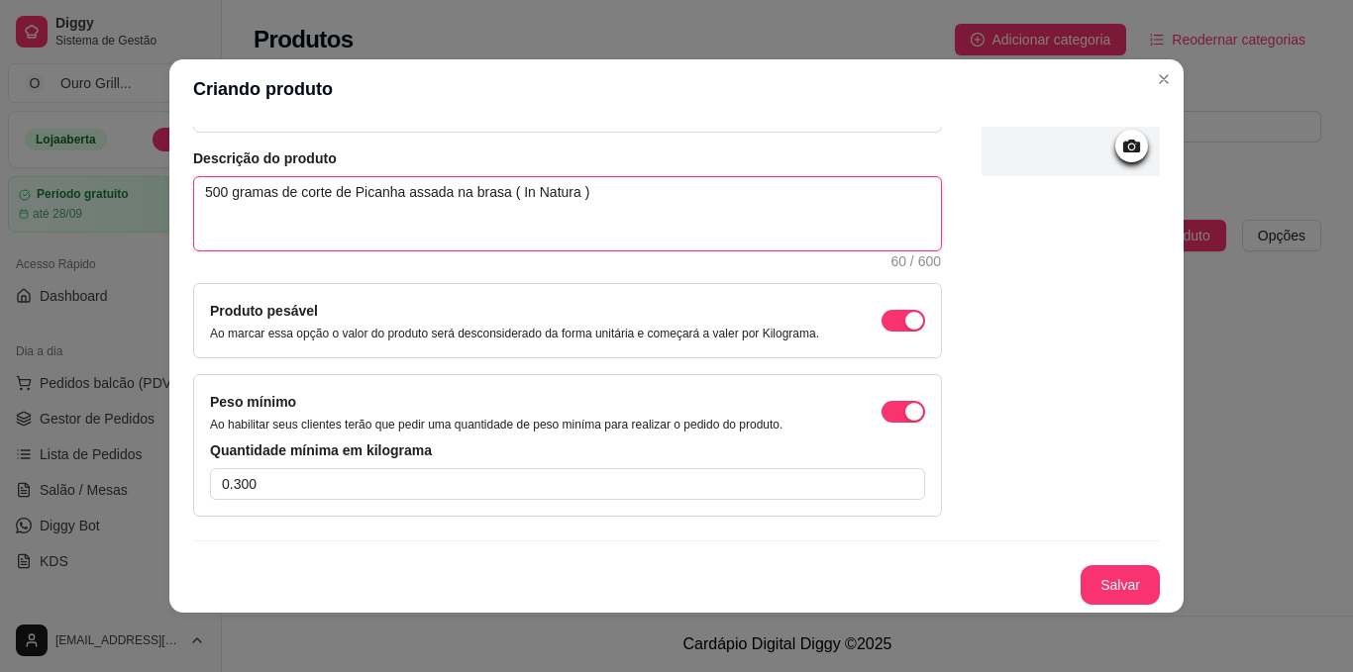
click at [505, 191] on textarea "500 gramas de corte de Picanha assada na brasa ( In Natura )" at bounding box center [567, 213] width 747 height 73
type textarea "500 gramas de corte de Picanha assada na brasa ( PIn Natura )"
type textarea "500 gramas de corte de Picanha assada na brasa ( PeIn Natura )"
type textarea "500 gramas de corte de Picanha assada na brasa ( PesIn Natura )"
type textarea "500 gramas de corte de Picanha assada na brasa ( PesoIn Natura )"
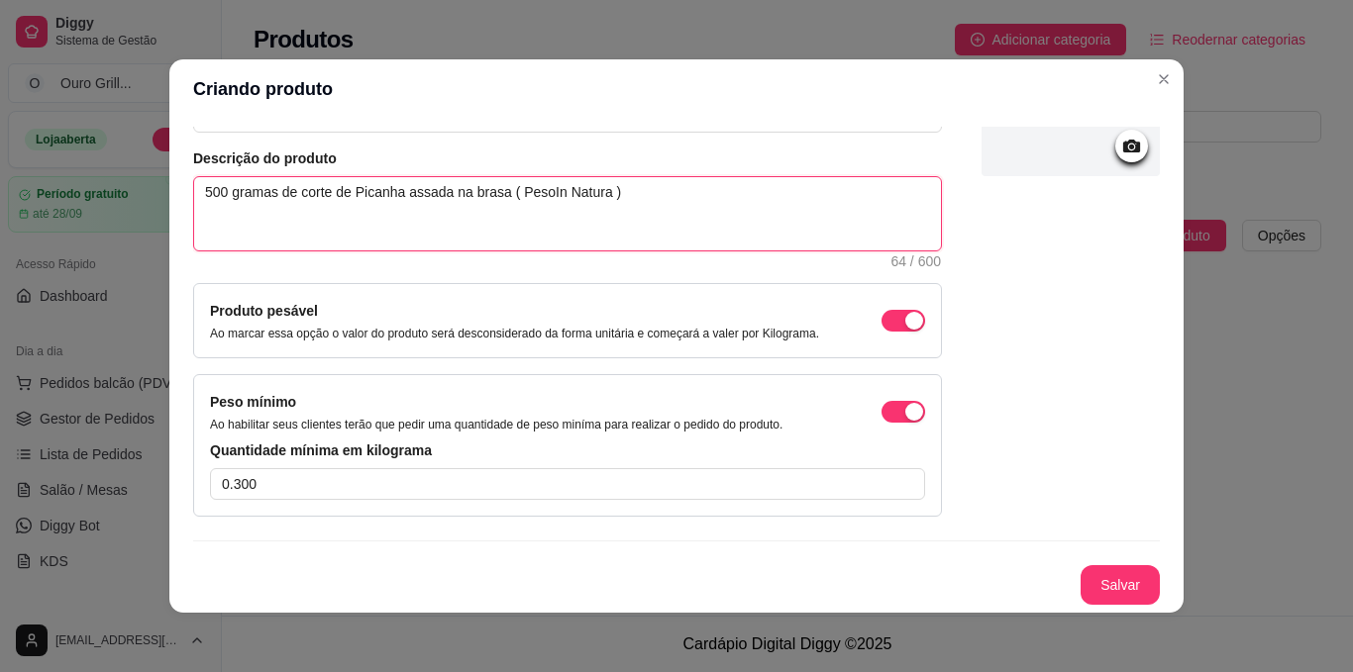
type textarea "500 gramas de corte de Picanha assada na brasa ( Peso In Natura )"
drag, startPoint x: 196, startPoint y: 185, endPoint x: 219, endPoint y: 193, distance: 24.1
click at [219, 193] on textarea "500 gramas de corte de Picanha assada na brasa ( Peso In Natura )" at bounding box center [567, 213] width 747 height 73
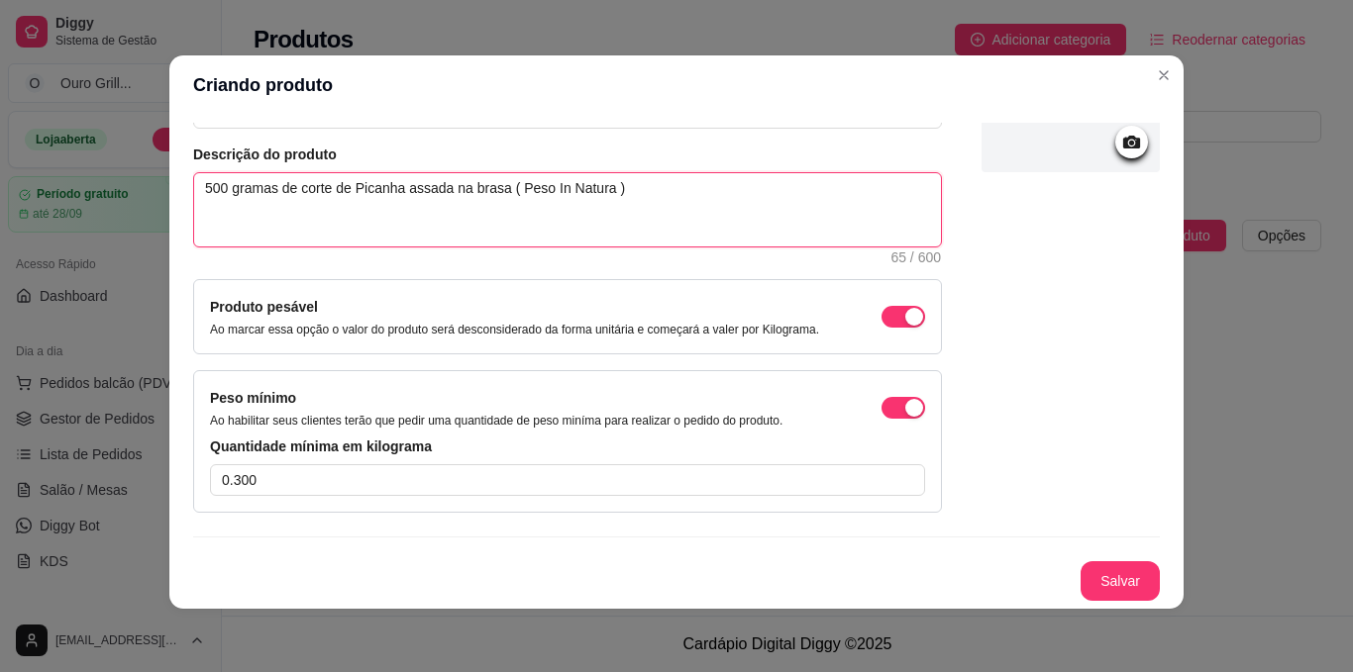
type textarea "gramas de corte de Picanha assada na brasa ( Peso500 In Natura )"
type textarea "500 gramas de corte de Picanha assada na brasa ( Peso In Natura )"
click at [615, 186] on textarea "500 gramas de corte de Picanha assada na brasa ( Peso In Natura )" at bounding box center [567, 209] width 747 height 73
drag, startPoint x: 612, startPoint y: 186, endPoint x: 197, endPoint y: 181, distance: 415.0
click at [197, 181] on textarea "500 gramas de corte de Picanha assada na brasa ( Peso In Natura )" at bounding box center [567, 209] width 747 height 73
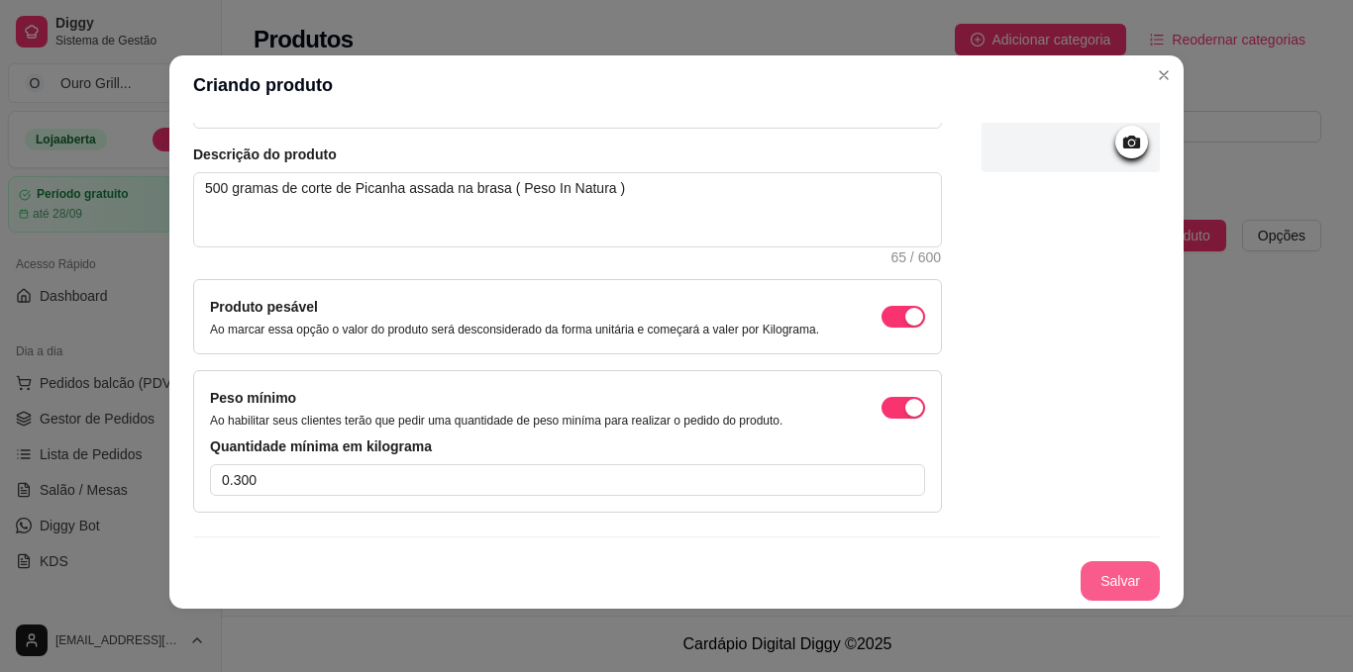
click at [1086, 581] on button "Salvar" at bounding box center [1119, 581] width 79 height 40
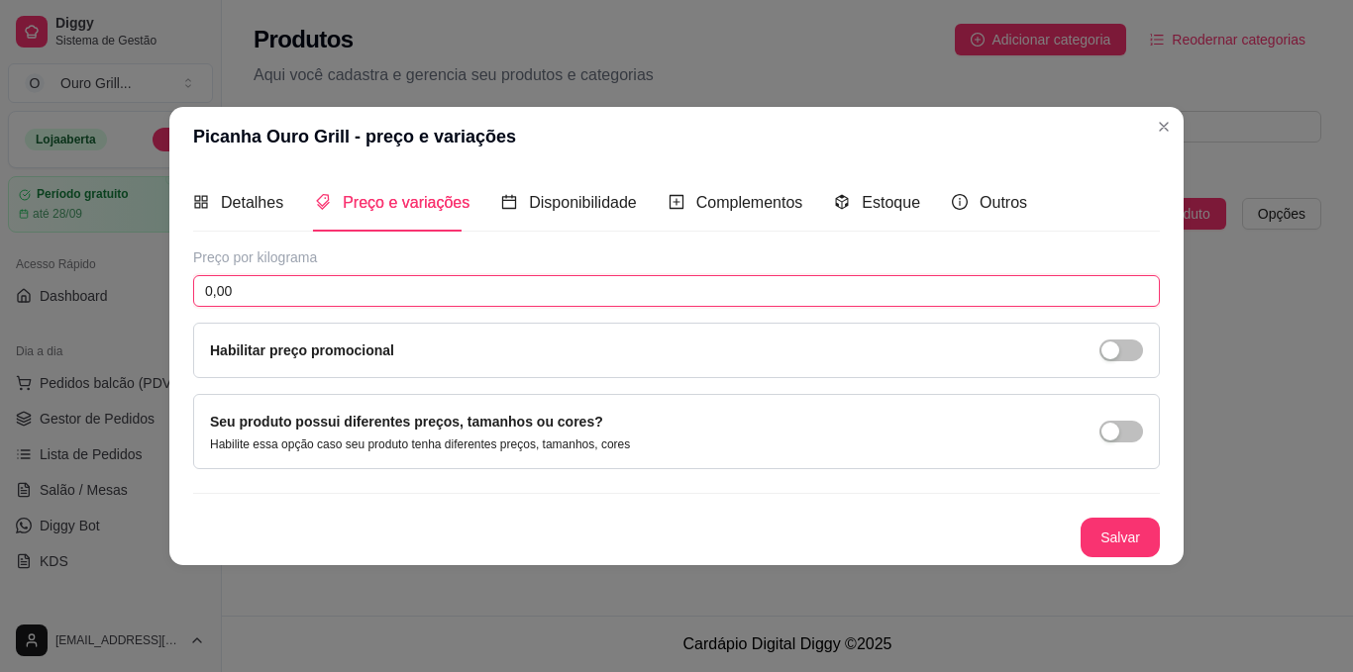
click at [244, 289] on input "0,00" at bounding box center [676, 291] width 967 height 32
type input "120,00"
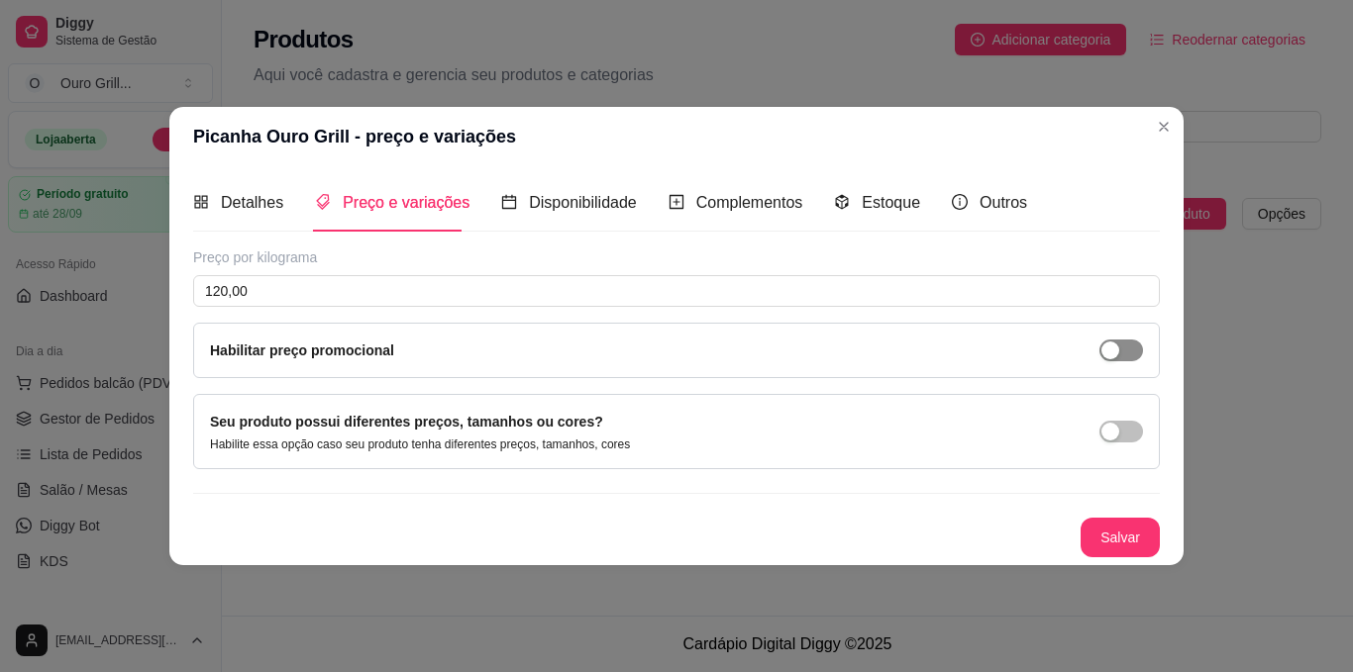
click at [1118, 343] on div "button" at bounding box center [1110, 351] width 18 height 18
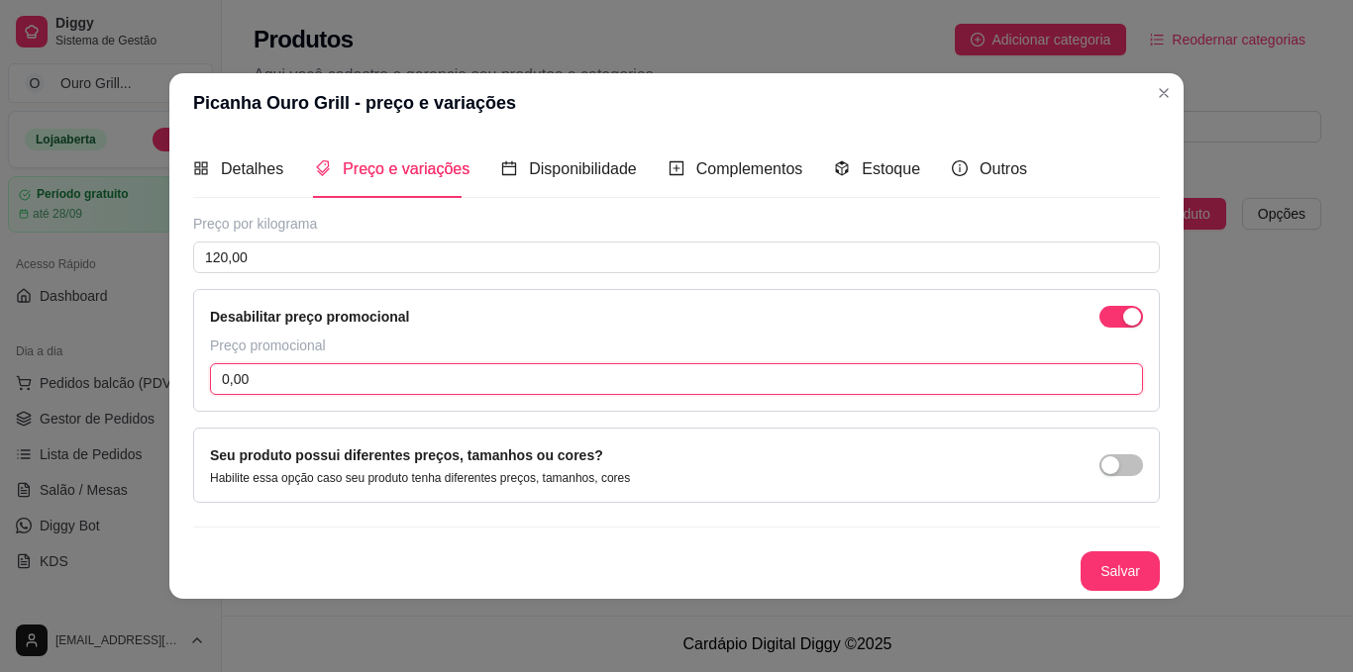
click at [324, 380] on input "0,00" at bounding box center [676, 379] width 933 height 32
type input "99,90"
click at [1128, 563] on button "Salvar" at bounding box center [1119, 571] width 77 height 39
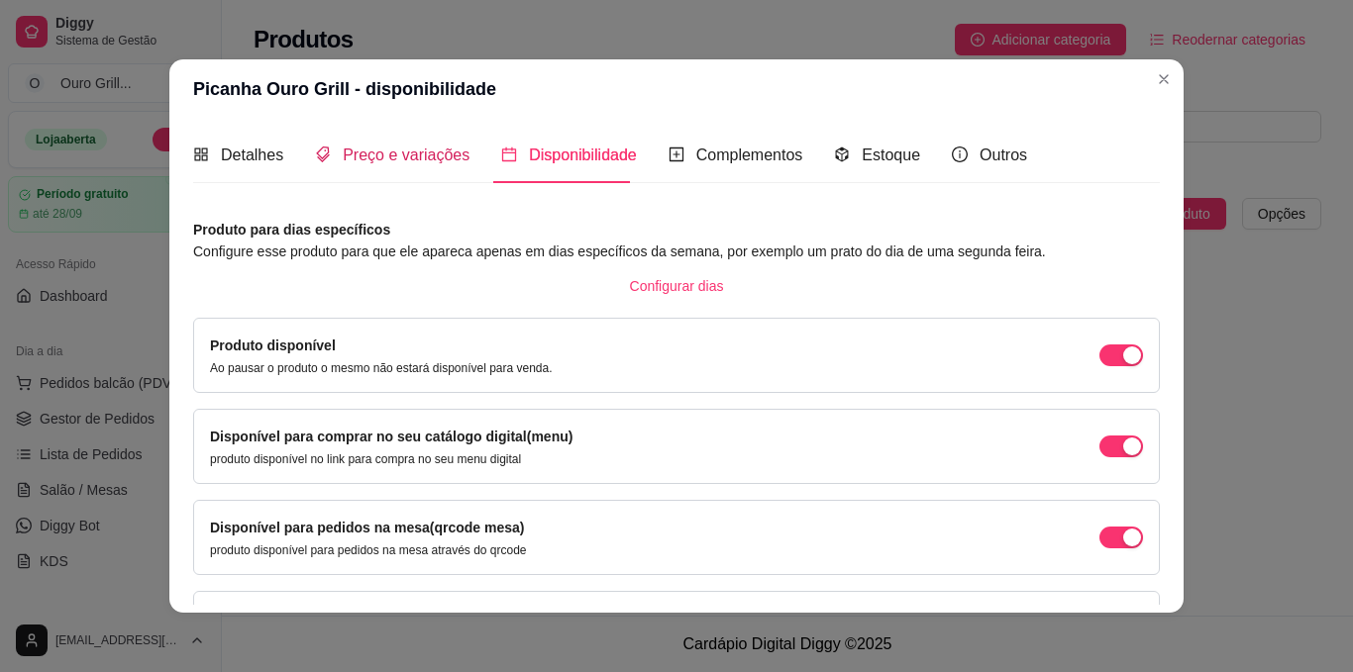
click at [355, 149] on span "Preço e variações" at bounding box center [406, 155] width 127 height 17
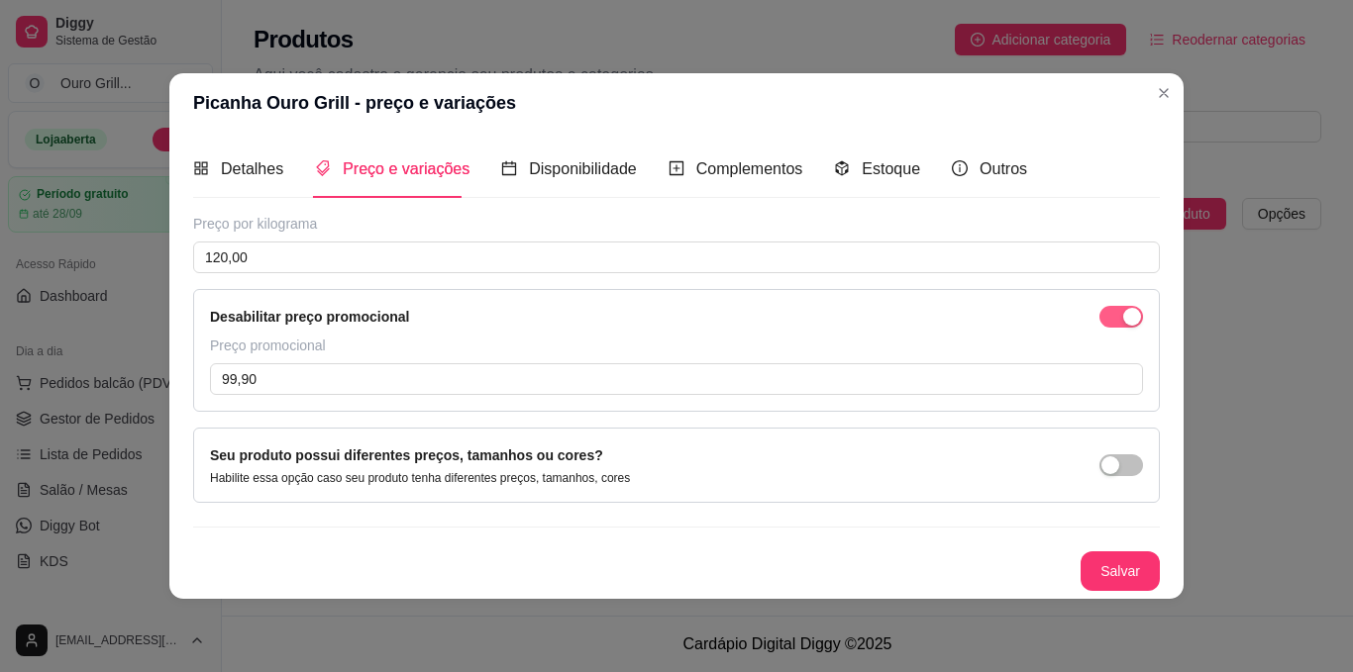
click at [1114, 316] on span "button" at bounding box center [1121, 317] width 44 height 22
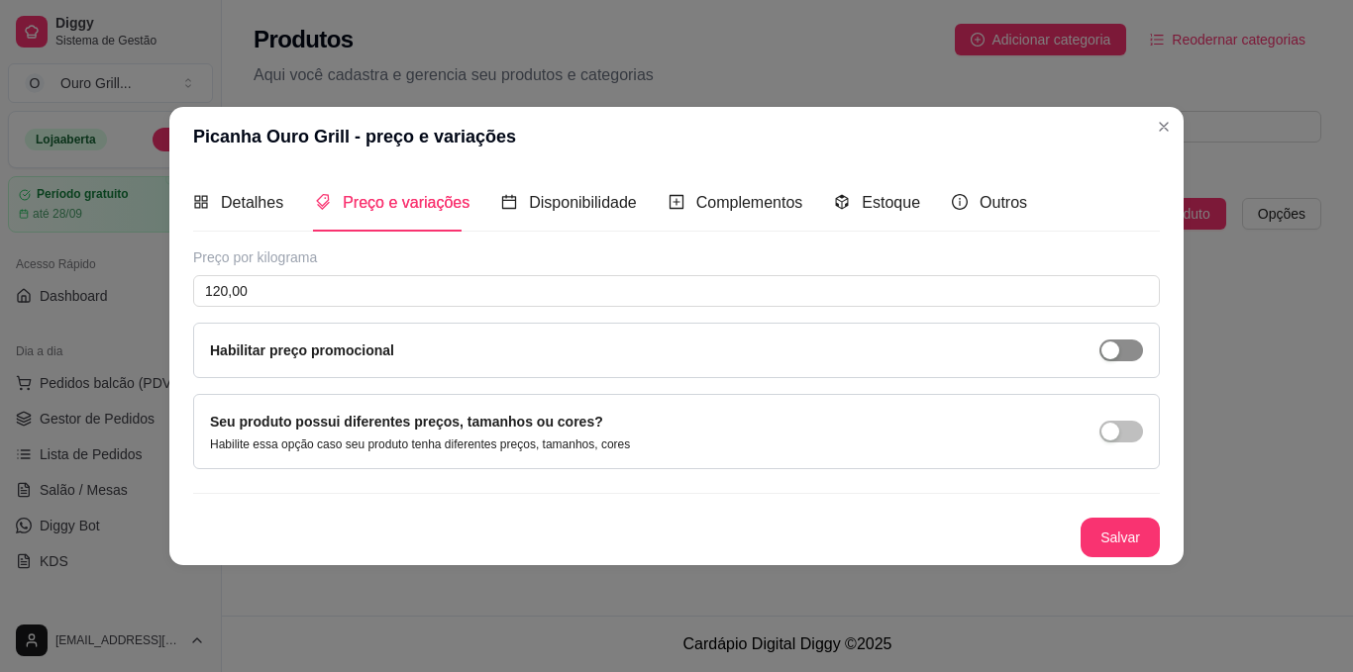
click at [1114, 340] on span "button" at bounding box center [1121, 351] width 44 height 22
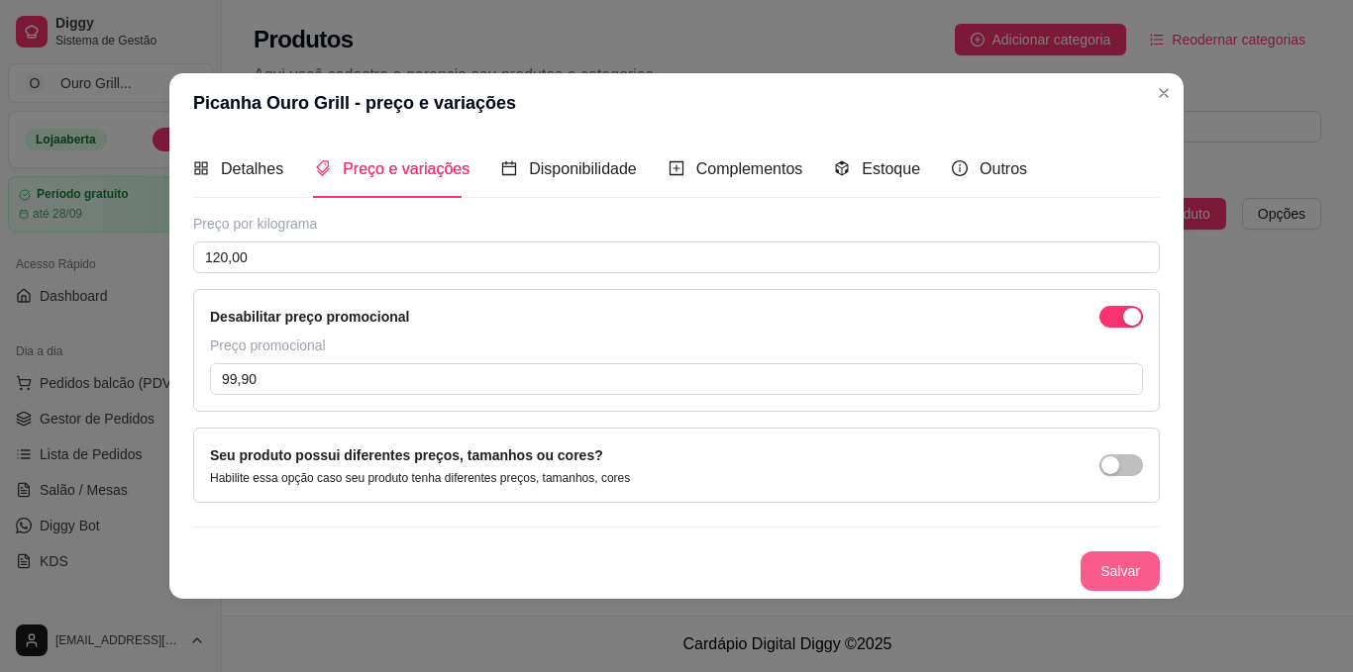
click at [1135, 580] on button "Salvar" at bounding box center [1119, 572] width 79 height 40
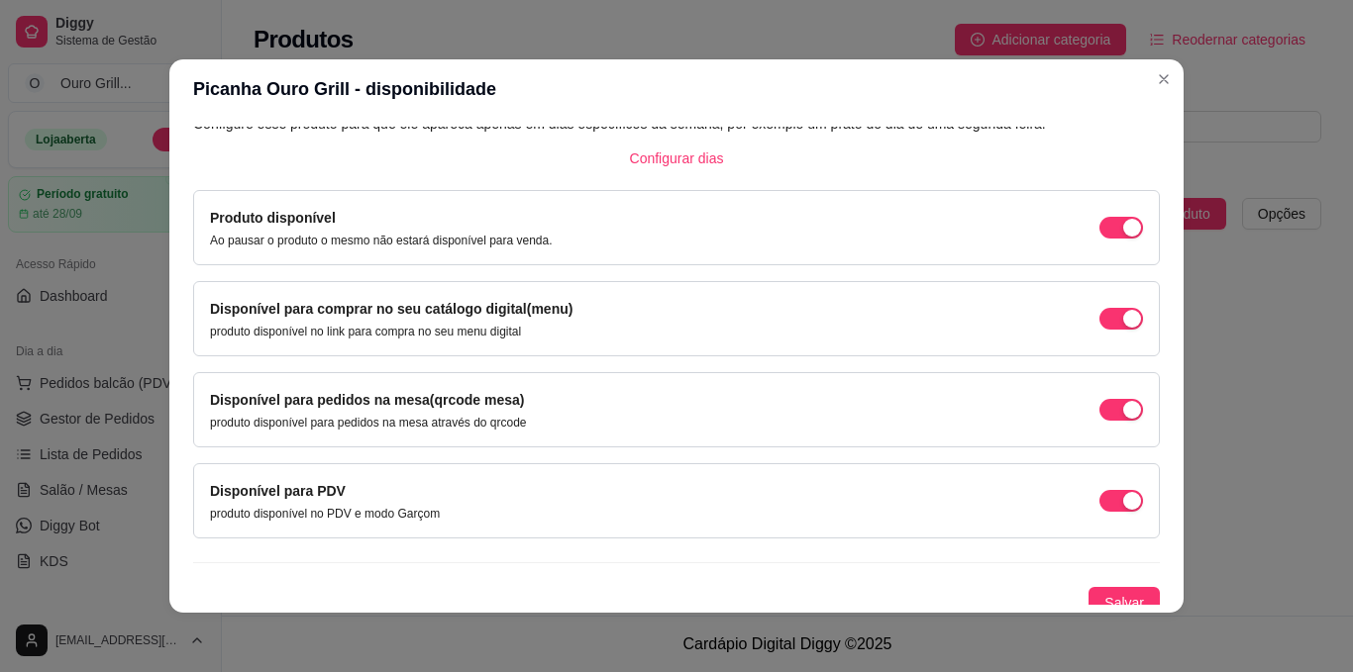
scroll to position [142, 0]
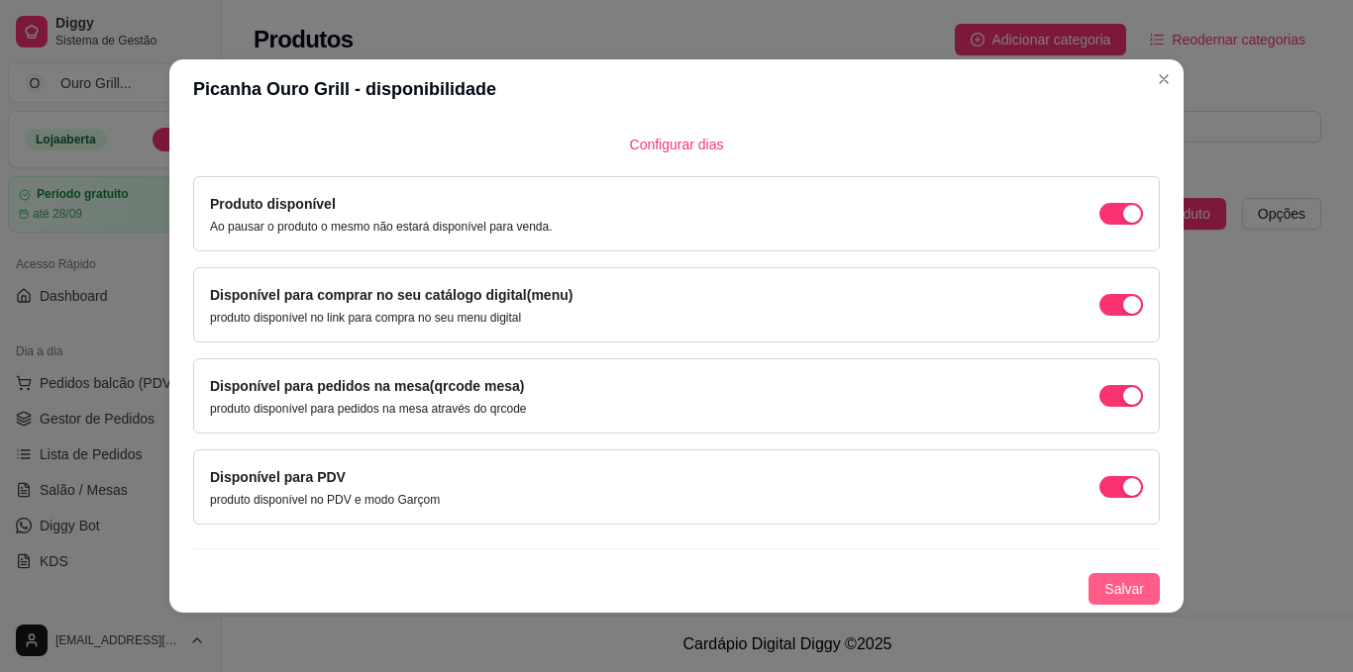
click at [1104, 580] on span "Salvar" at bounding box center [1124, 589] width 40 height 22
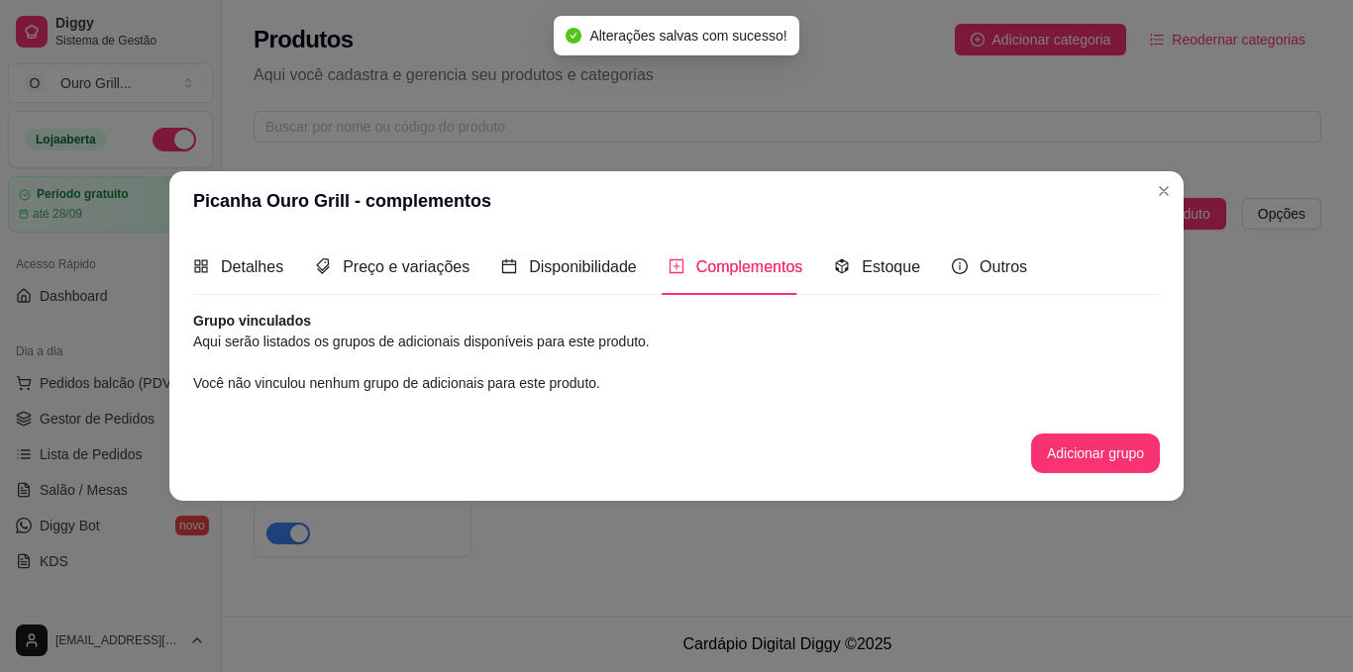
scroll to position [0, 0]
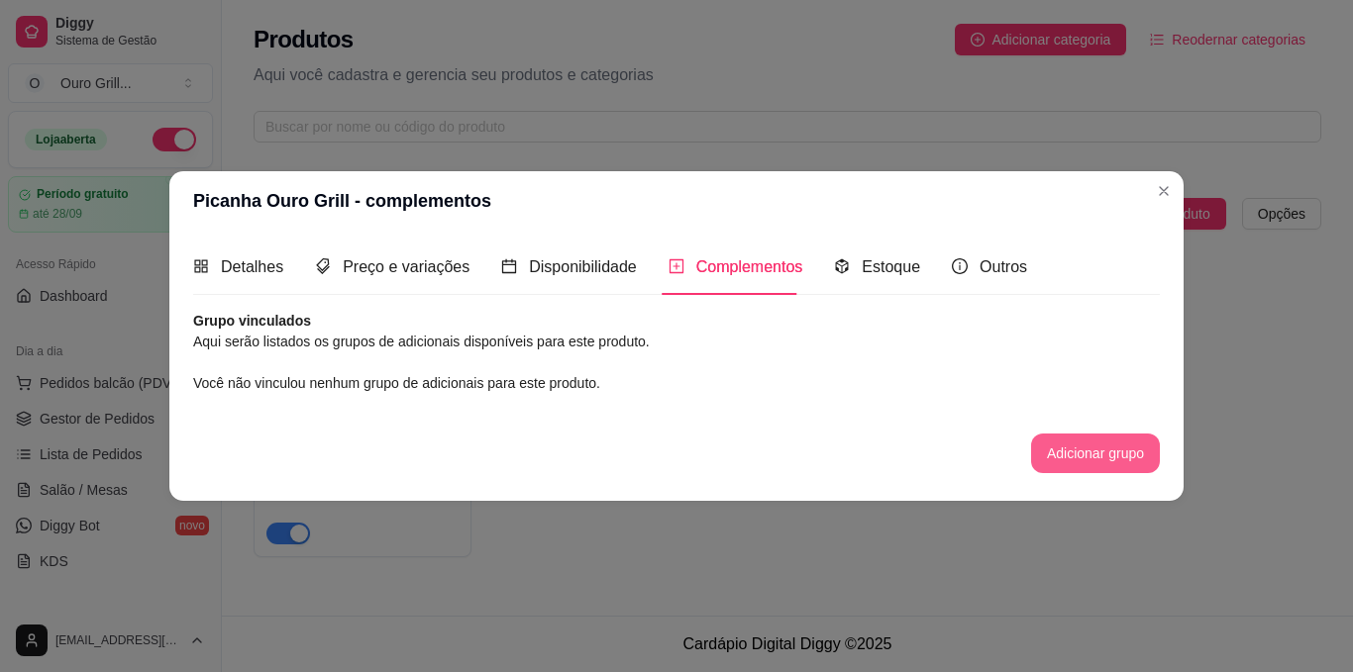
click at [1088, 453] on button "Adicionar grupo" at bounding box center [1095, 454] width 129 height 40
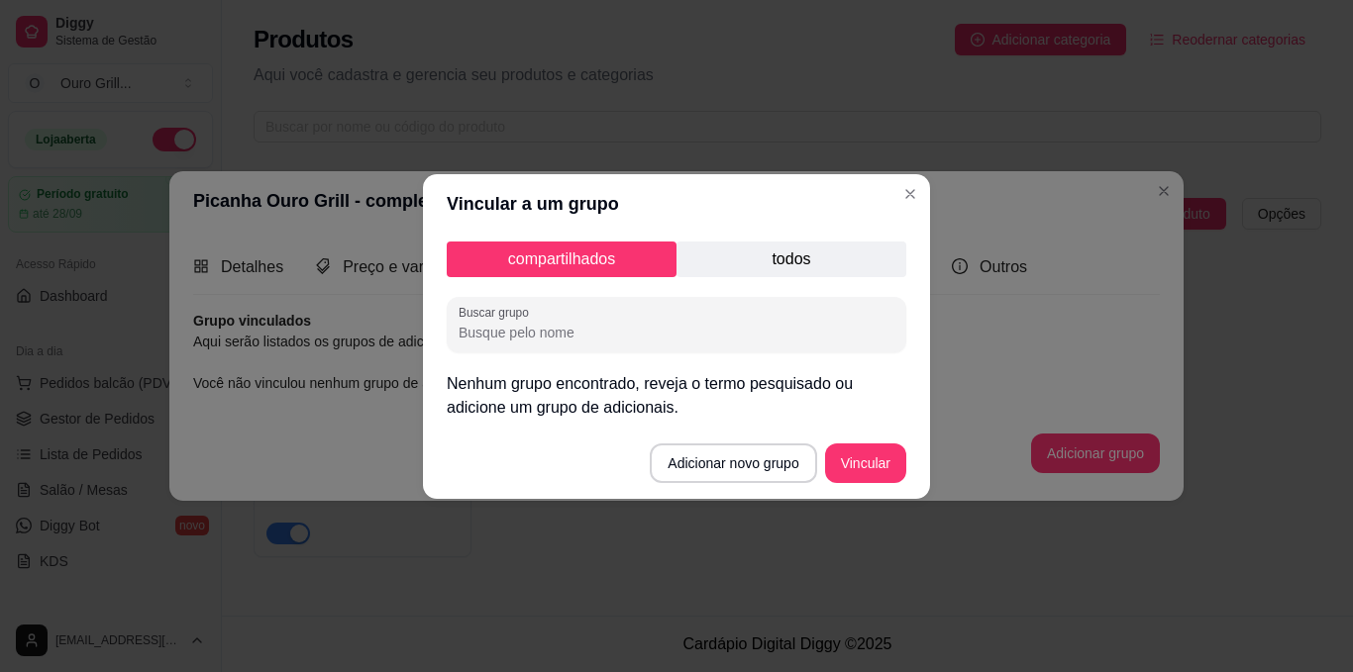
click at [794, 264] on p "todos" at bounding box center [791, 260] width 230 height 36
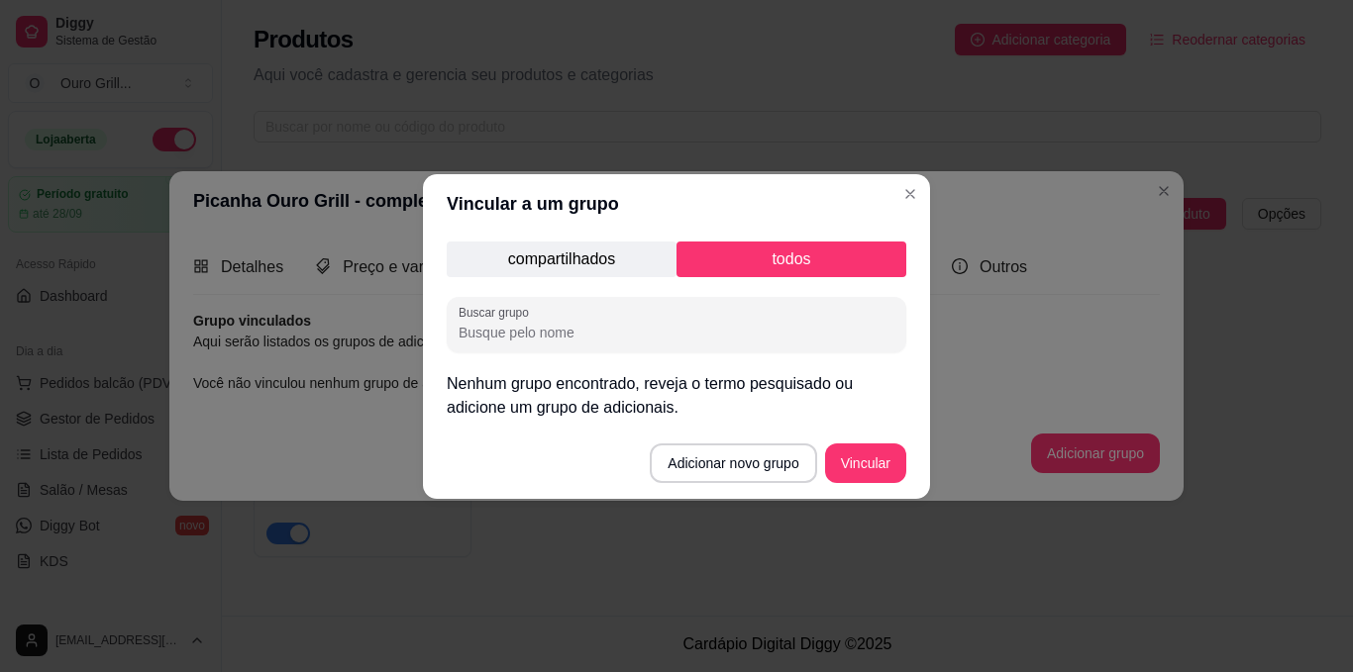
click at [538, 255] on p "compartilhados" at bounding box center [562, 260] width 230 height 36
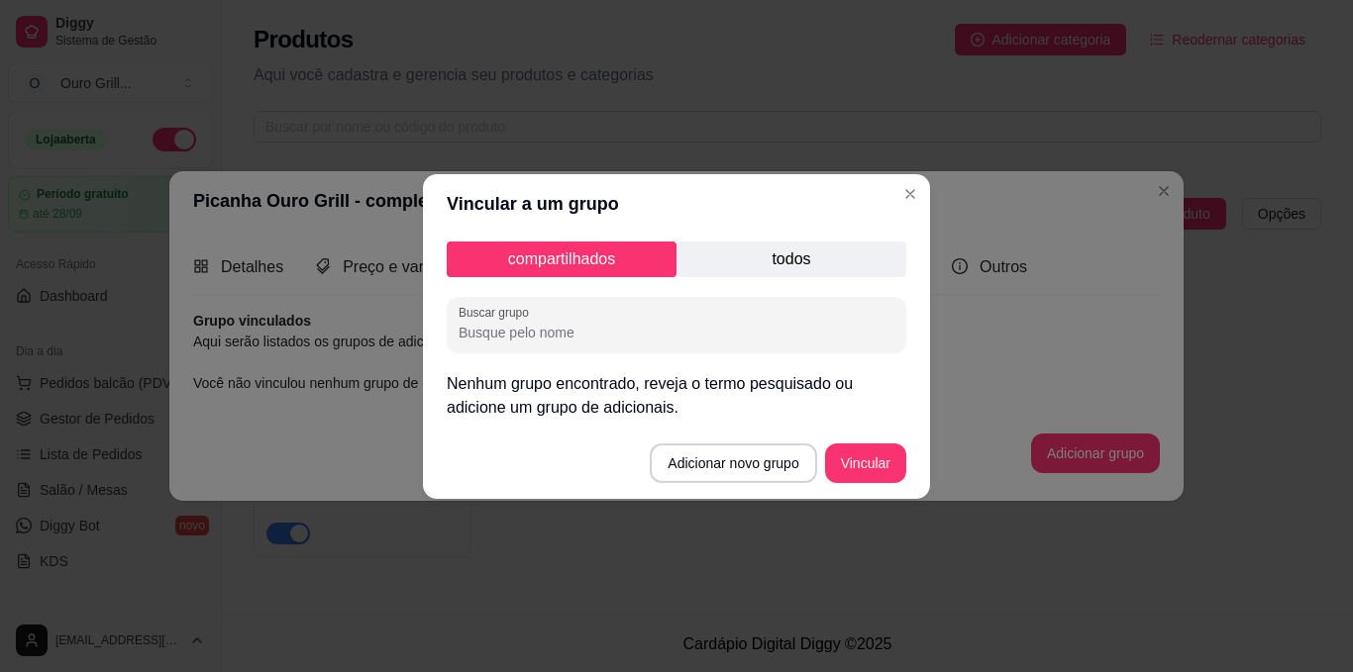
drag, startPoint x: 697, startPoint y: 186, endPoint x: 663, endPoint y: 211, distance: 42.6
click at [663, 211] on header "Vincular a um grupo" at bounding box center [676, 203] width 507 height 59
click at [747, 461] on button "Adicionar novo grupo" at bounding box center [733, 463] width 161 height 39
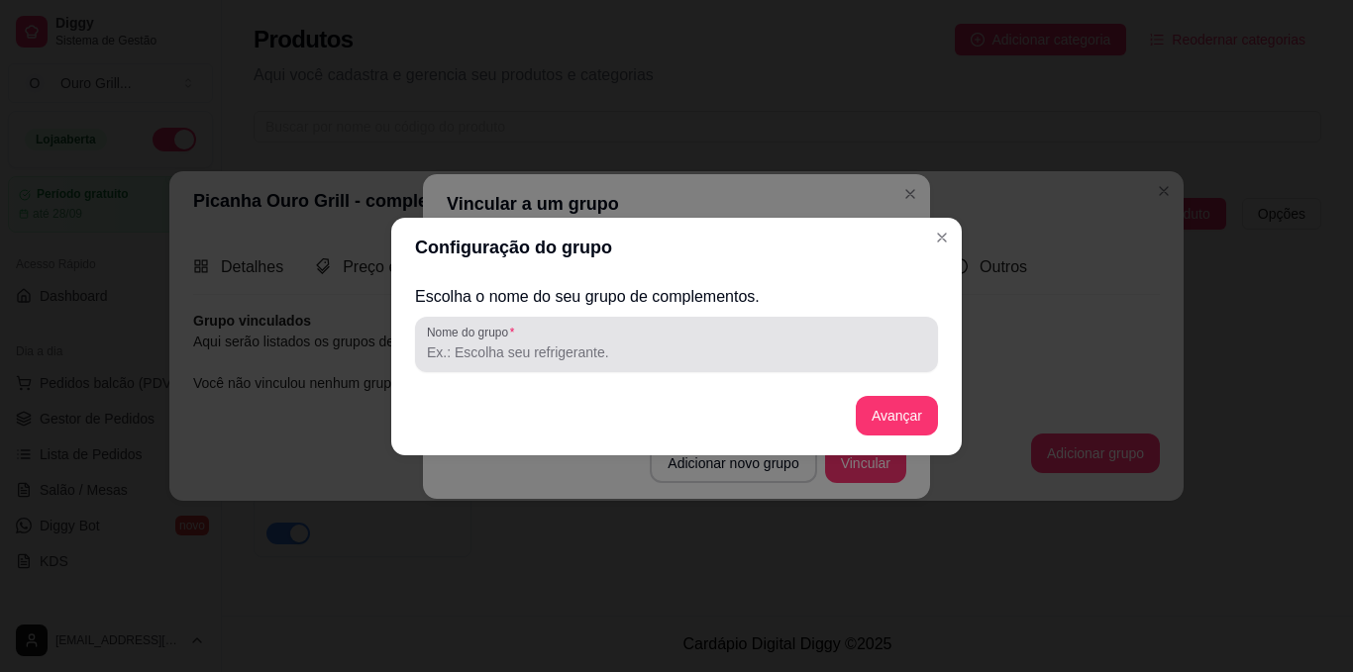
click at [608, 352] on input "Nome do grupo" at bounding box center [676, 353] width 499 height 20
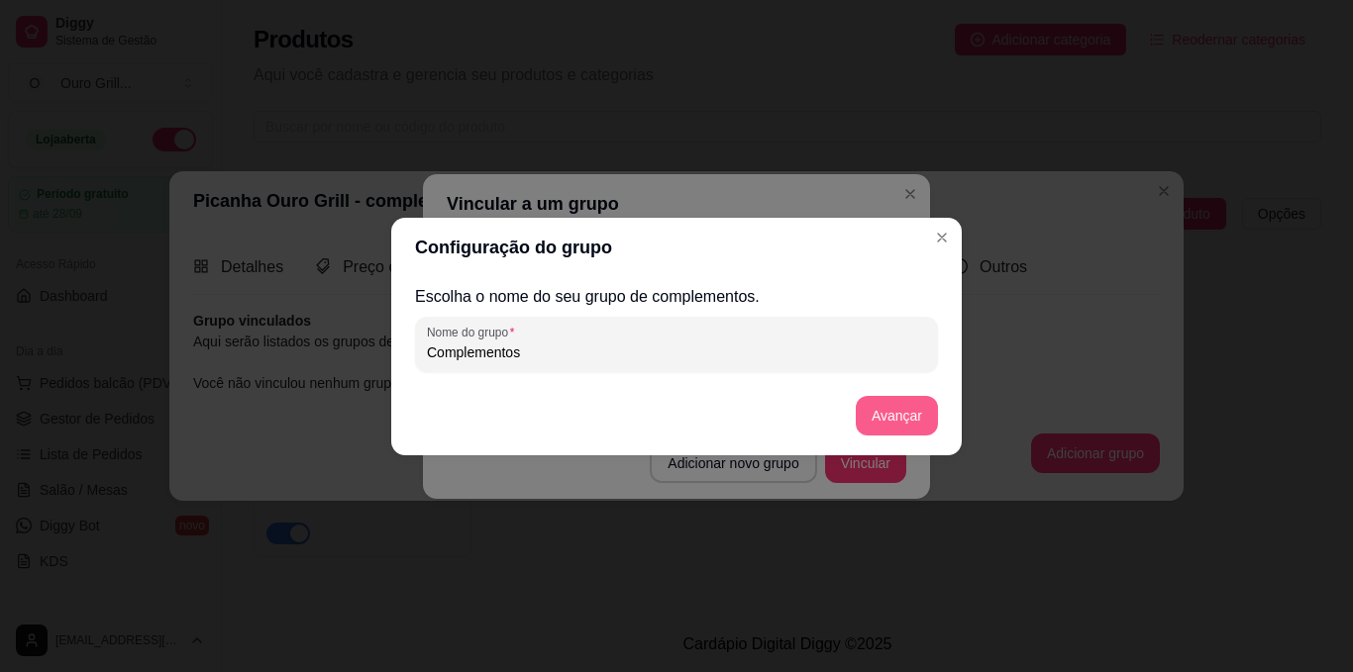
type input "Complementos"
click at [901, 409] on button "Avançar" at bounding box center [897, 415] width 80 height 39
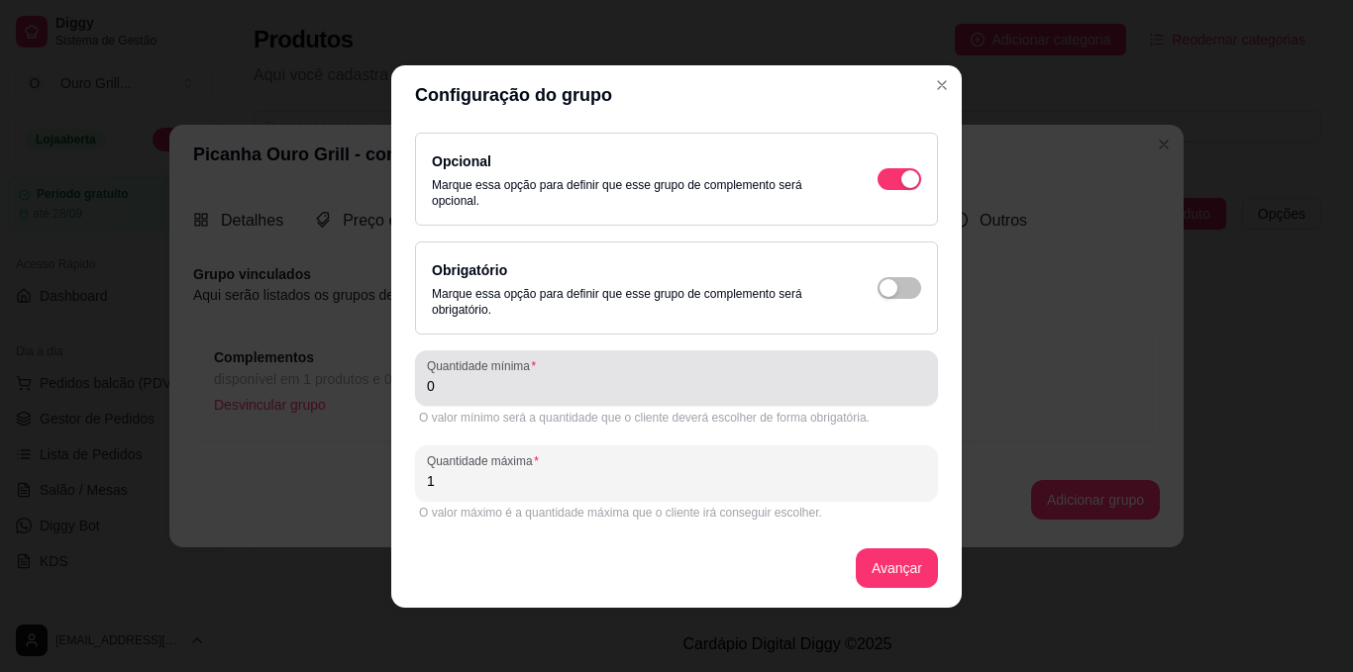
click at [675, 399] on div "Quantidade mínima 0" at bounding box center [676, 378] width 523 height 55
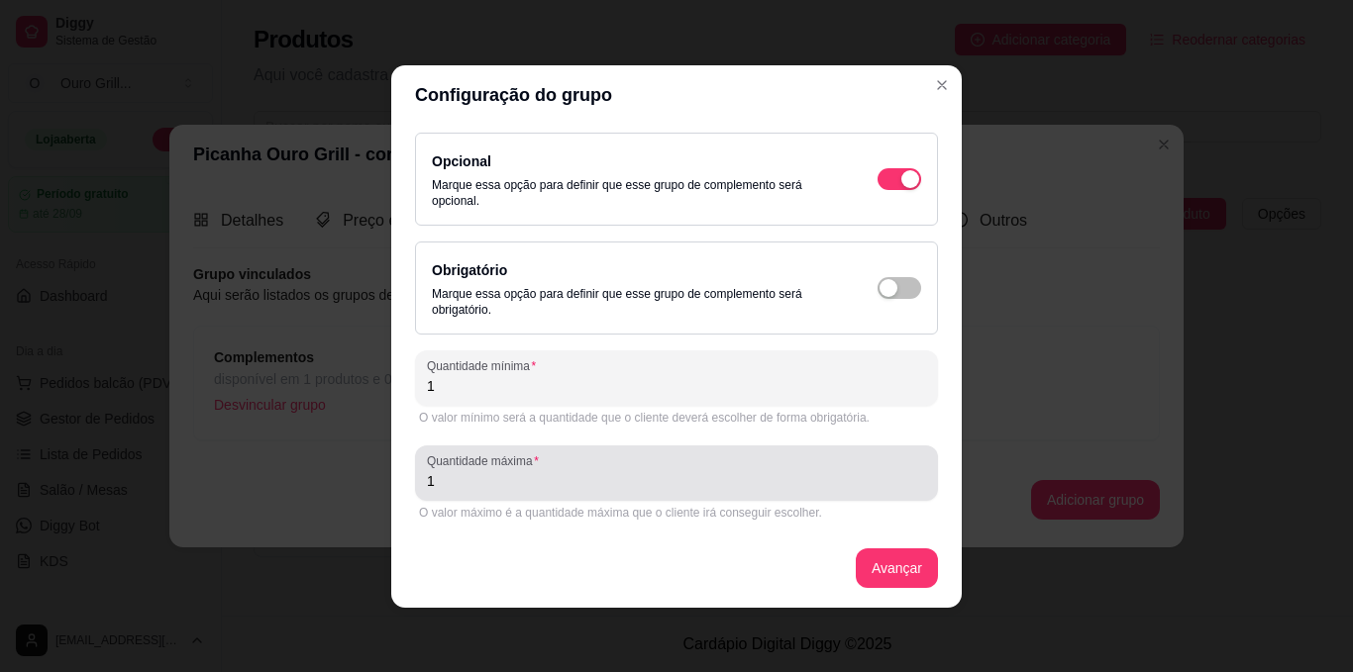
type input "1"
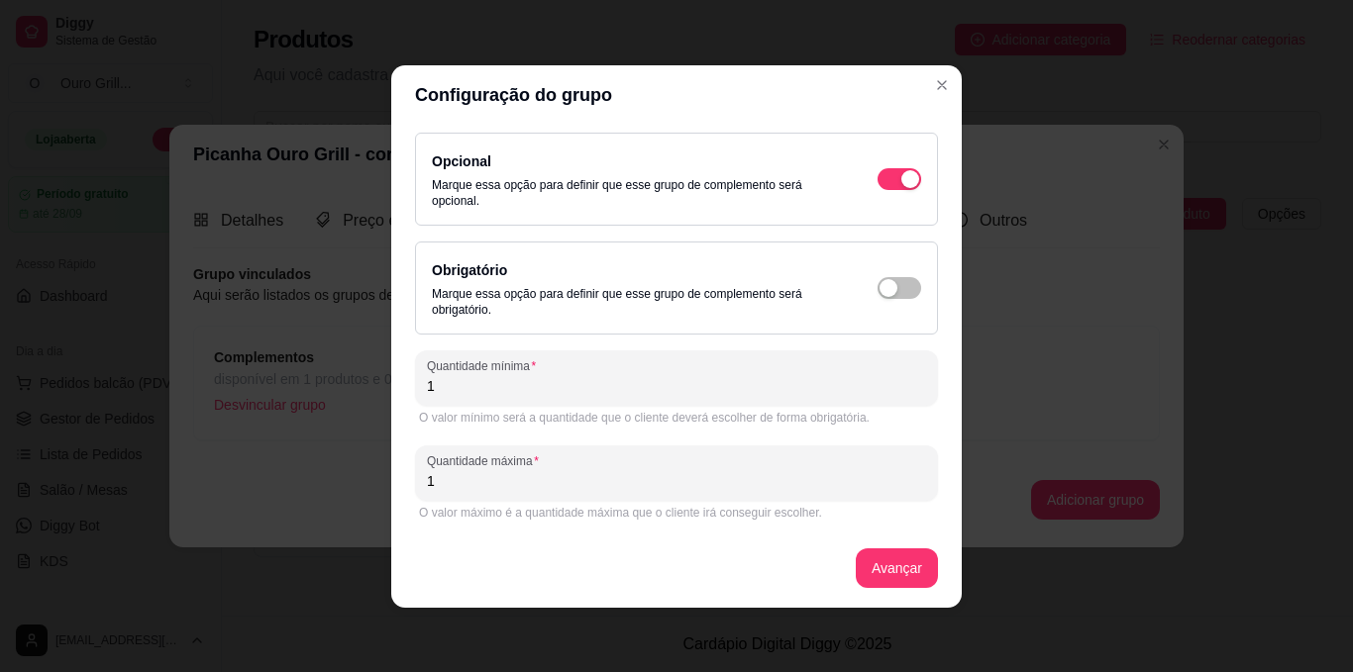
click at [445, 472] on input "1" at bounding box center [676, 481] width 499 height 20
type input "1"
click at [881, 569] on button "Avançar" at bounding box center [897, 568] width 80 height 39
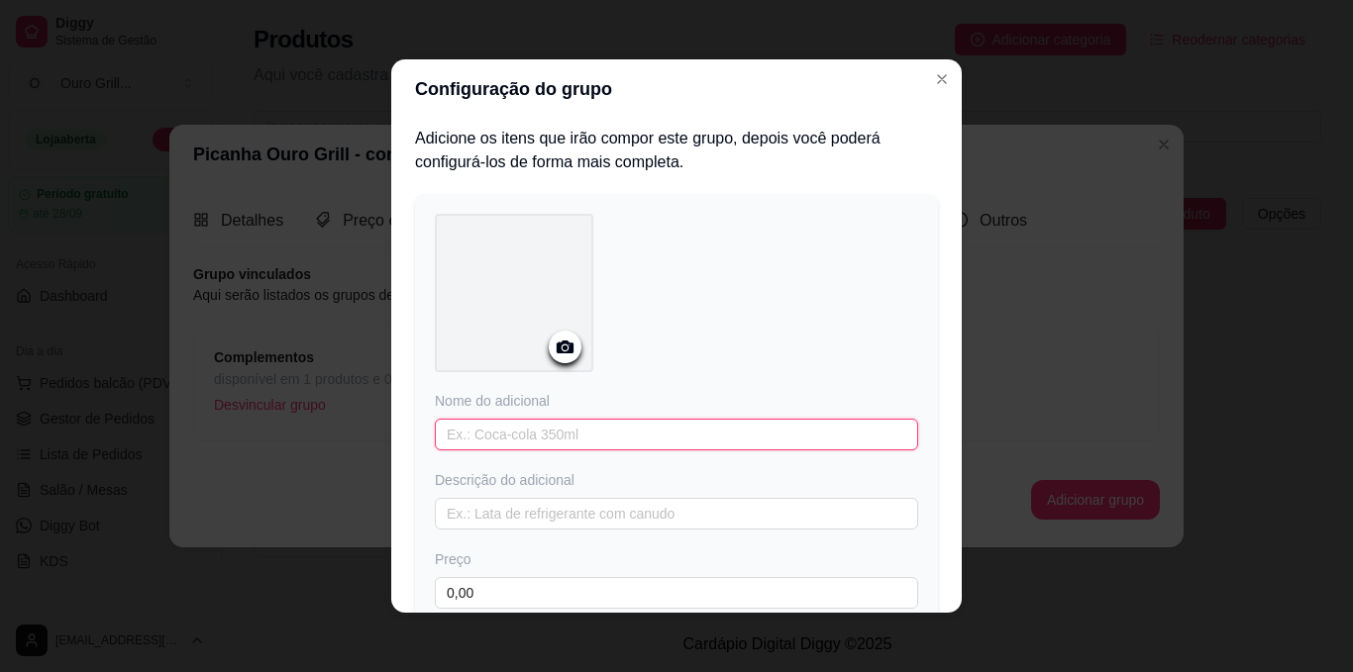
click at [513, 436] on input "text" at bounding box center [676, 435] width 483 height 32
click at [441, 434] on input "Farofa temperada" at bounding box center [676, 435] width 483 height 32
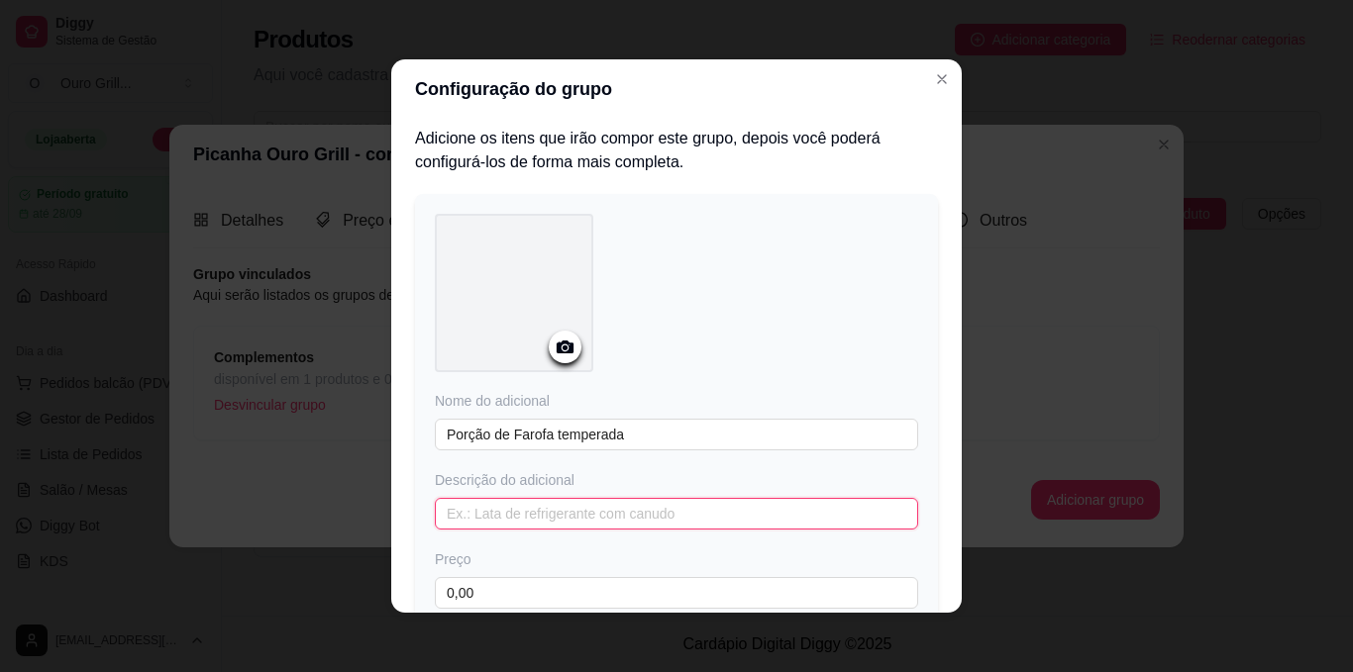
click at [598, 512] on input "text" at bounding box center [676, 514] width 483 height 32
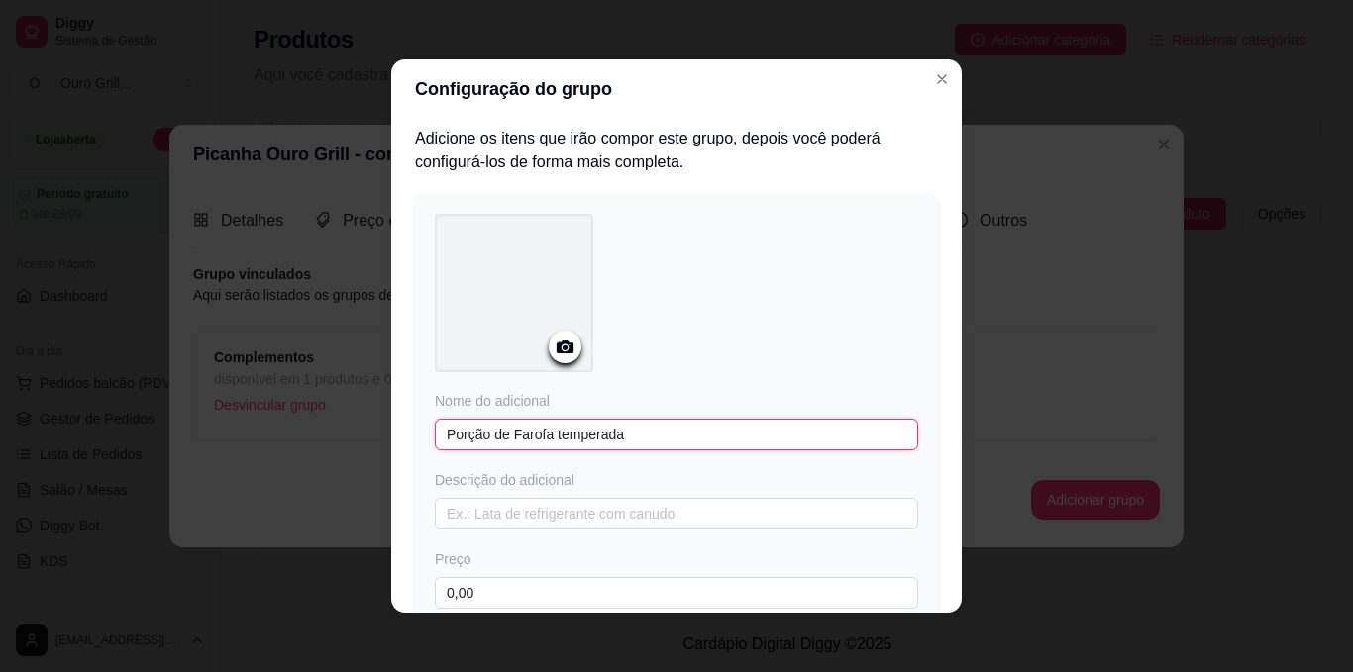
drag, startPoint x: 502, startPoint y: 433, endPoint x: 388, endPoint y: 437, distance: 114.0
click at [391, 437] on div "Adicione os itens que irão compor este grupo, depois você poderá configurá-los …" at bounding box center [676, 366] width 570 height 494
type input "Farofa temperada"
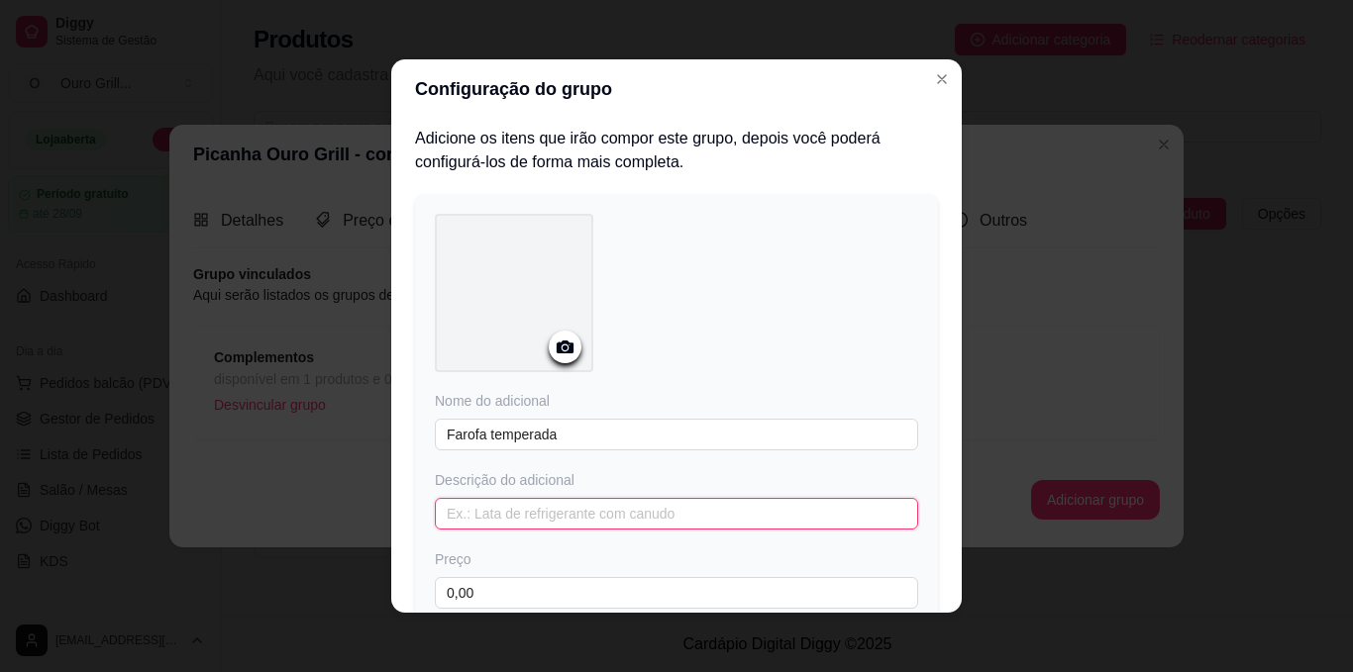
click at [463, 513] on input "text" at bounding box center [676, 514] width 483 height 32
click at [437, 509] on input "Porção de farofa temperada" at bounding box center [676, 514] width 483 height 32
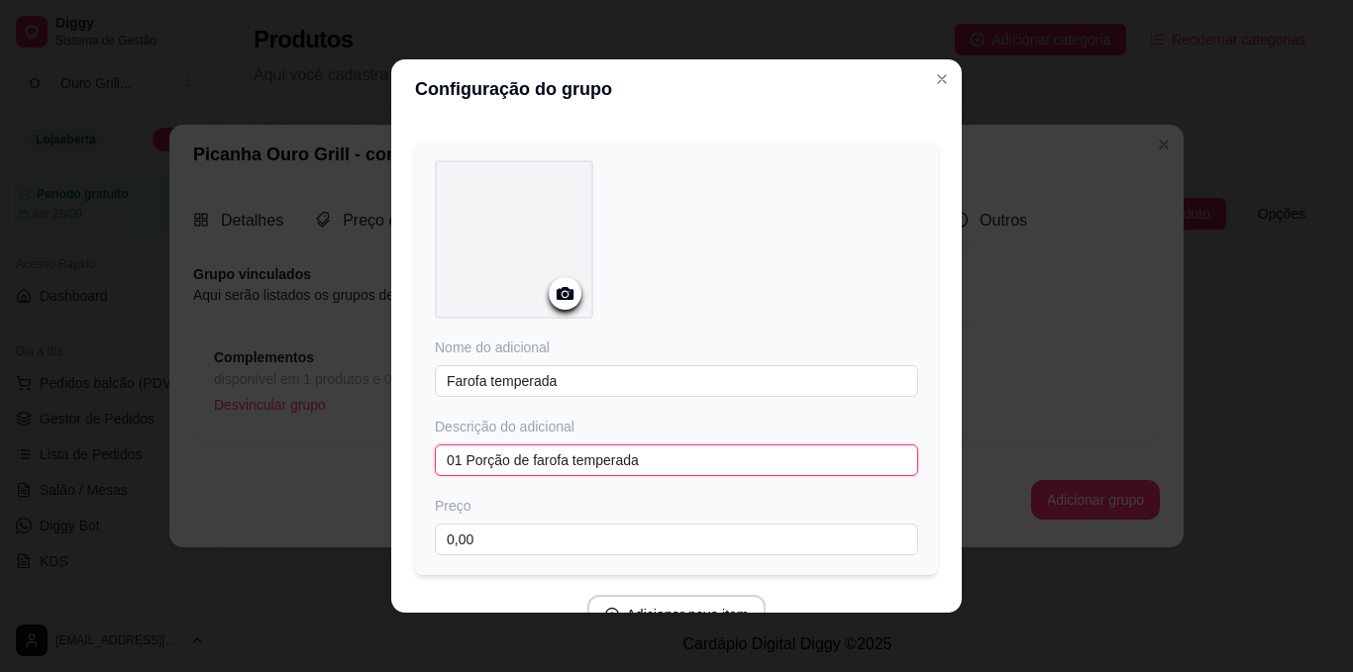
scroll to position [157, 0]
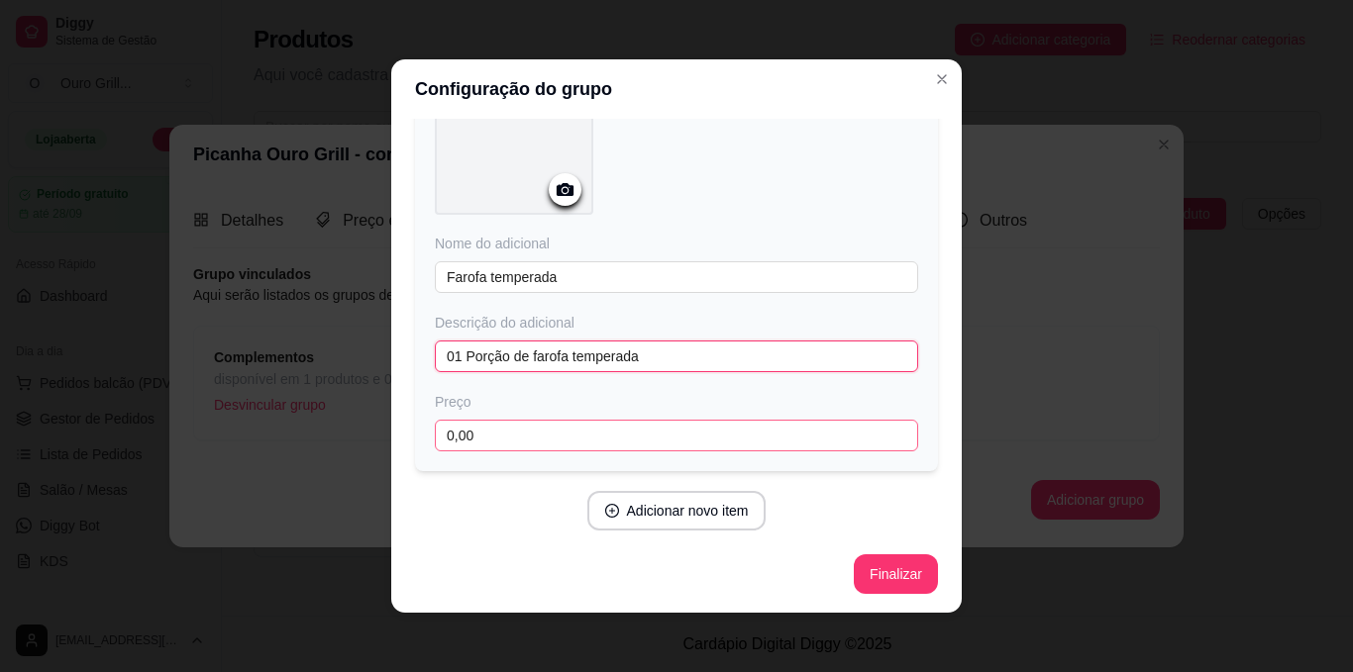
type input "01 Porção de farofa temperada"
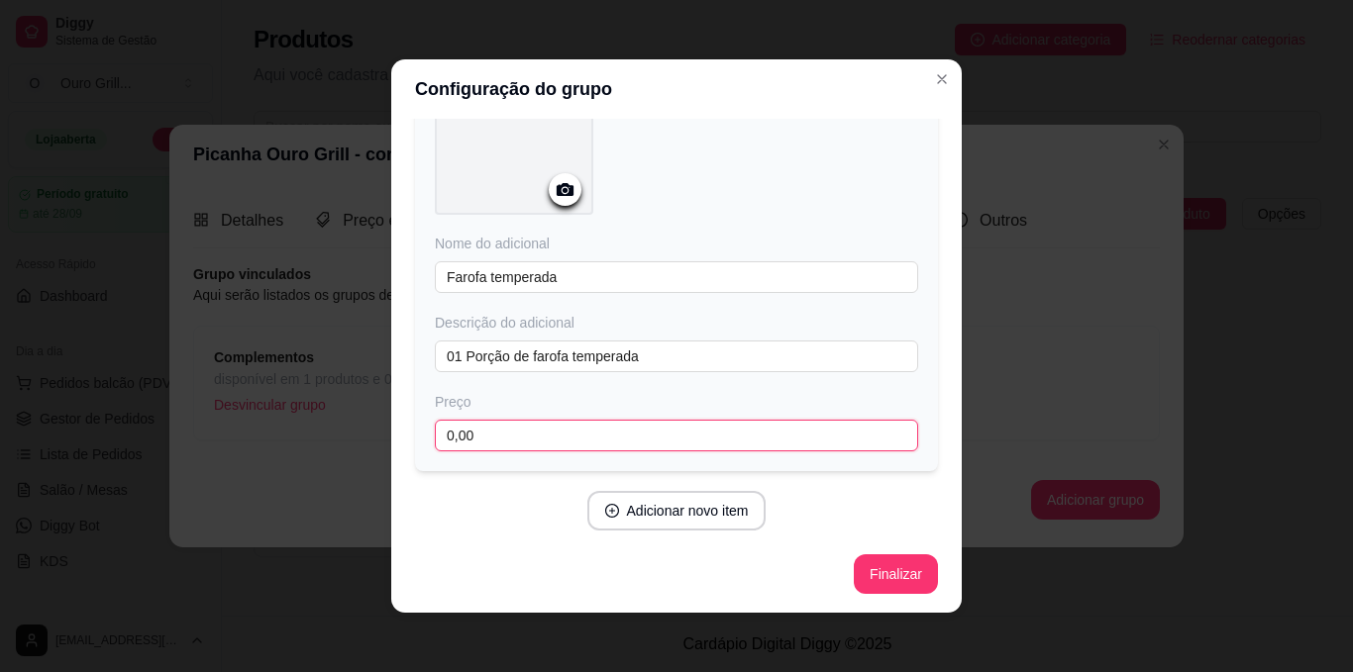
click at [480, 426] on input "0,00" at bounding box center [676, 436] width 483 height 32
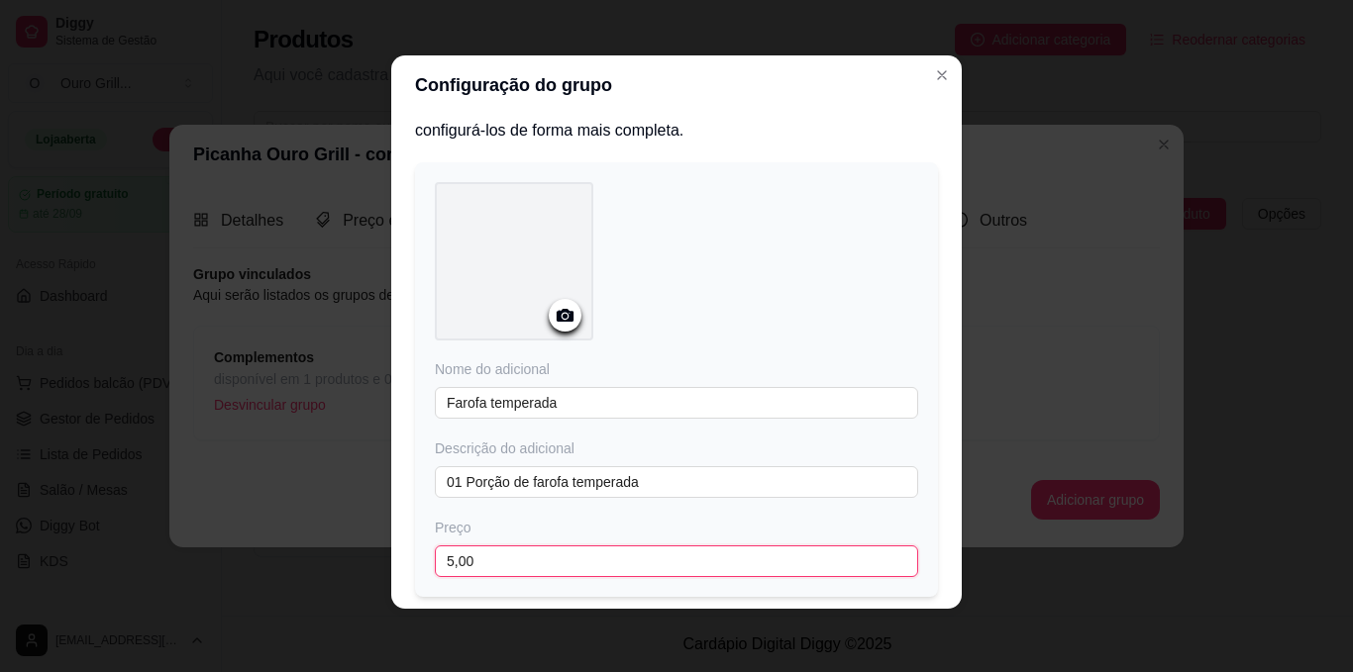
scroll to position [0, 0]
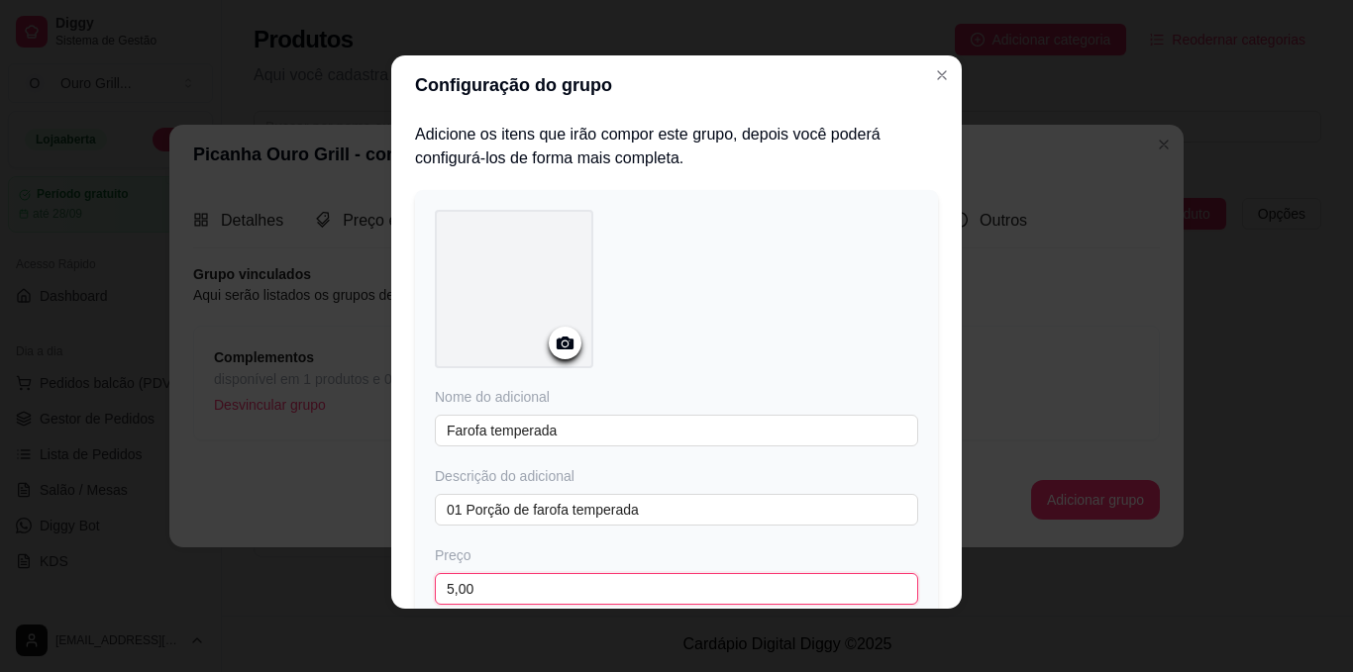
type input "5,00"
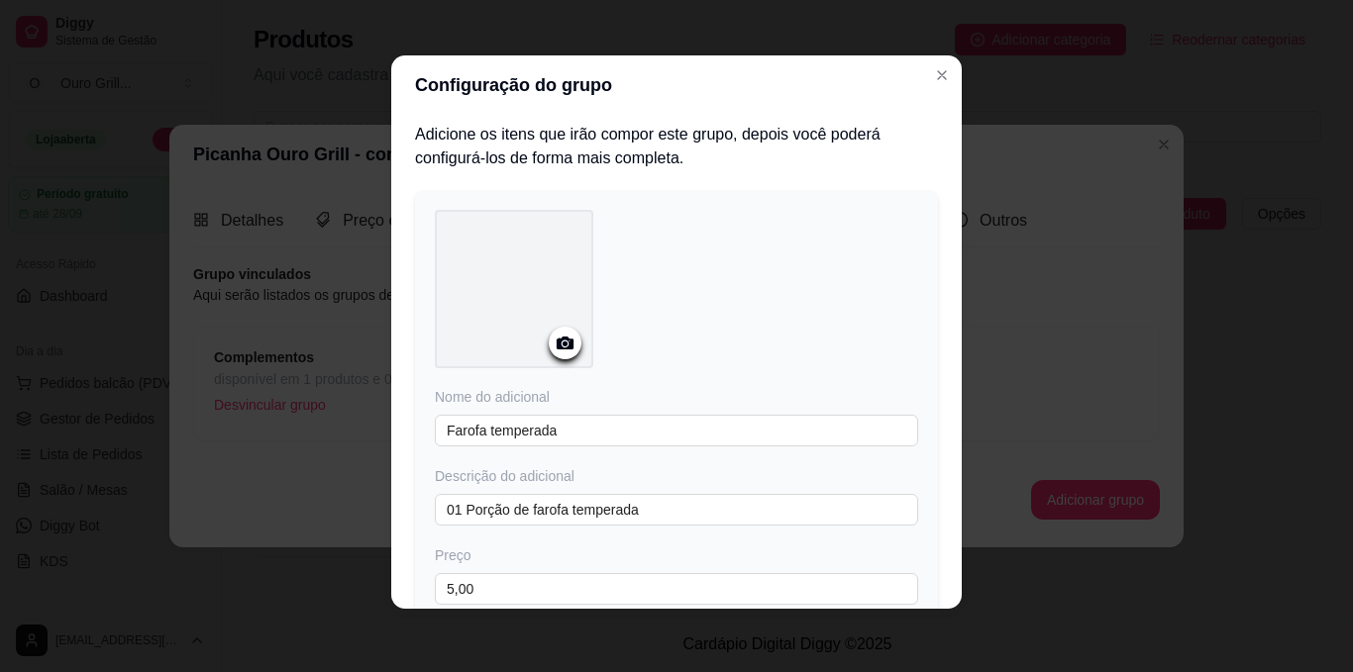
click at [562, 342] on circle at bounding box center [564, 344] width 5 height 5
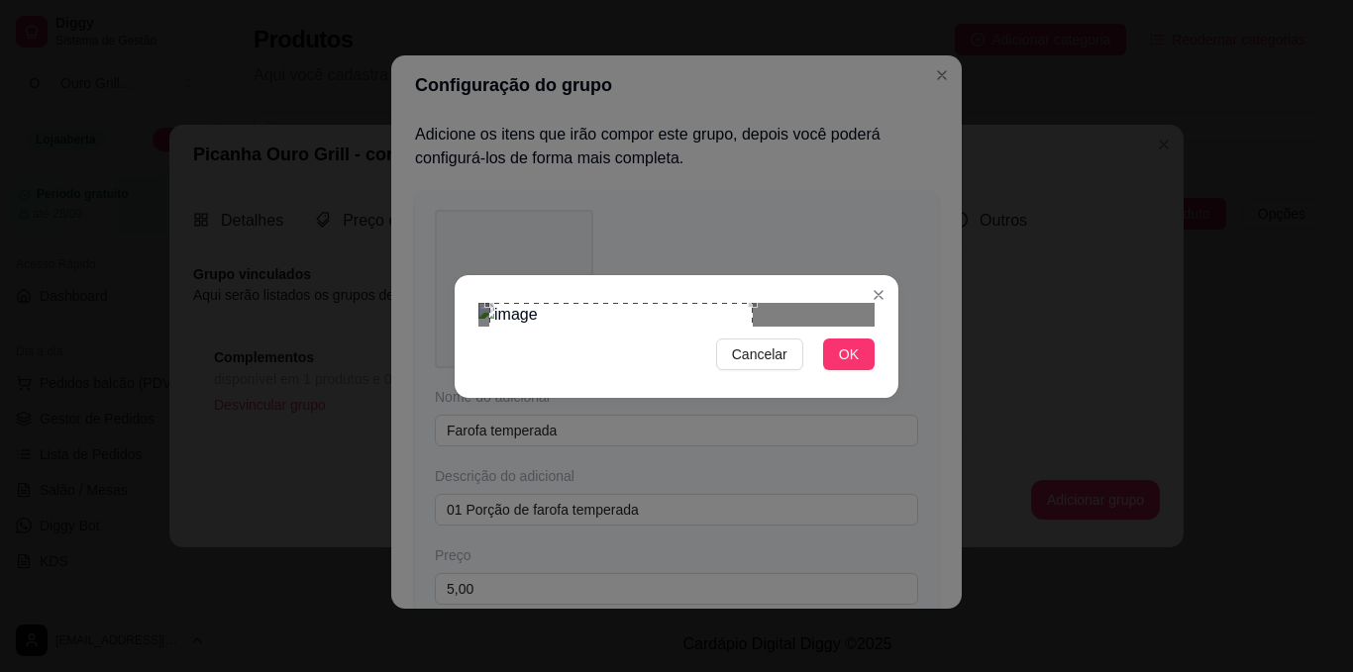
click at [615, 319] on div "Use the arrow keys to move the crop selection area" at bounding box center [620, 434] width 263 height 263
click at [735, 321] on div "Use the arrow keys to move the north east drag handle to change the crop select…" at bounding box center [735, 321] width 0 height 0
click at [723, 327] on div at bounding box center [676, 315] width 396 height 24
click at [506, 303] on div at bounding box center [676, 315] width 396 height 24
click at [621, 337] on div "Use the arrow keys to move the crop selection area" at bounding box center [613, 445] width 217 height 217
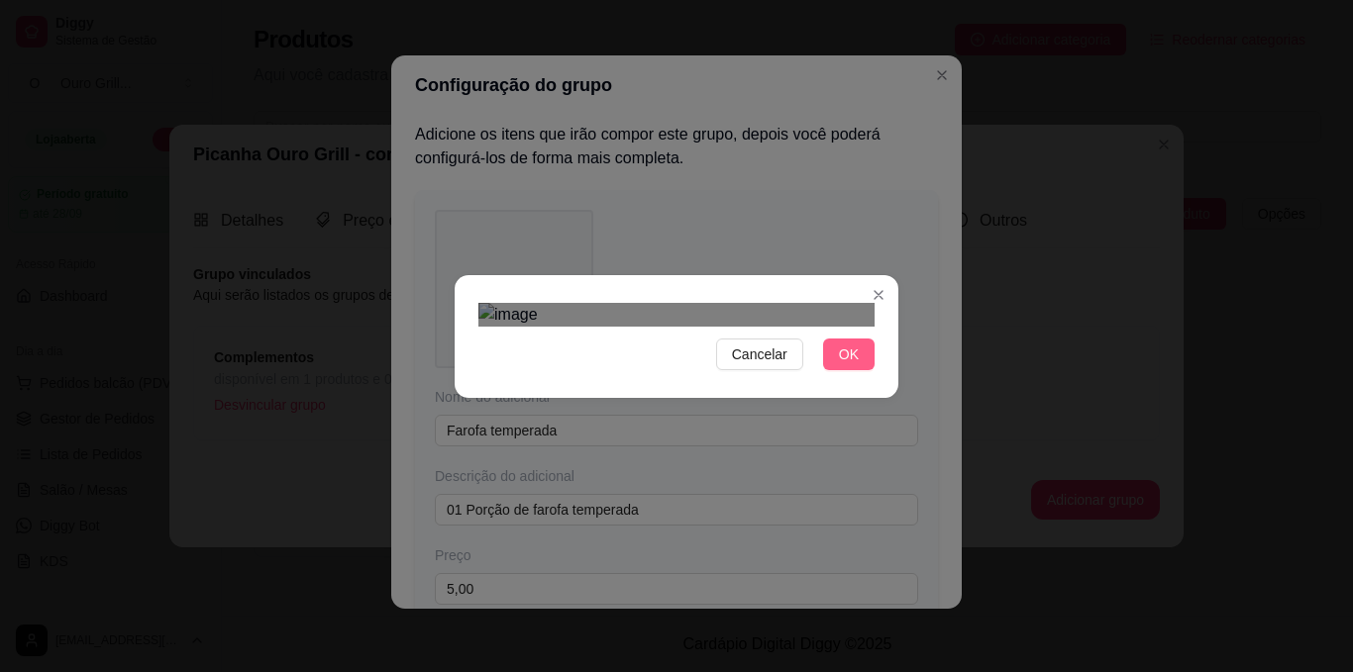
click at [839, 370] on button "OK" at bounding box center [848, 355] width 51 height 32
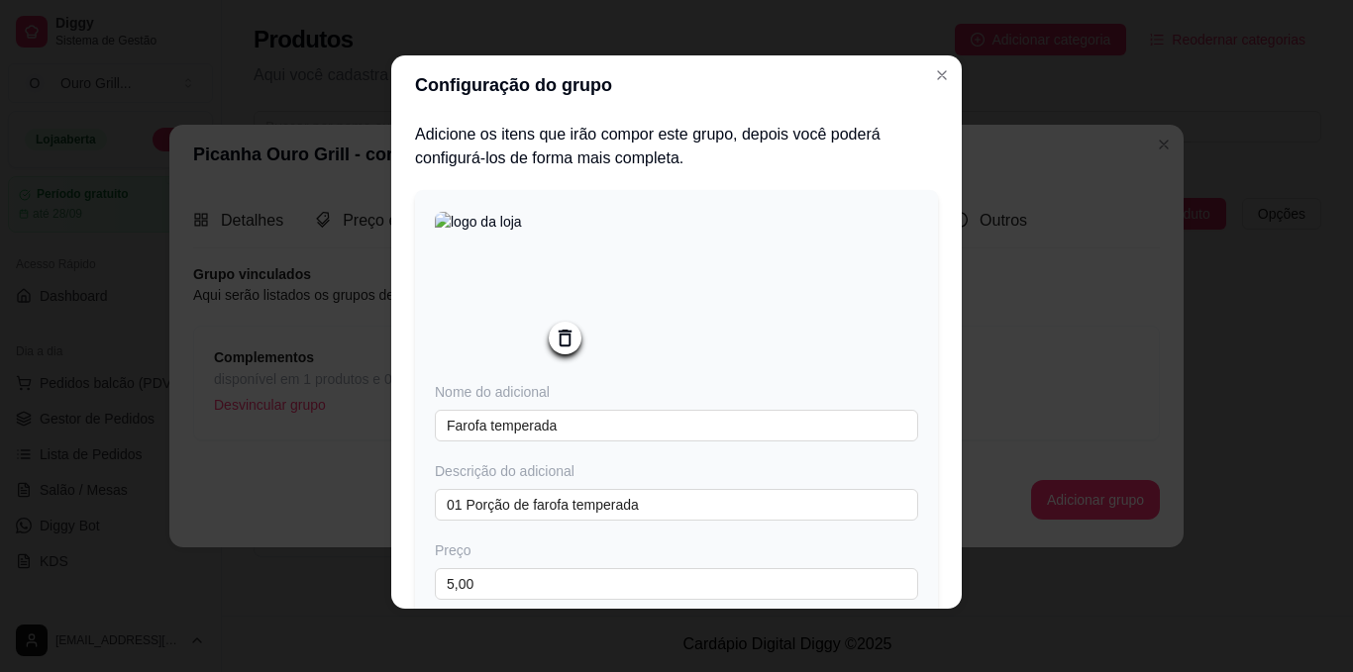
scroll to position [157, 0]
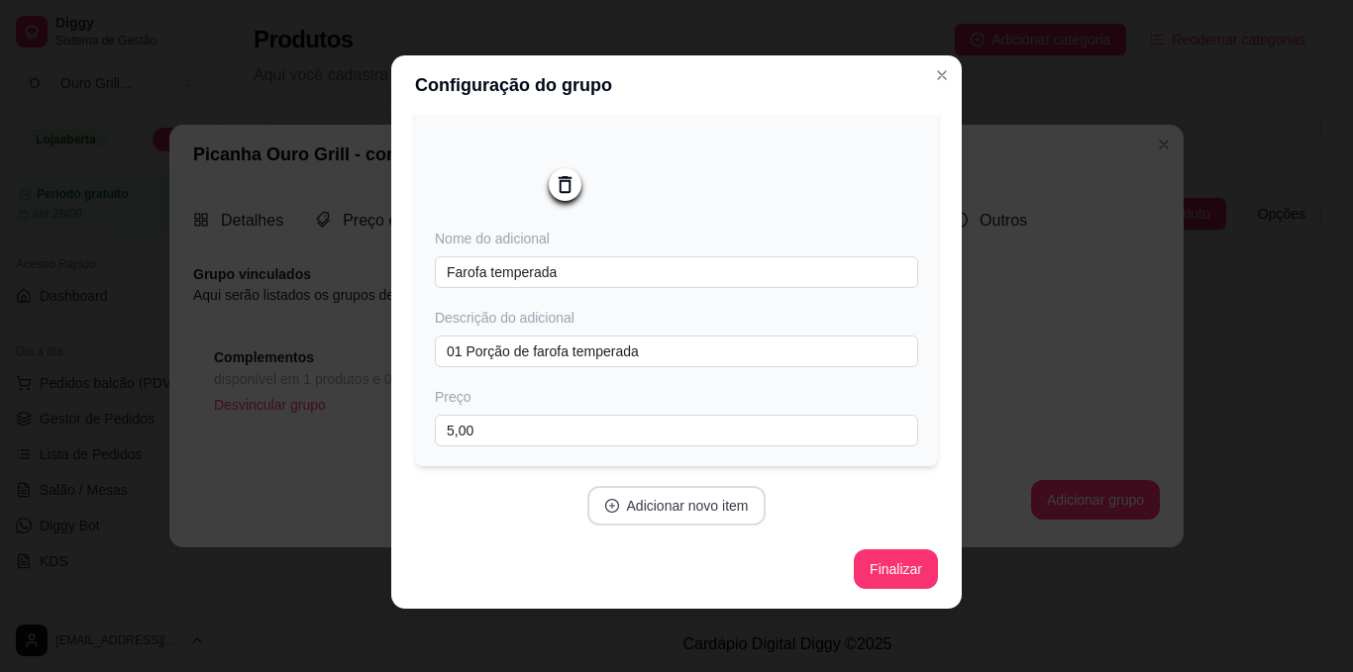
click at [605, 504] on icon "plus-circle" at bounding box center [612, 506] width 14 height 14
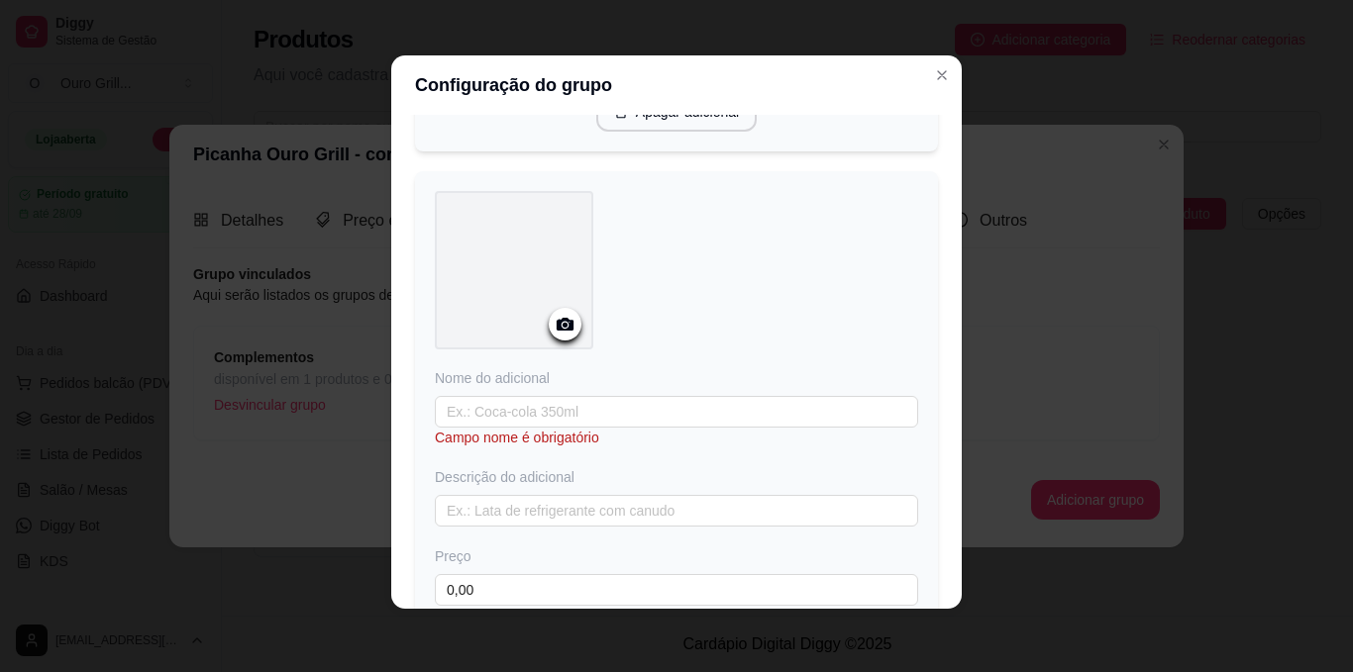
scroll to position [554, 0]
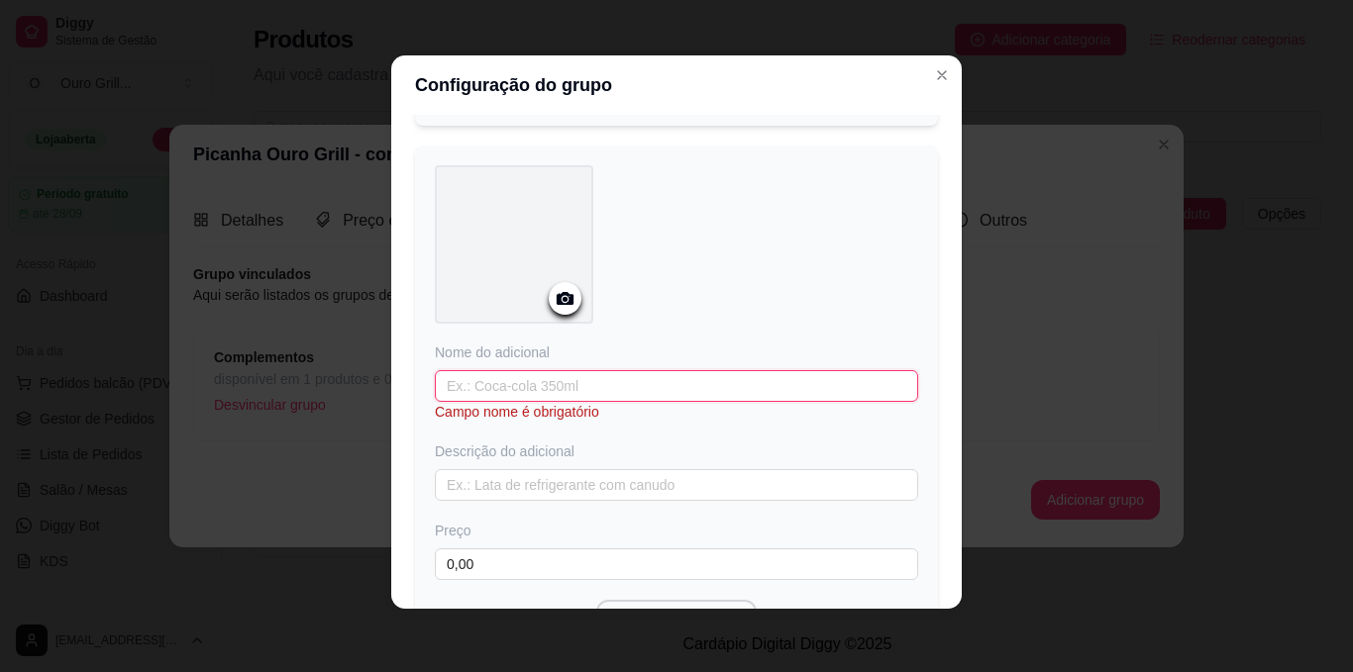
click at [522, 391] on input "text" at bounding box center [676, 386] width 483 height 32
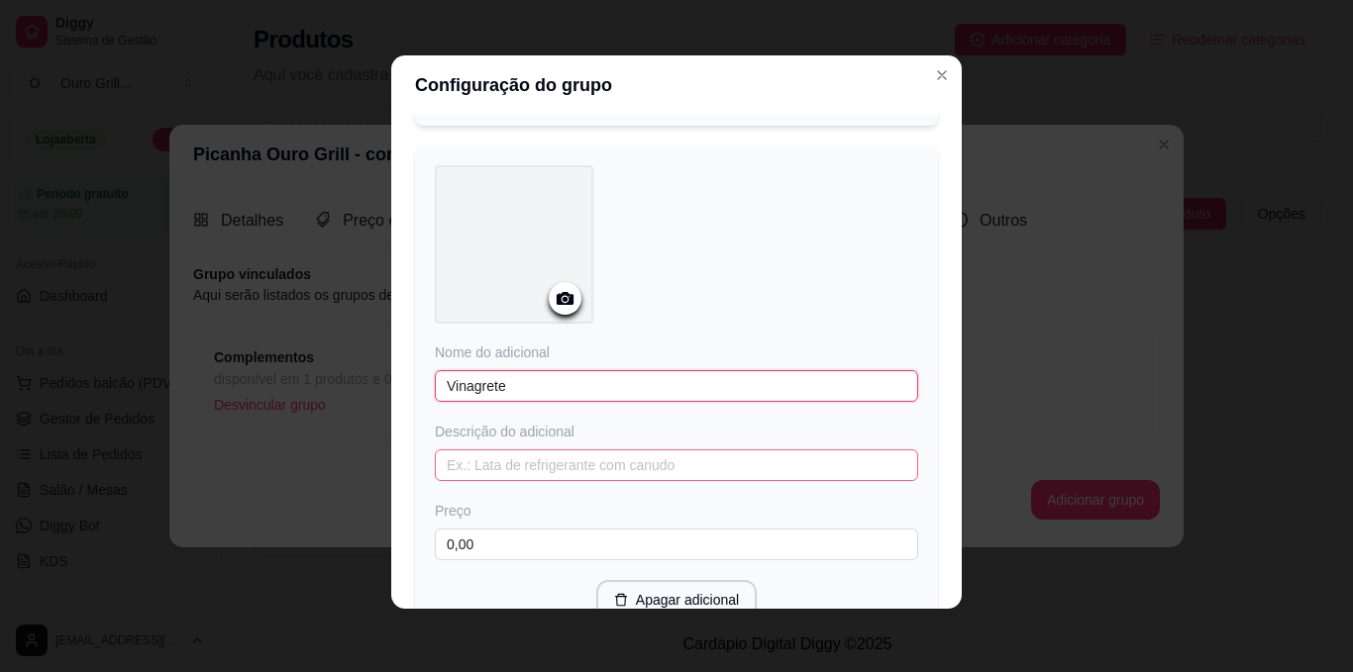
type input "Vinagrete"
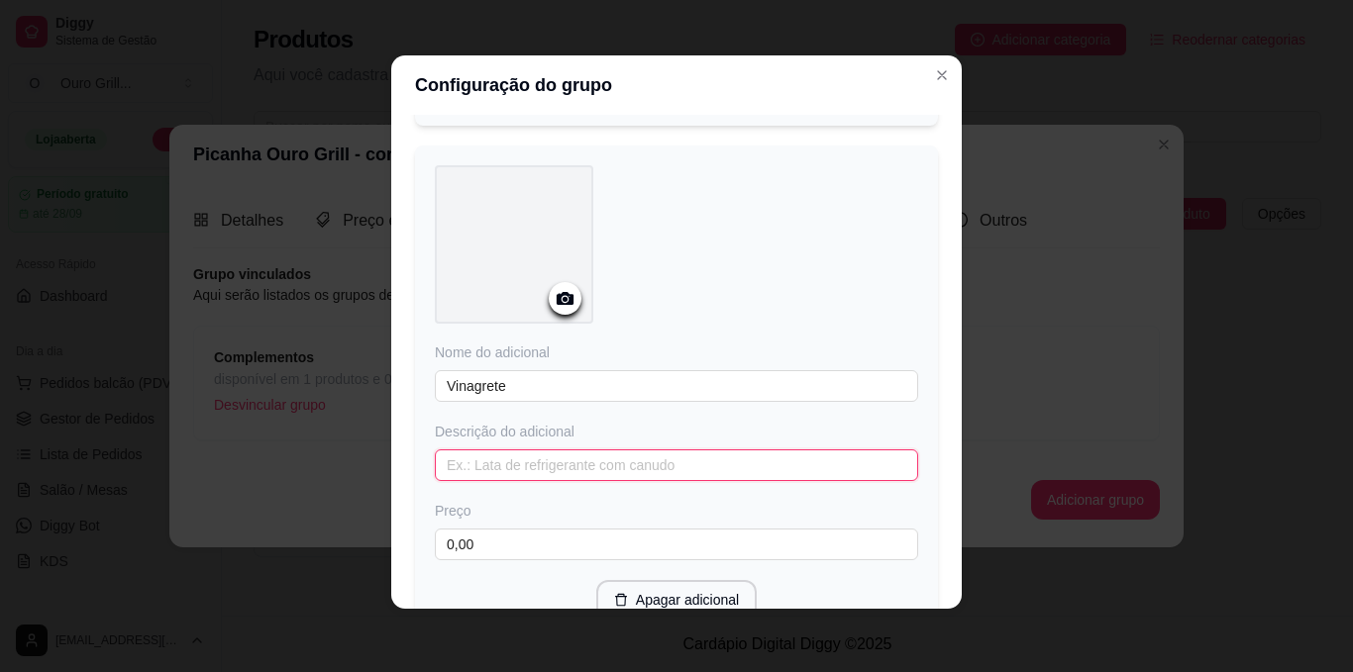
click at [475, 468] on input "text" at bounding box center [676, 466] width 483 height 32
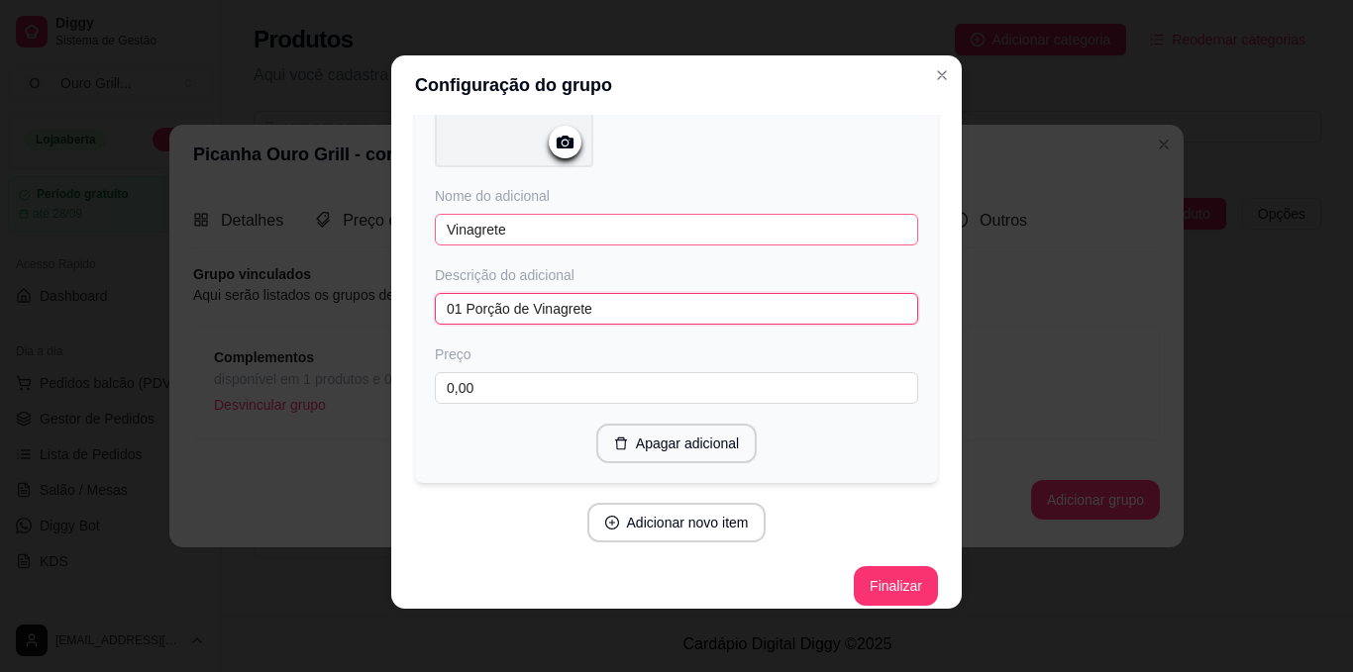
scroll to position [730, 0]
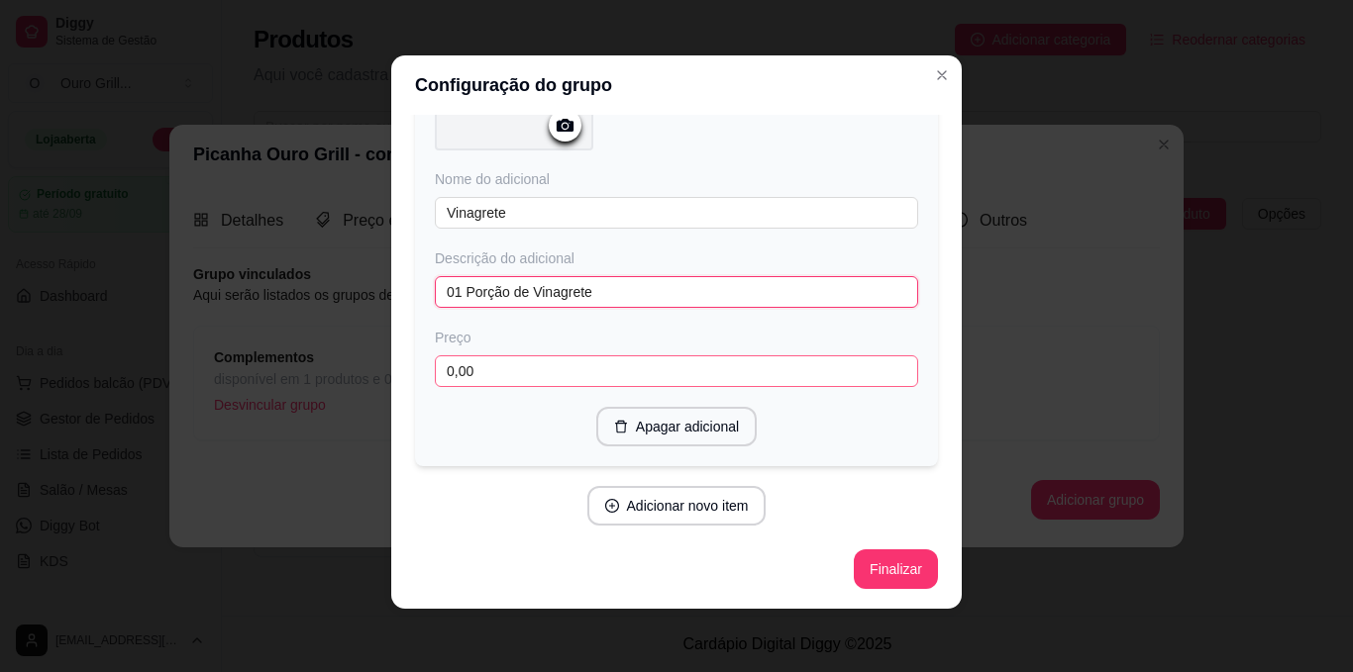
type input "01 Porção de Vinagrete"
click at [478, 370] on input "0,00" at bounding box center [676, 372] width 483 height 32
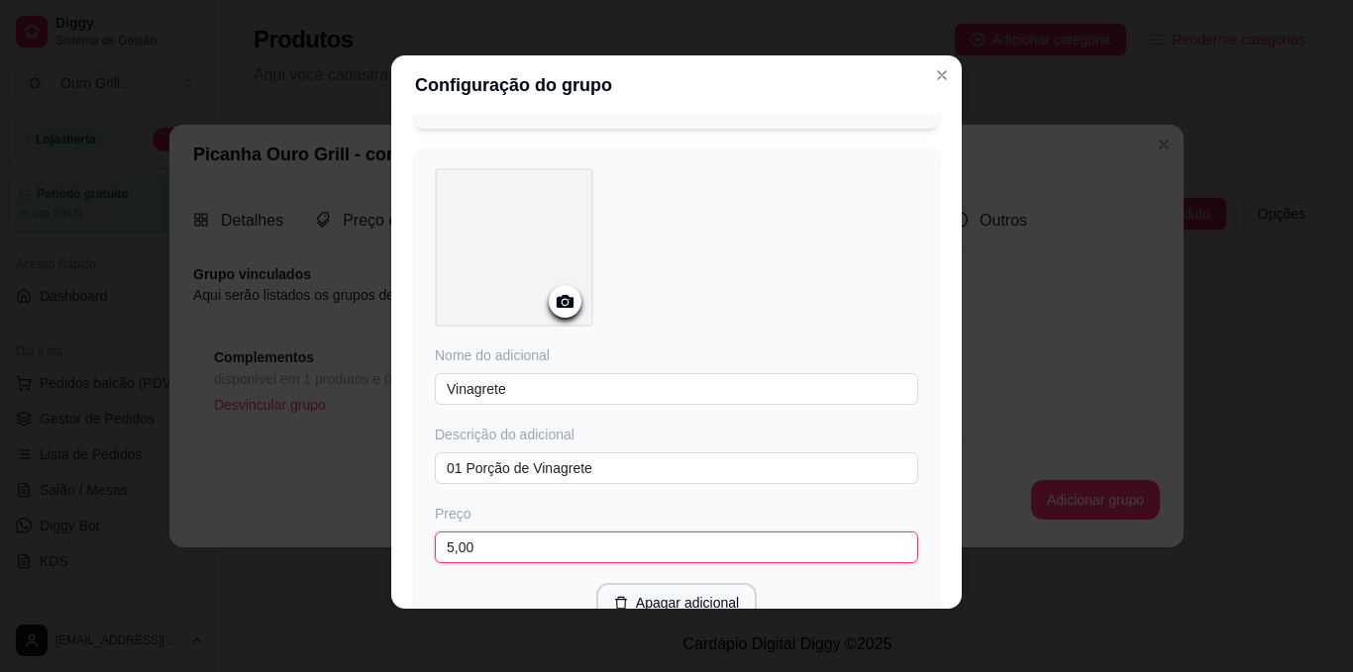
scroll to position [532, 0]
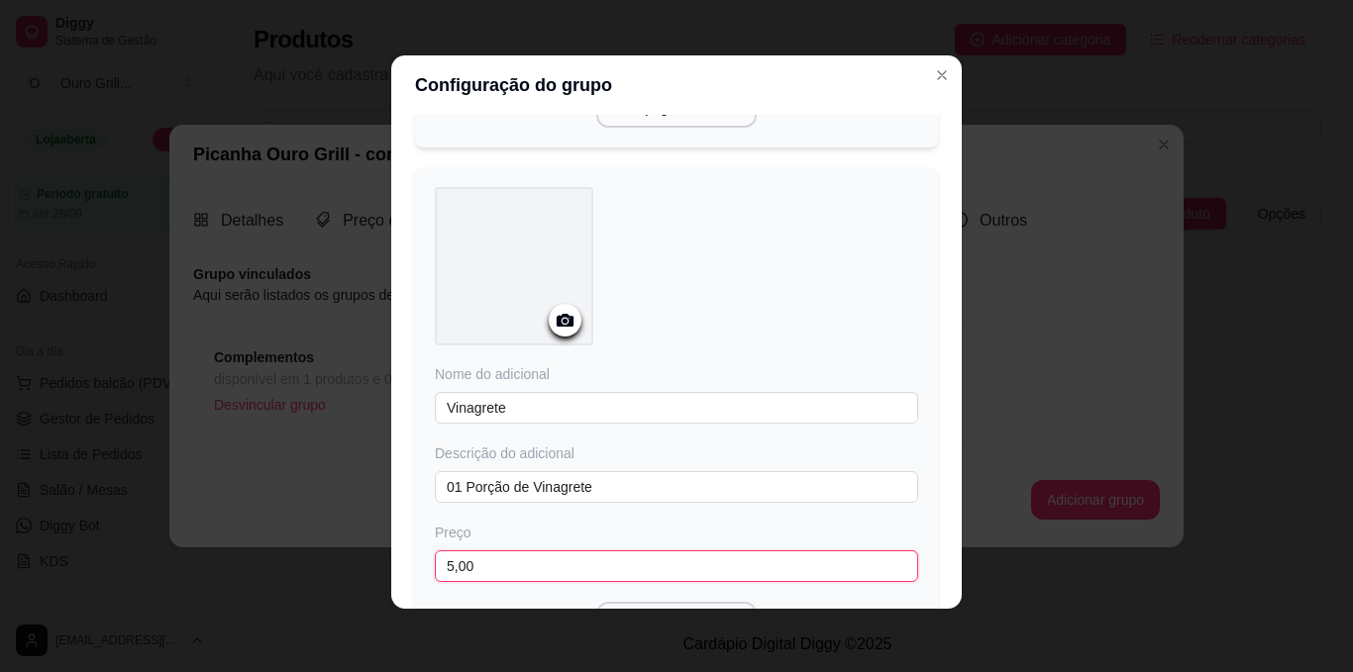
type input "5,00"
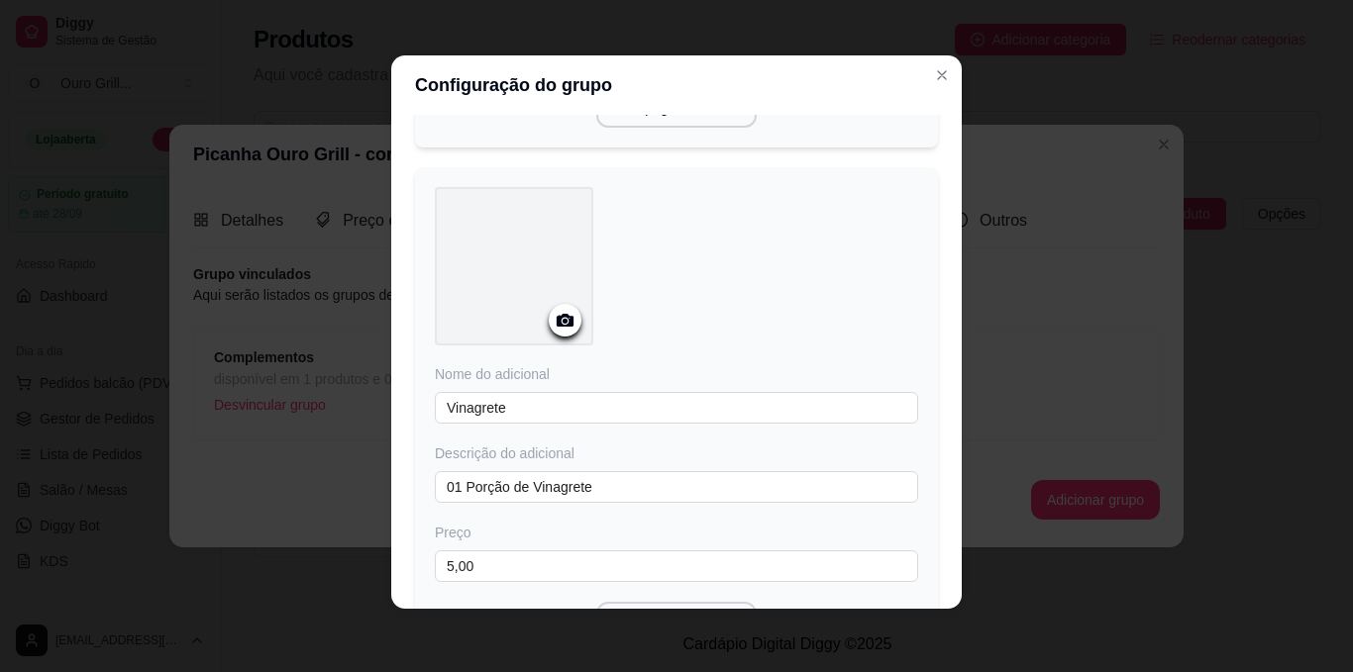
click at [560, 327] on icon at bounding box center [565, 320] width 23 height 23
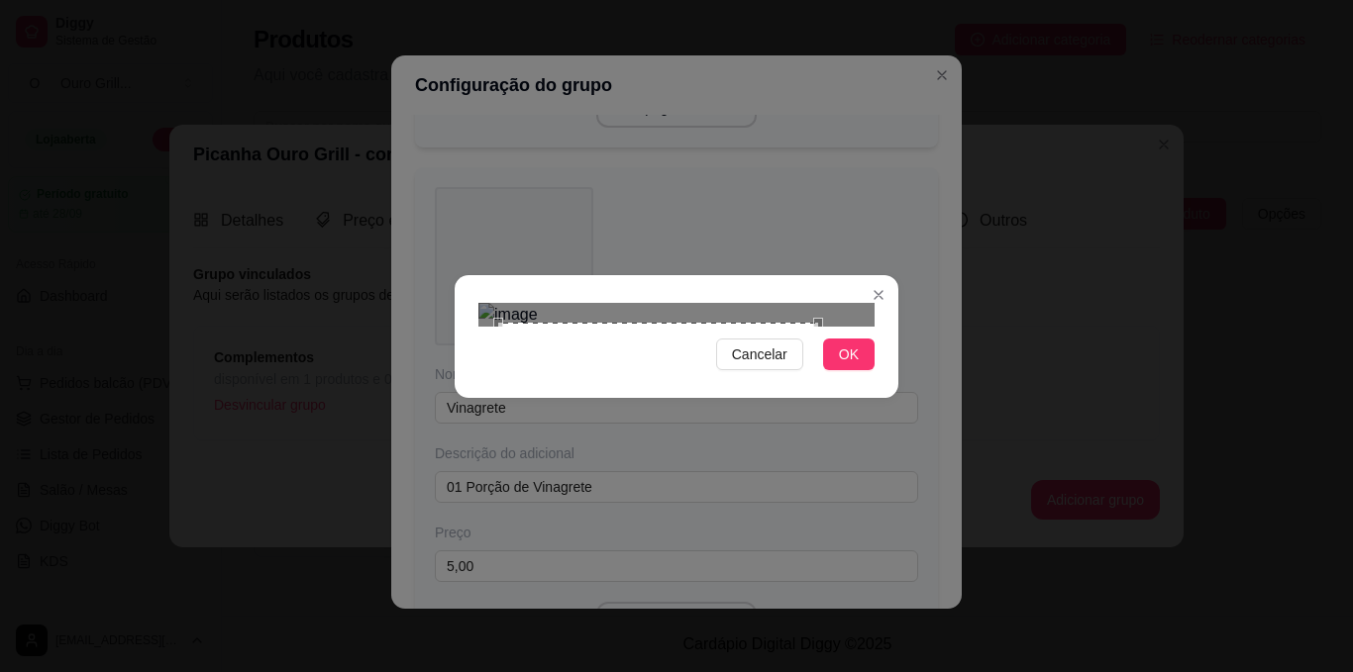
click at [815, 445] on div "Use the arrow keys to move the crop selection area" at bounding box center [658, 483] width 320 height 320
click at [531, 303] on div at bounding box center [676, 315] width 396 height 24
click at [847, 365] on span "OK" at bounding box center [849, 355] width 20 height 22
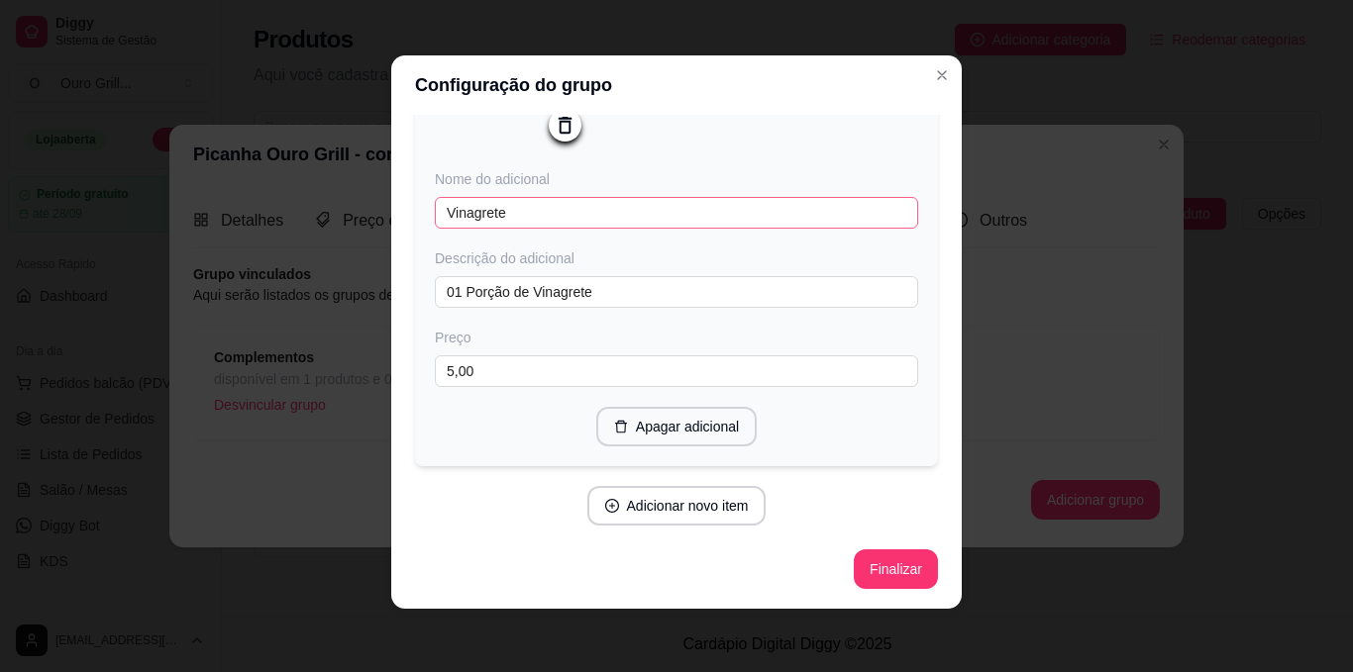
scroll to position [730, 0]
click at [879, 582] on button "Finalizar" at bounding box center [895, 570] width 81 height 39
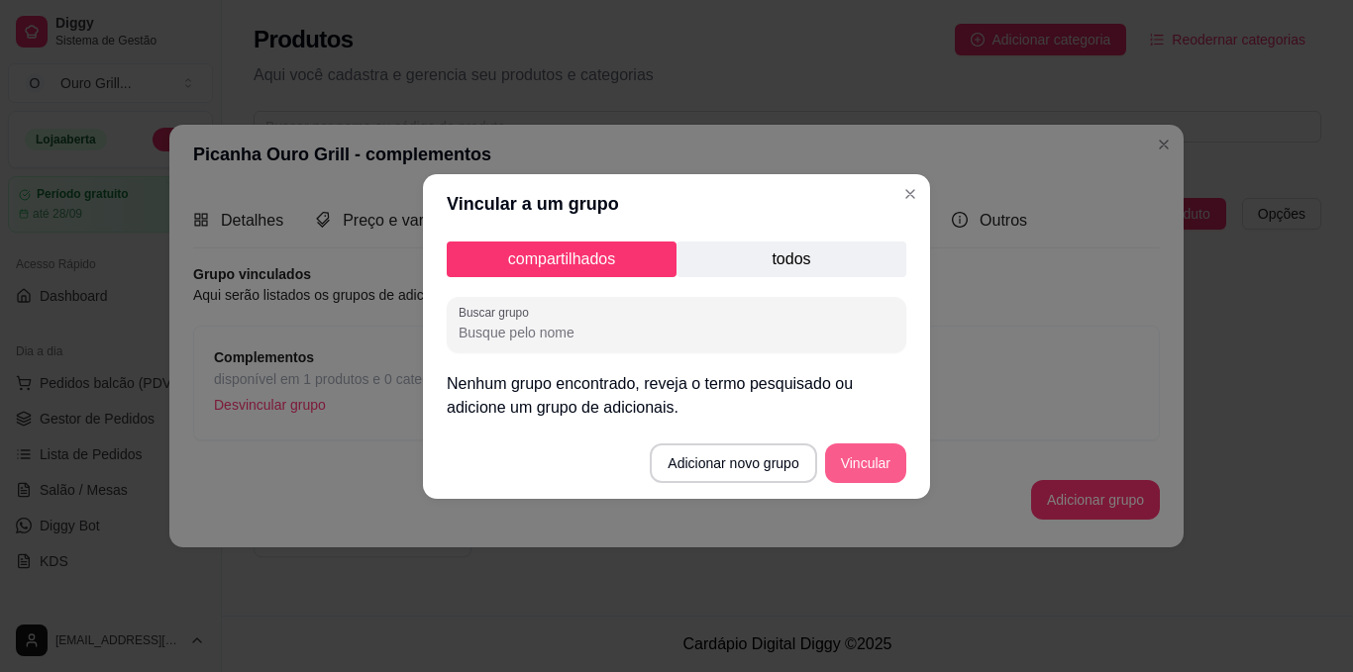
click at [866, 455] on button "Vincular" at bounding box center [865, 464] width 81 height 40
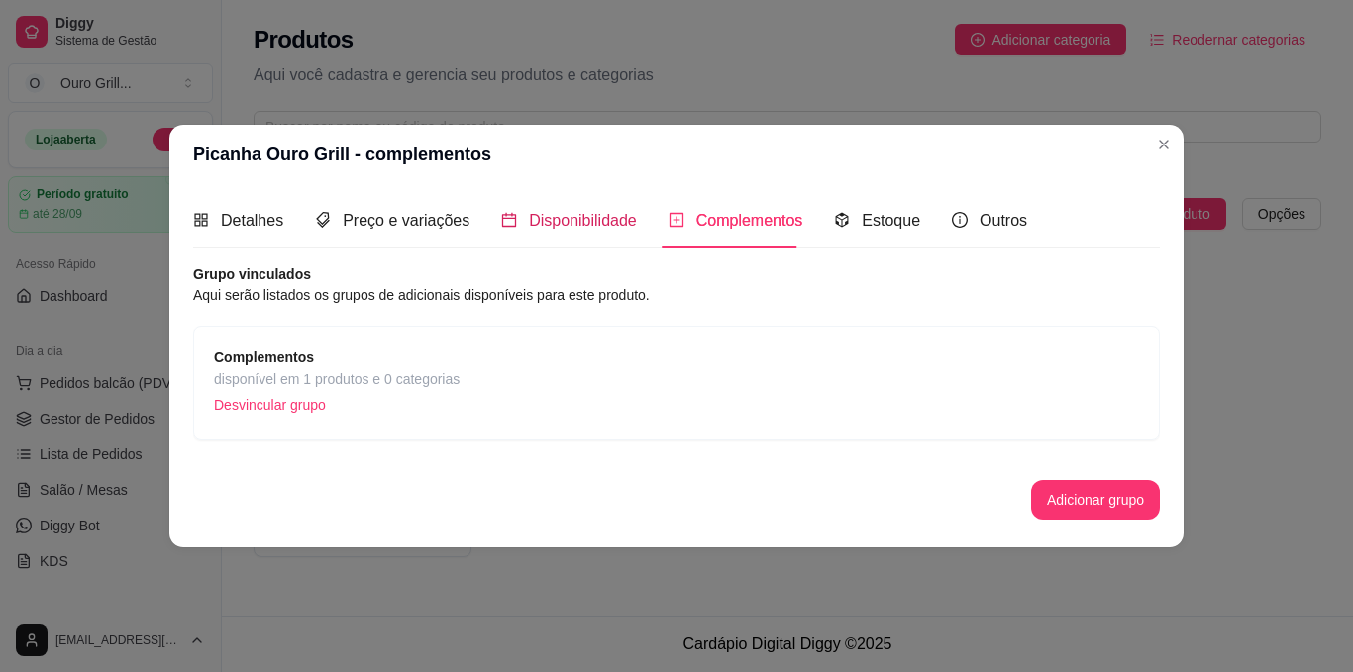
click at [535, 220] on span "Disponibilidade" at bounding box center [583, 220] width 108 height 17
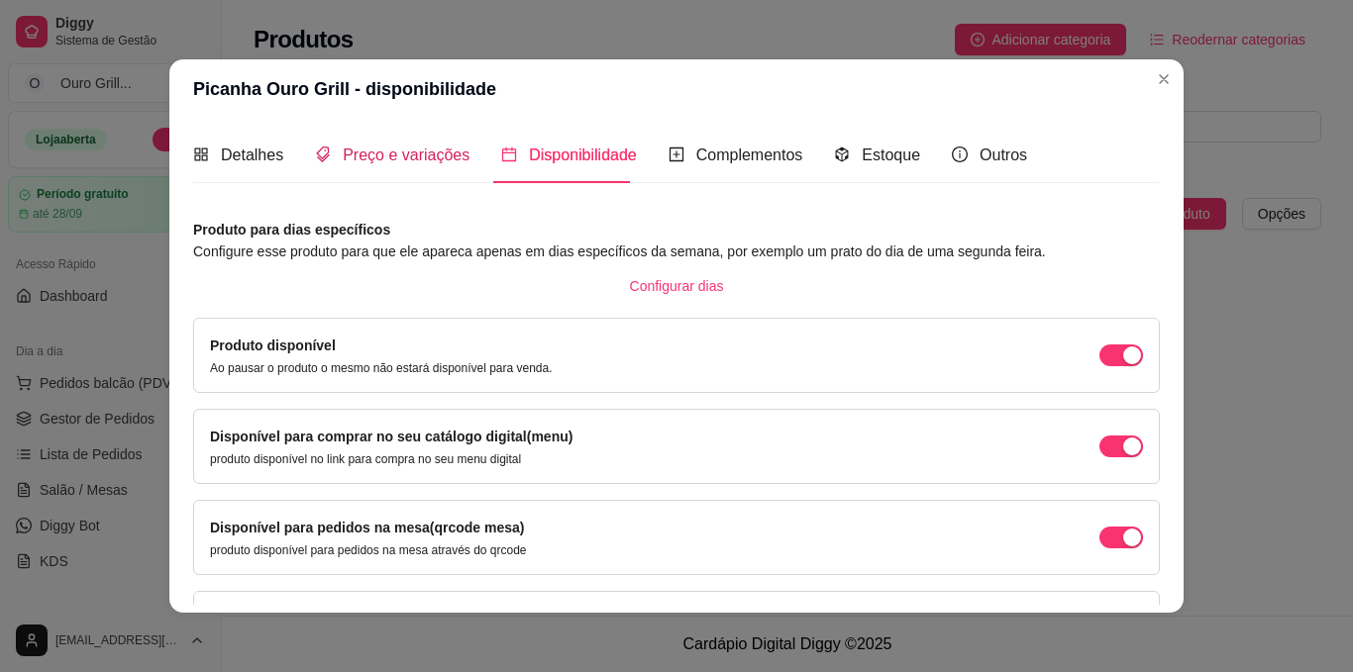
click at [362, 144] on div "Preço e variações" at bounding box center [392, 155] width 154 height 25
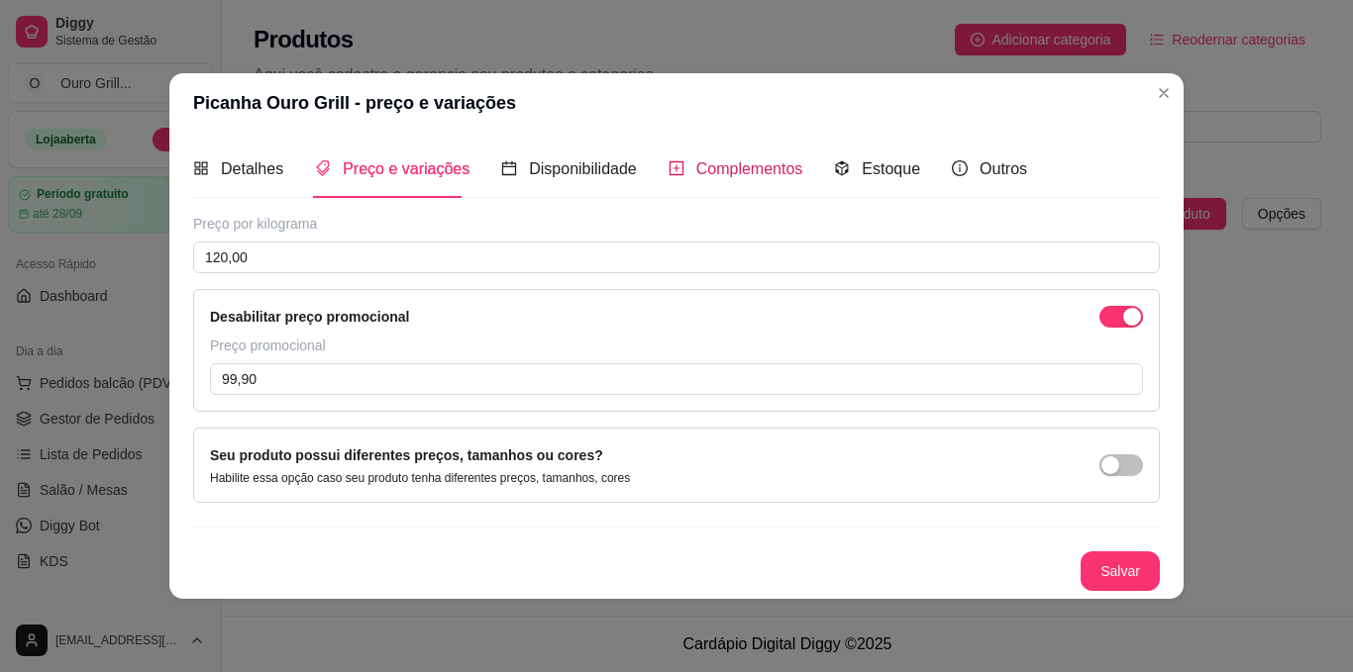
click at [742, 164] on span "Complementos" at bounding box center [749, 168] width 107 height 17
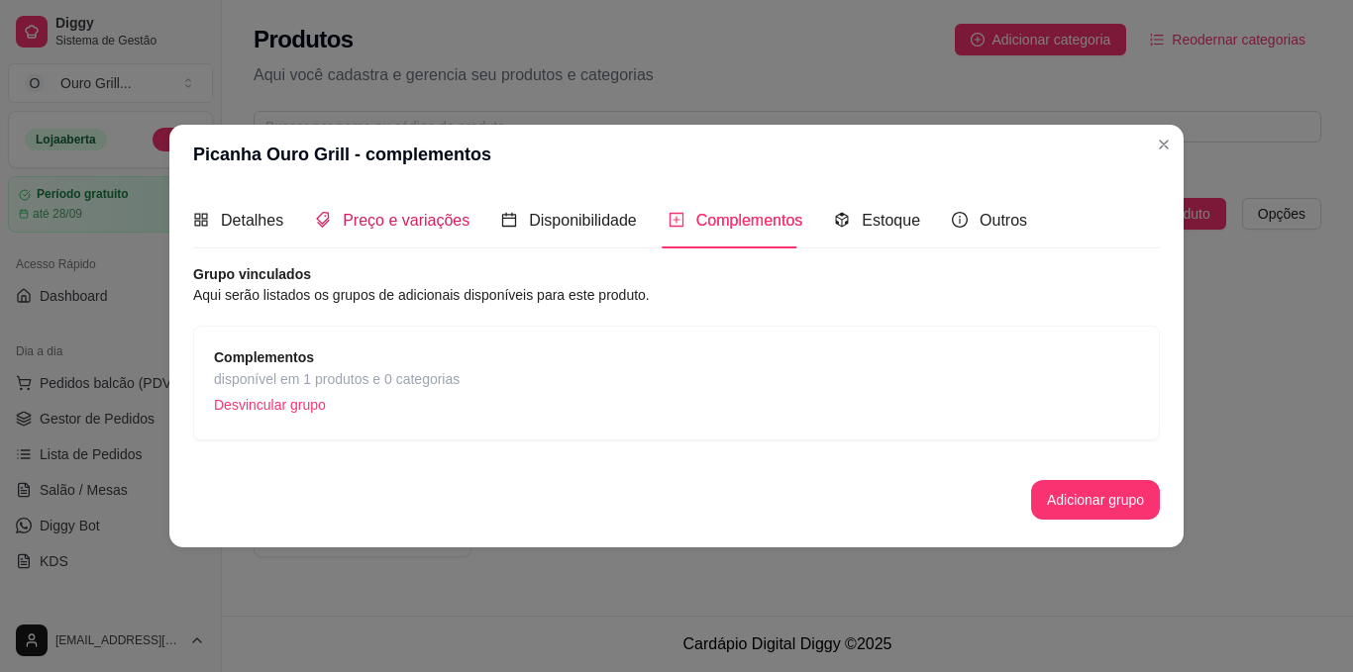
click at [343, 217] on span "Preço e variações" at bounding box center [406, 220] width 127 height 17
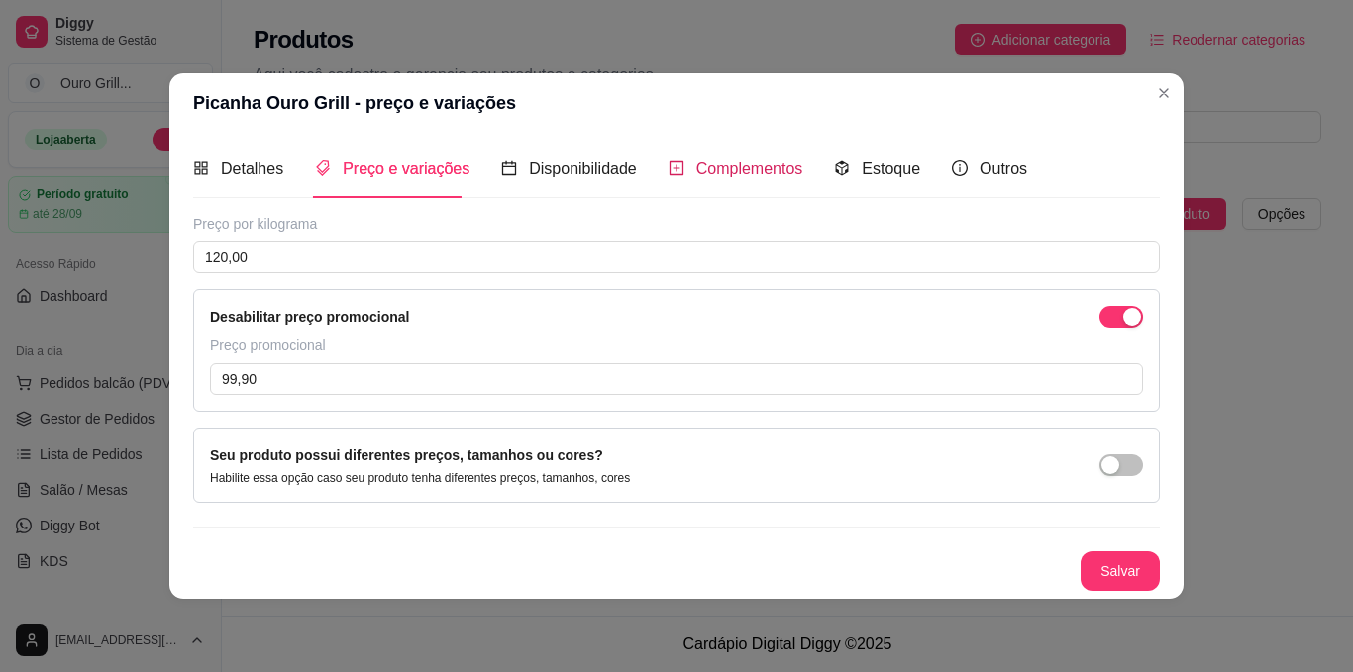
click at [701, 160] on span "Complementos" at bounding box center [749, 168] width 107 height 17
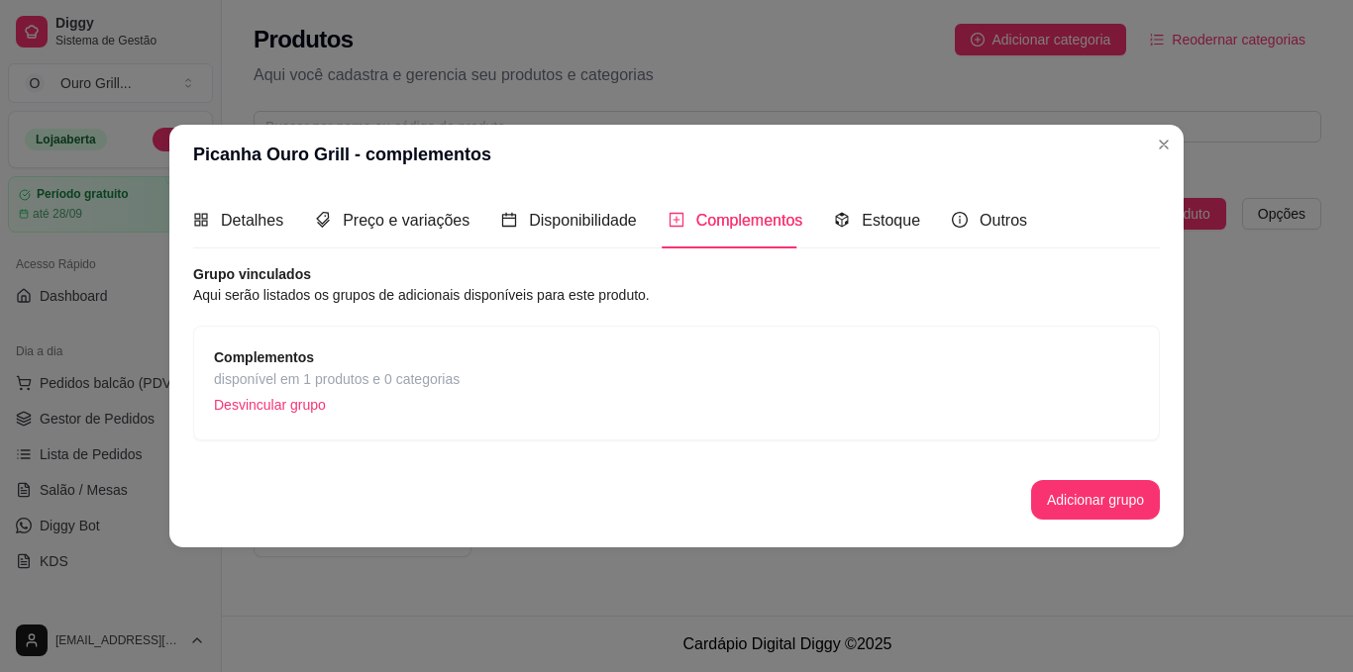
click at [362, 382] on span "disponível em 1 produtos e 0 categorias" at bounding box center [337, 379] width 246 height 22
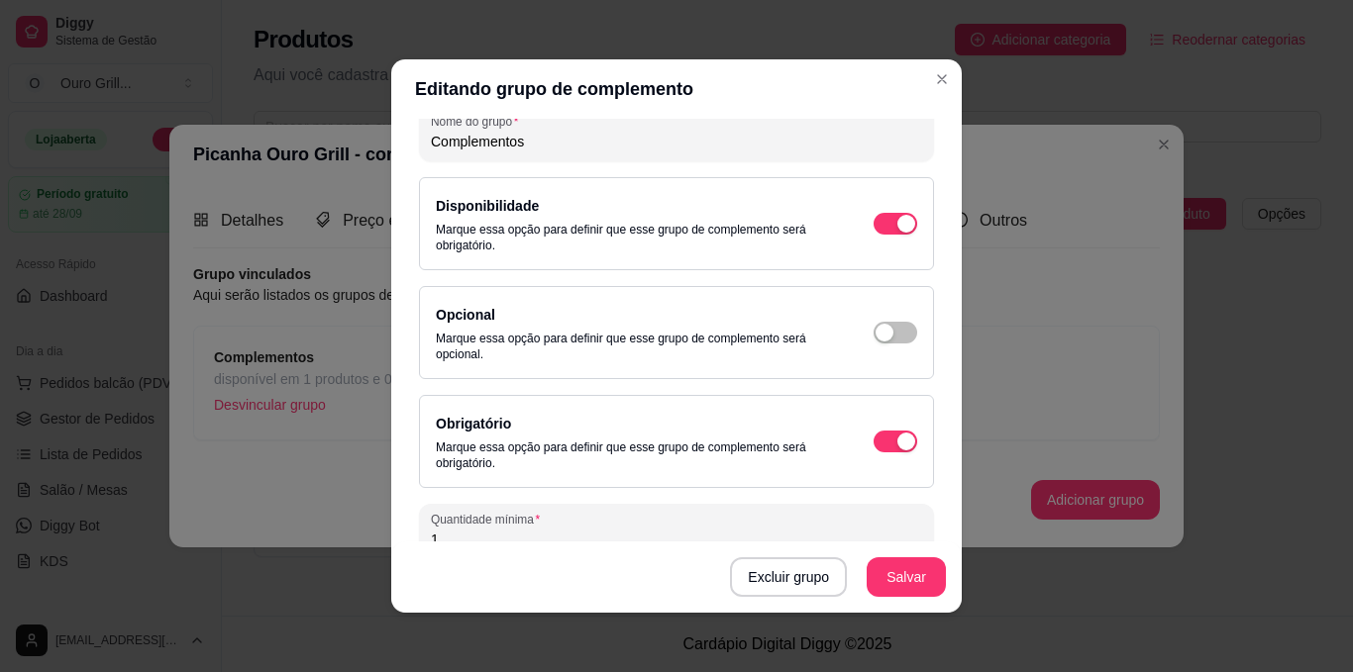
scroll to position [0, 0]
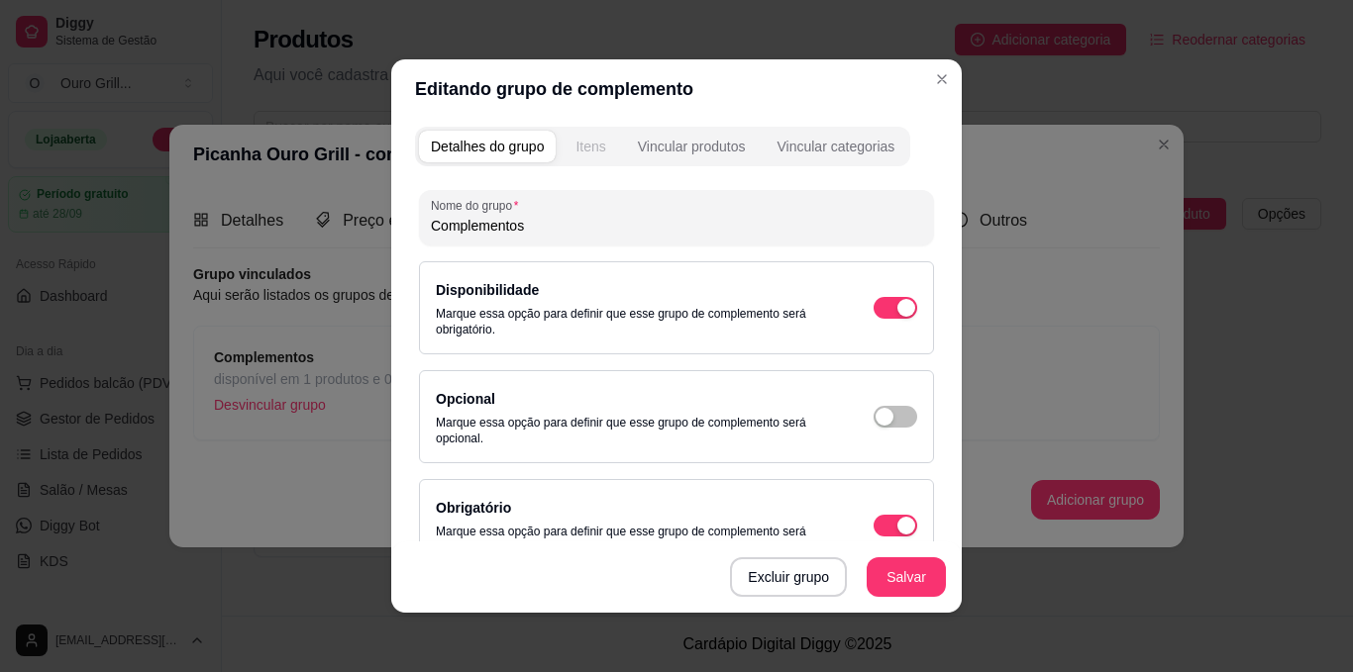
click at [578, 147] on div "Itens" at bounding box center [590, 147] width 30 height 20
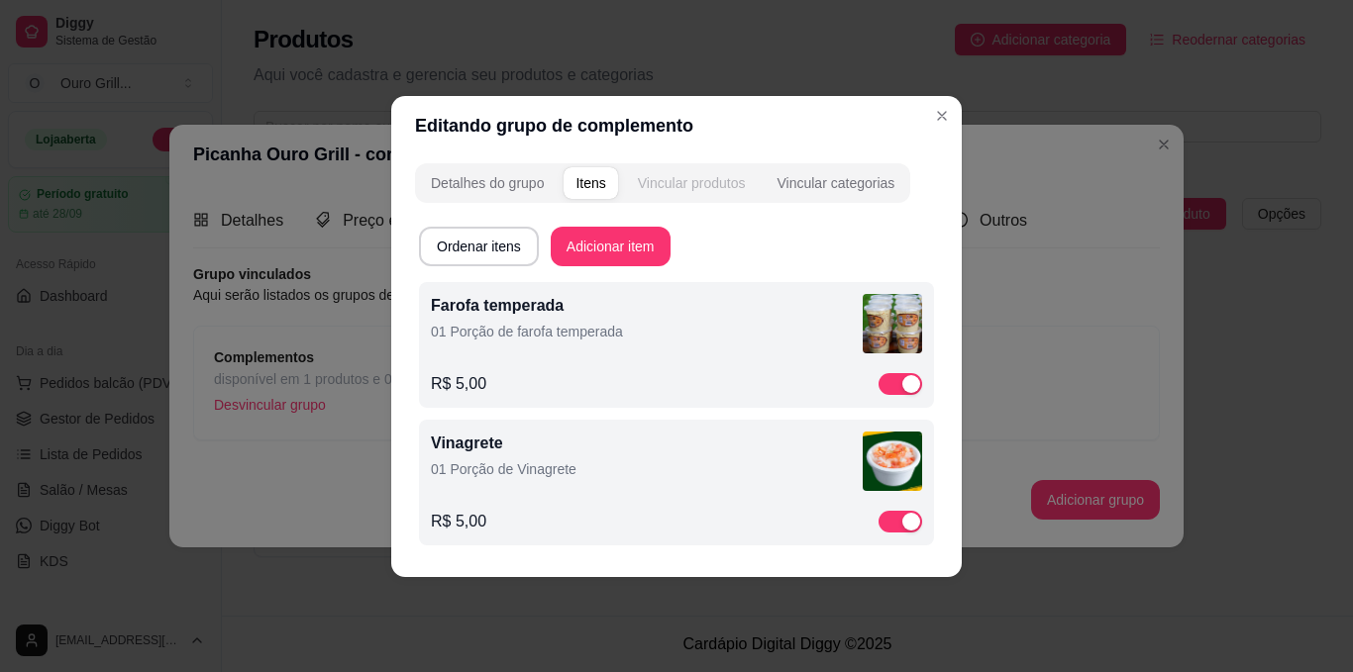
click at [701, 188] on div "Vincular produtos" at bounding box center [692, 183] width 108 height 20
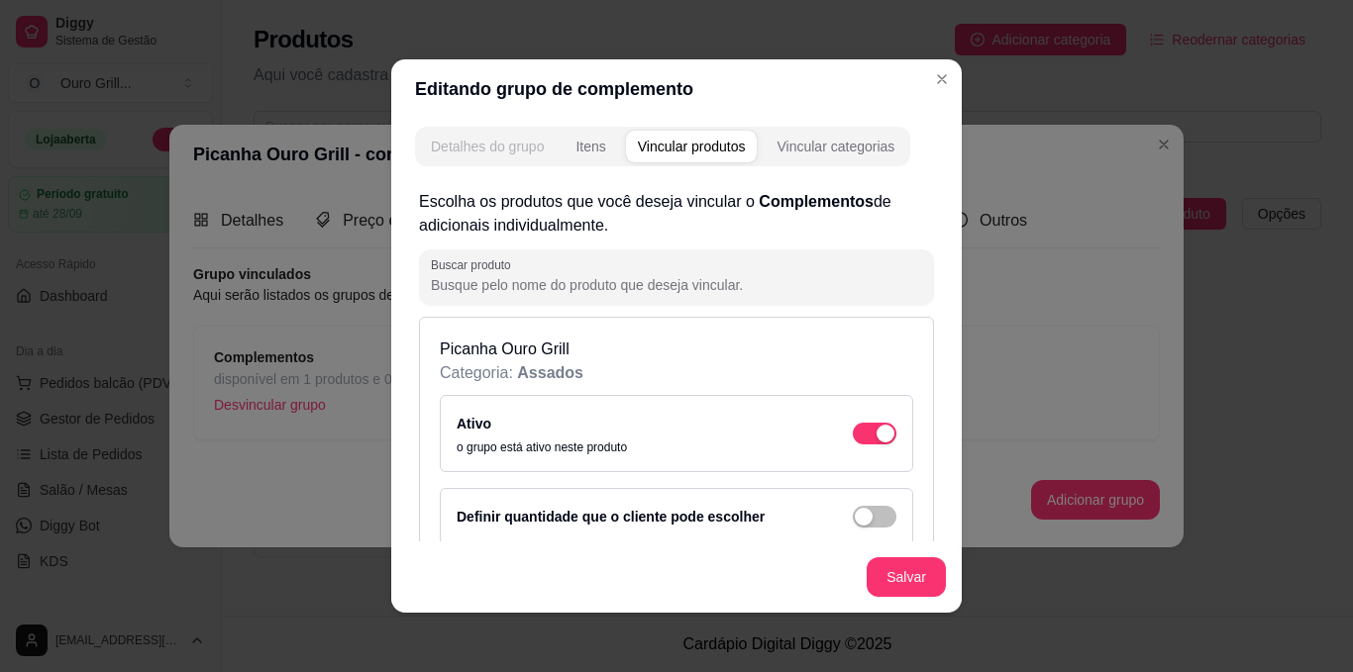
click at [468, 139] on div "Detalhes do grupo" at bounding box center [487, 147] width 113 height 20
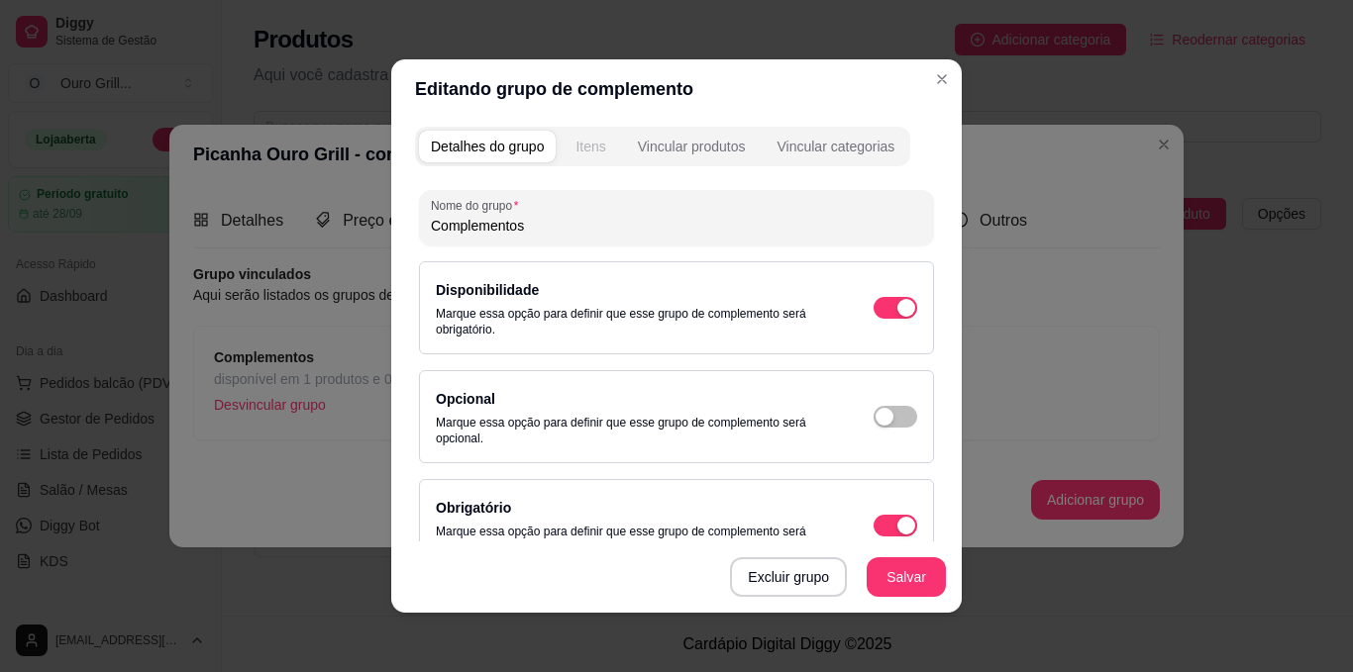
click at [590, 149] on div "Itens" at bounding box center [590, 147] width 30 height 20
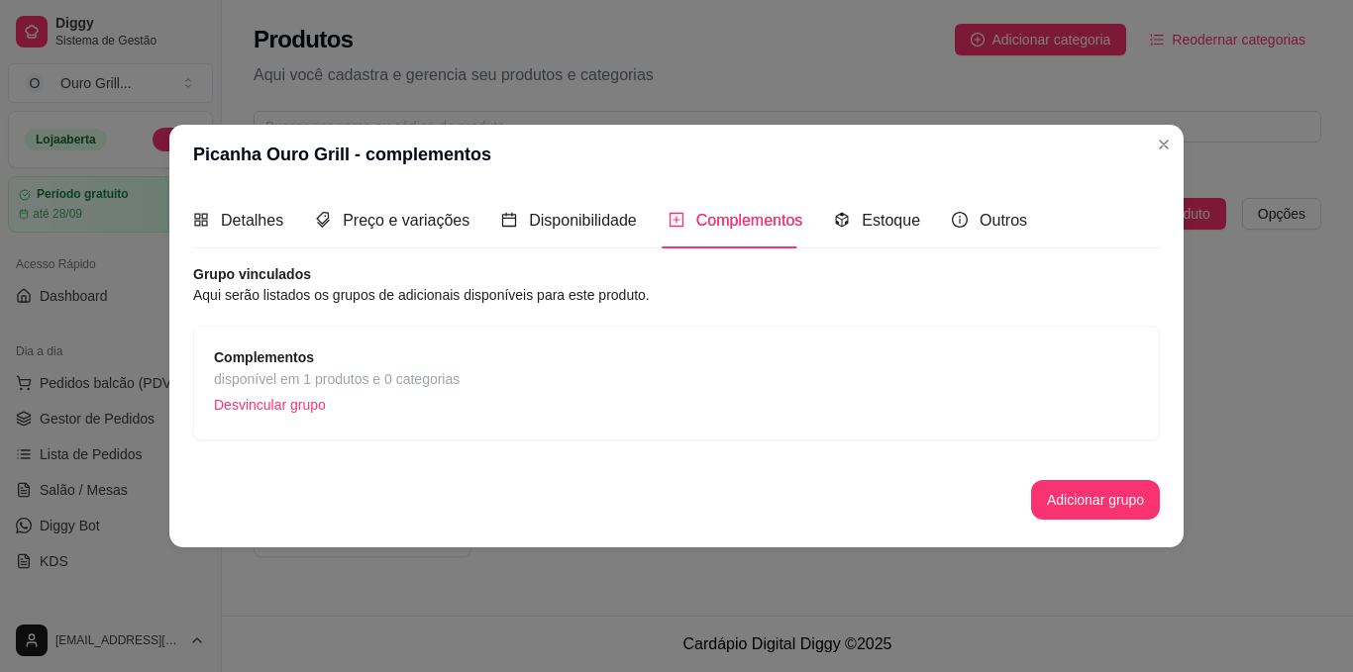
click at [491, 290] on article "Aqui serão listados os grupos de adicionais disponíveis para este produto." at bounding box center [676, 295] width 967 height 22
click at [214, 290] on article "Aqui serão listados os grupos de adicionais disponíveis para este produto." at bounding box center [676, 295] width 967 height 22
click at [1121, 495] on button "Adicionar grupo" at bounding box center [1095, 500] width 129 height 40
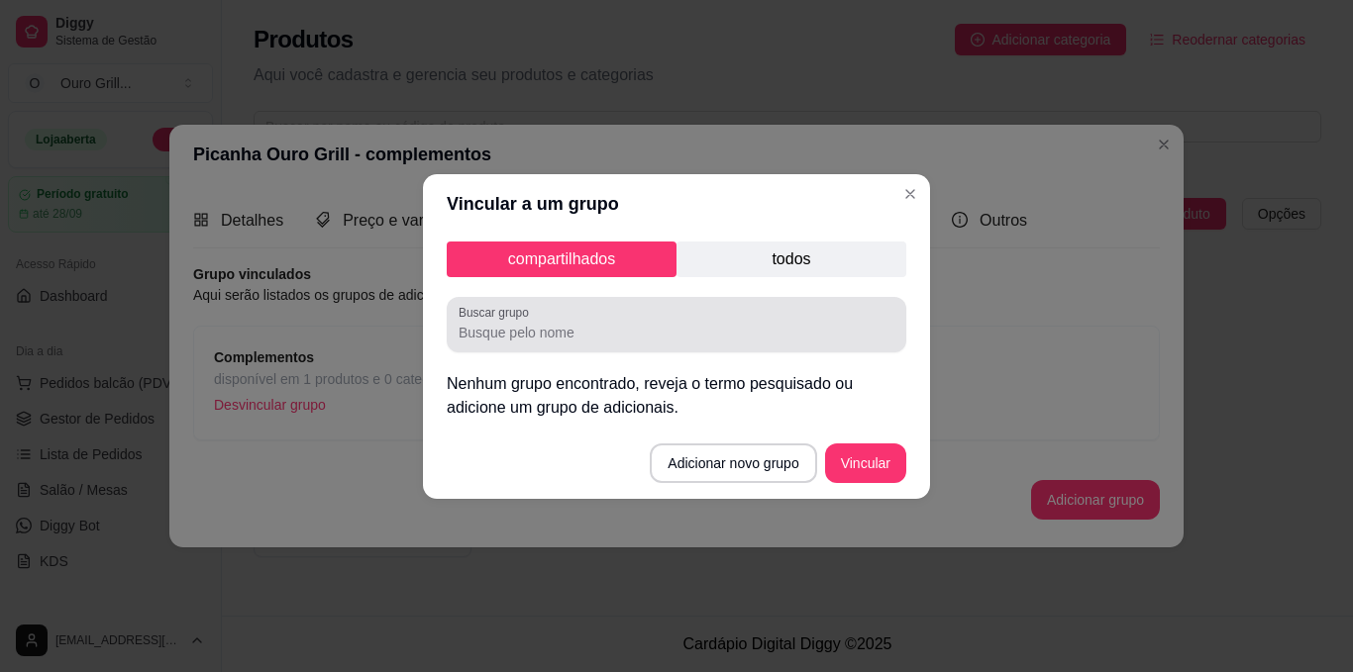
click at [486, 323] on input "Buscar grupo" at bounding box center [677, 333] width 436 height 20
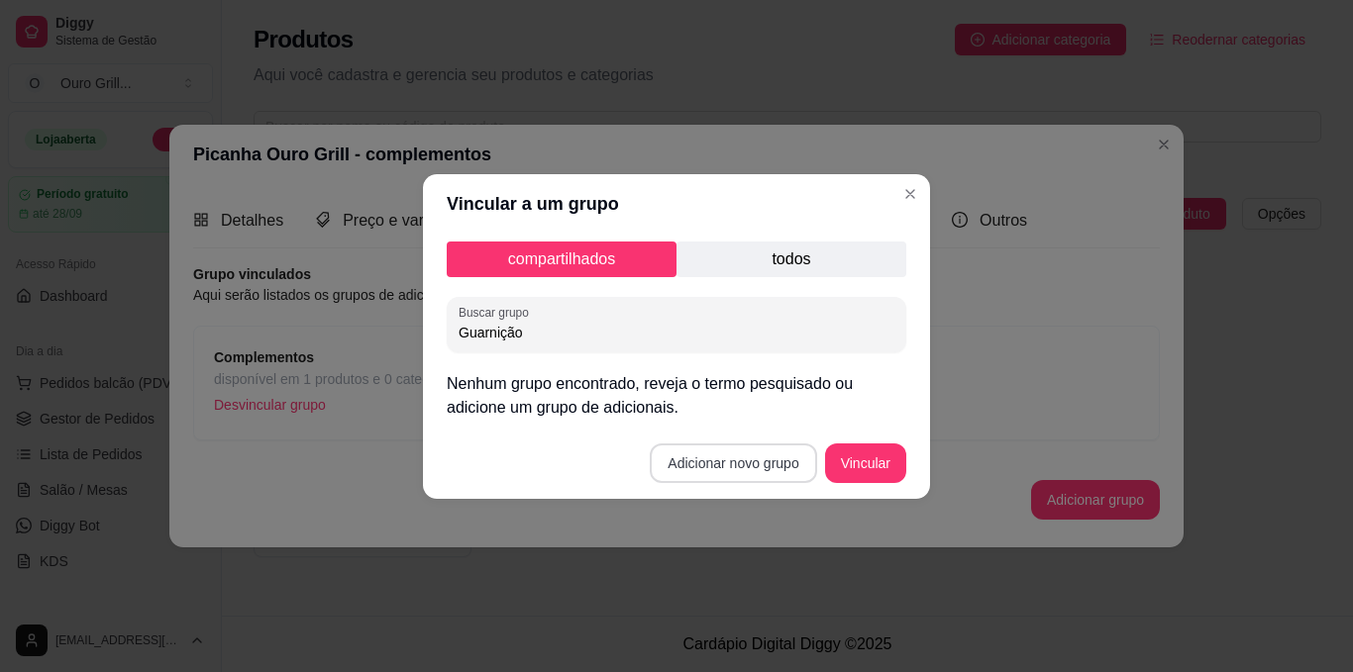
type input "Guarnição"
click at [699, 457] on button "Adicionar novo grupo" at bounding box center [733, 464] width 166 height 40
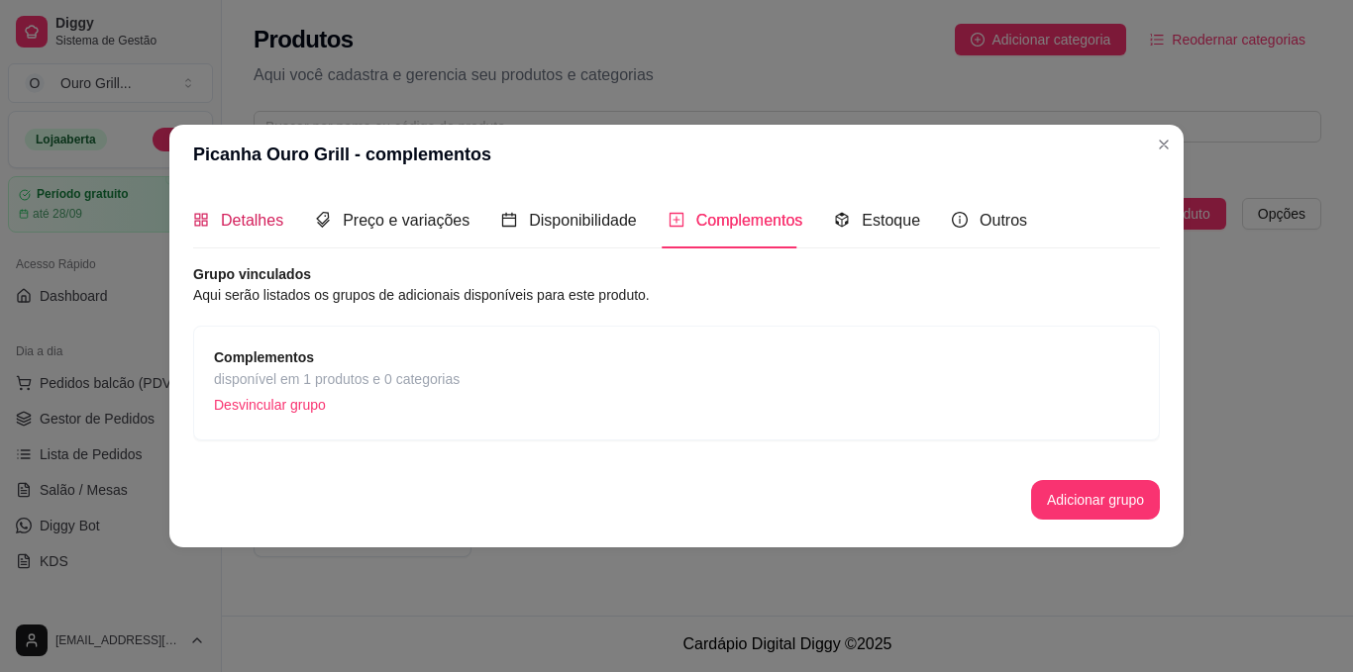
click at [241, 224] on span "Detalhes" at bounding box center [252, 220] width 62 height 17
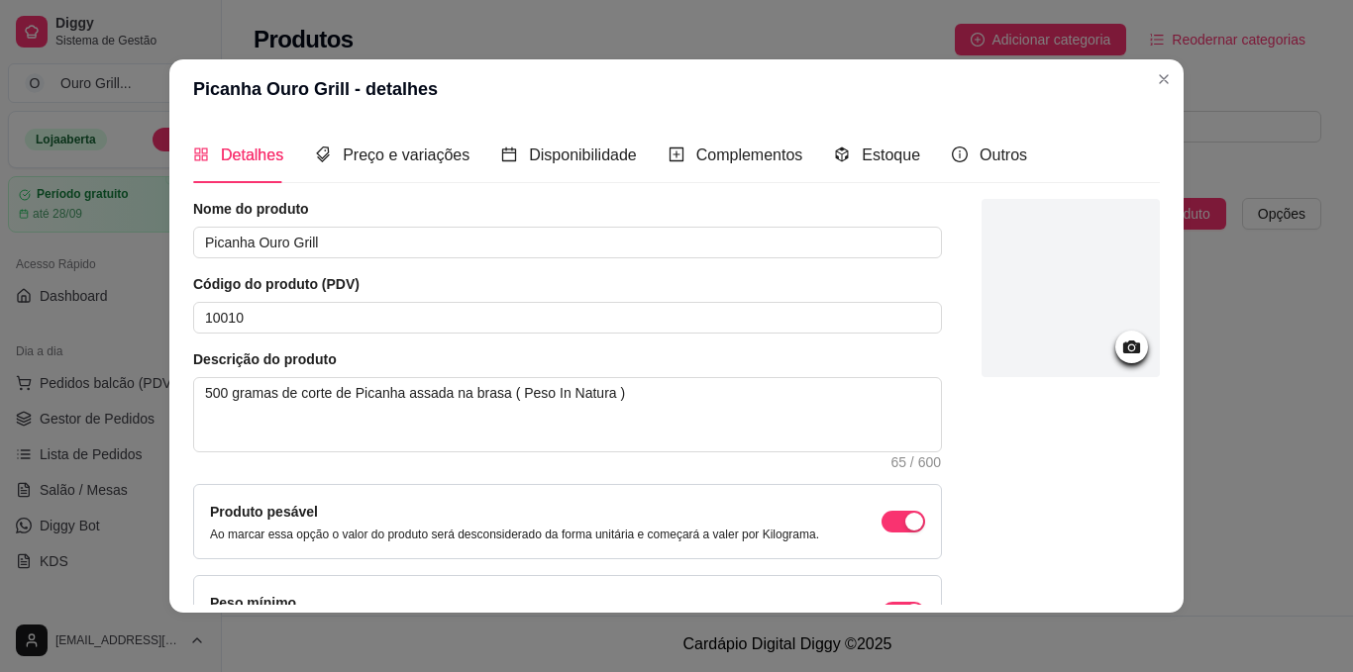
click at [1123, 353] on icon at bounding box center [1131, 347] width 17 height 13
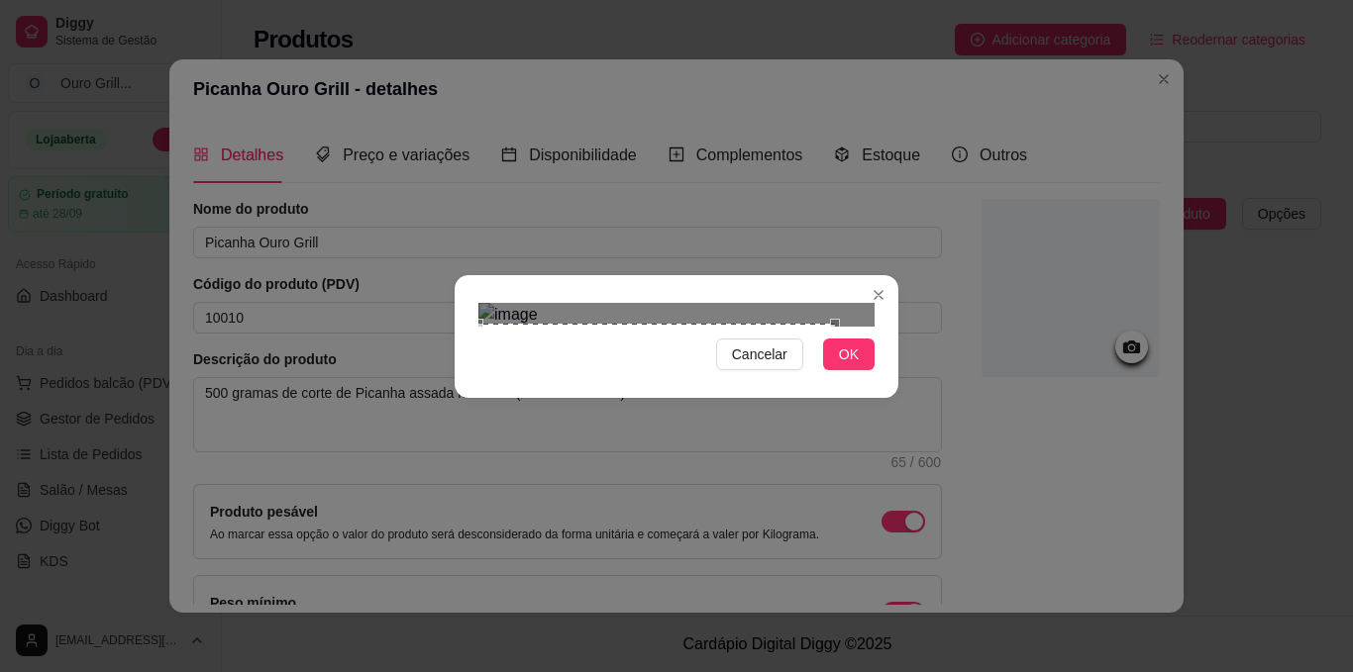
click at [756, 324] on div "Use the arrow keys to move the crop selection area" at bounding box center [656, 457] width 357 height 267
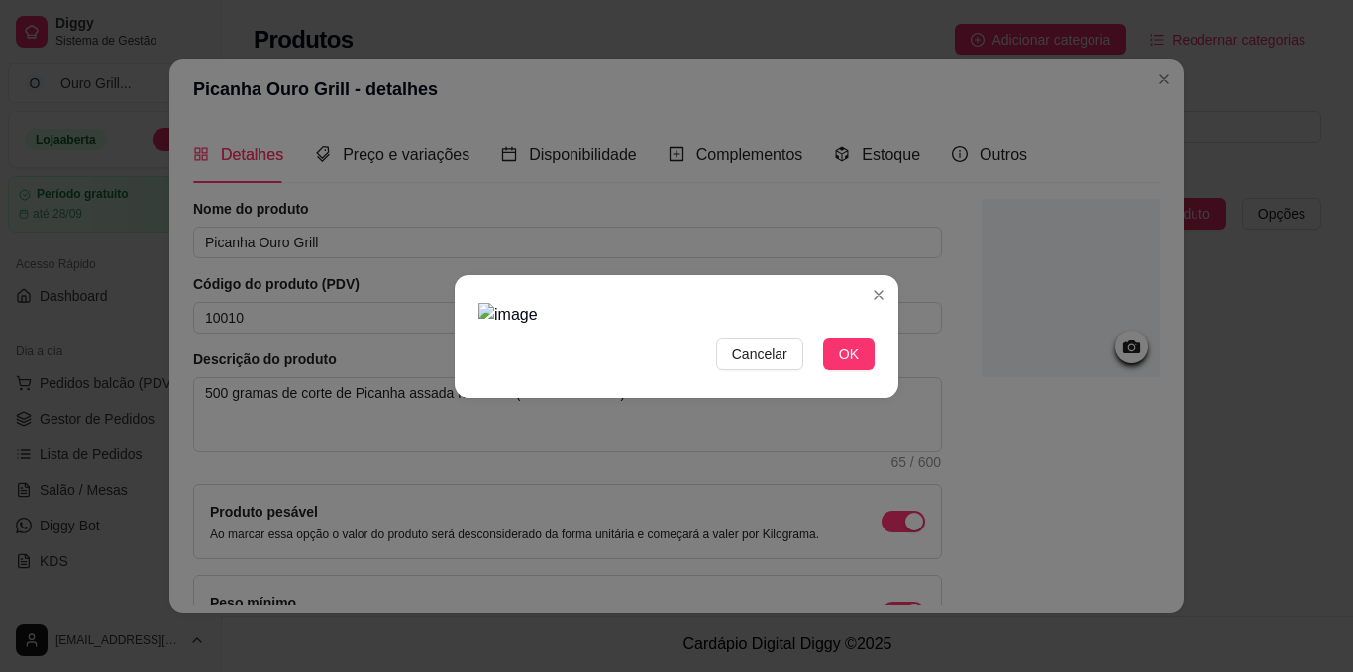
click at [675, 303] on img at bounding box center [676, 315] width 396 height 24
click at [695, 303] on img at bounding box center [676, 315] width 396 height 24
click at [847, 365] on span "OK" at bounding box center [849, 355] width 20 height 22
click at [862, 370] on button "OK" at bounding box center [848, 355] width 51 height 32
click at [756, 365] on span "Cancelar" at bounding box center [759, 355] width 55 height 22
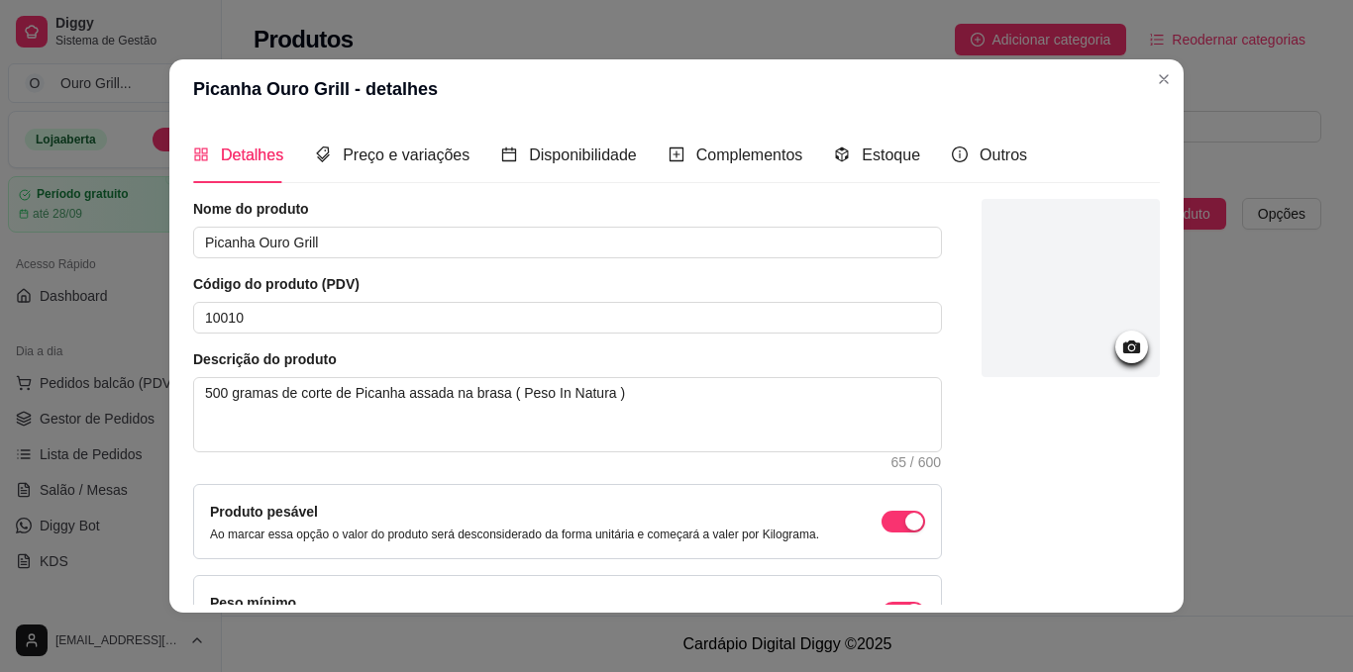
click at [1120, 339] on icon at bounding box center [1131, 347] width 23 height 23
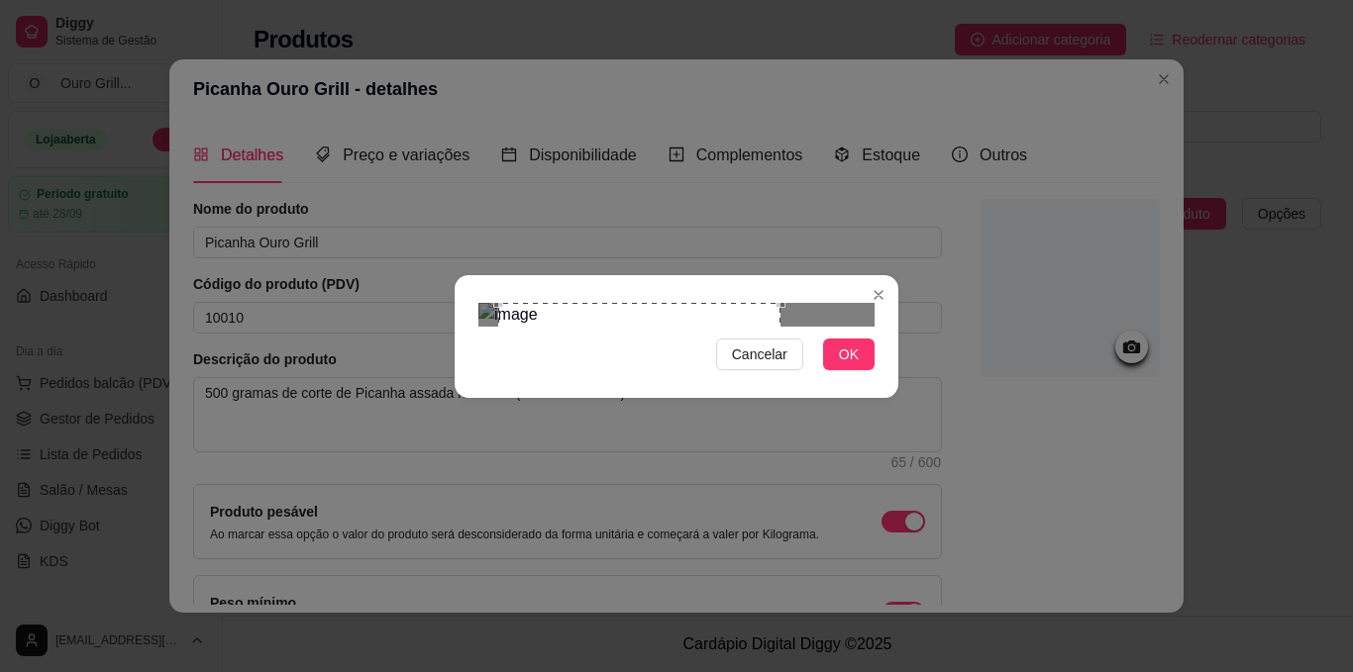
click at [789, 303] on div at bounding box center [676, 315] width 396 height 24
click at [477, 295] on div "Cancelar OK" at bounding box center [677, 336] width 444 height 83
click at [772, 455] on div "Use the arrow keys to move the crop selection area" at bounding box center [626, 451] width 297 height 297
click at [849, 365] on span "OK" at bounding box center [849, 355] width 20 height 22
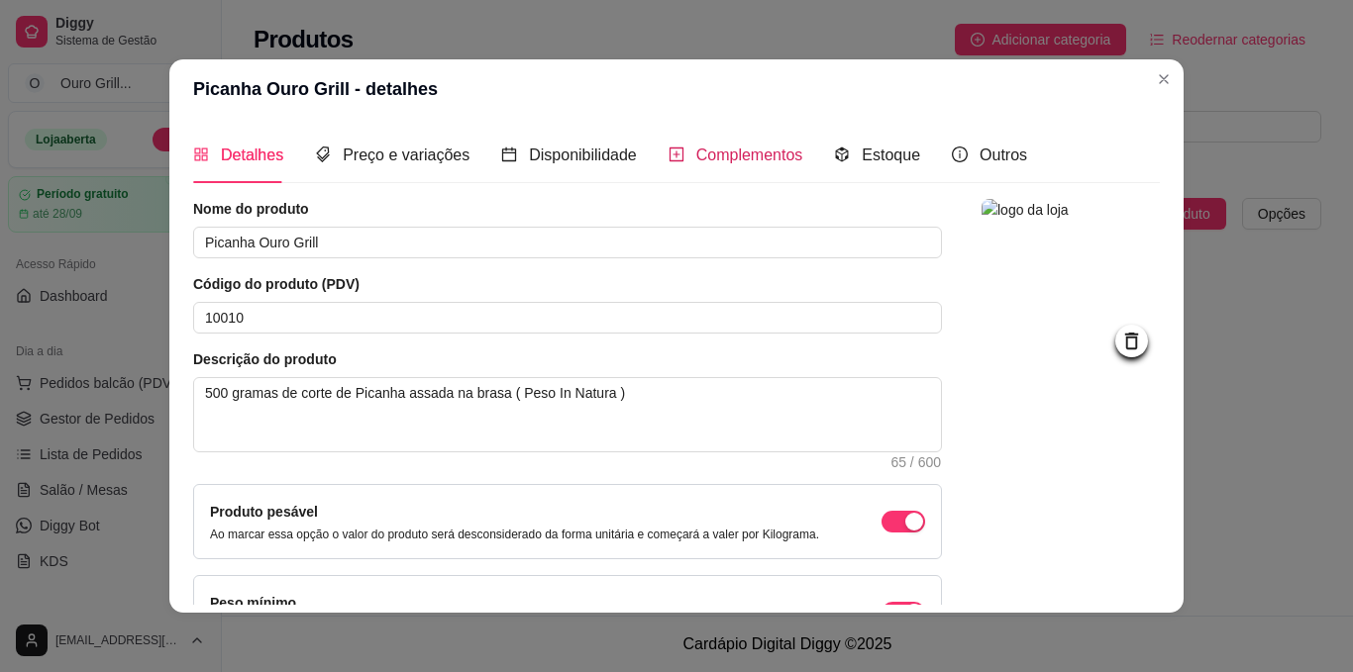
click at [738, 153] on span "Complementos" at bounding box center [749, 155] width 107 height 17
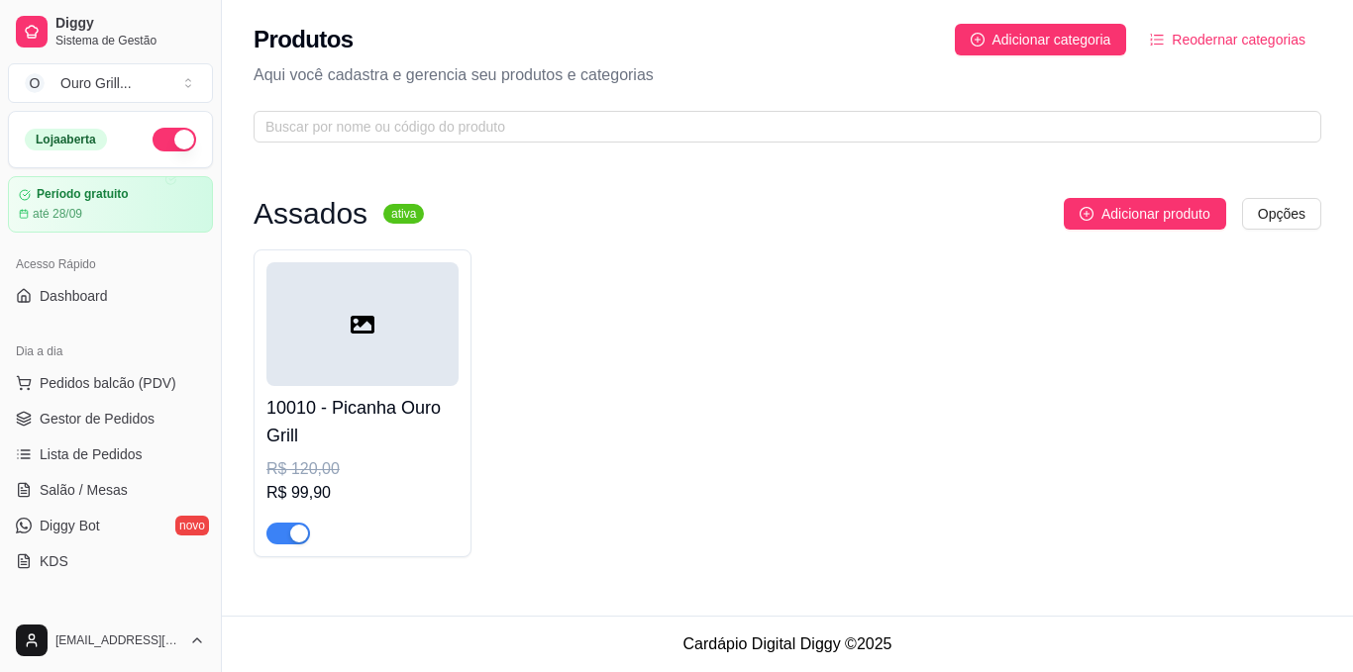
click at [277, 536] on span "button" at bounding box center [288, 534] width 44 height 22
click at [277, 536] on div "button" at bounding box center [277, 534] width 18 height 18
